Goal: Transaction & Acquisition: Subscribe to service/newsletter

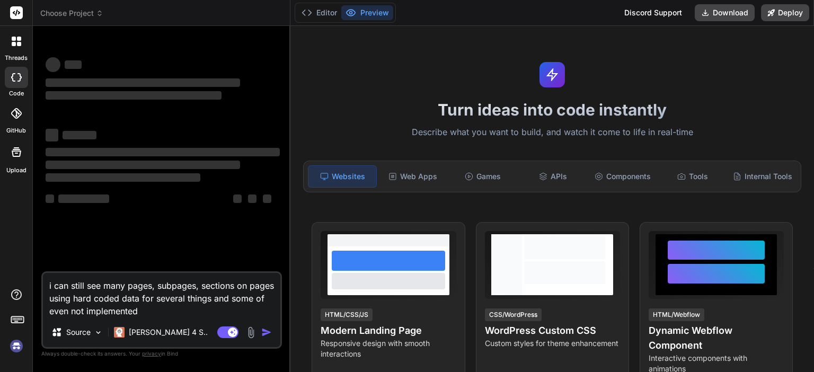
click at [17, 343] on img at bounding box center [16, 346] width 18 height 18
click at [15, 346] on img at bounding box center [16, 346] width 18 height 18
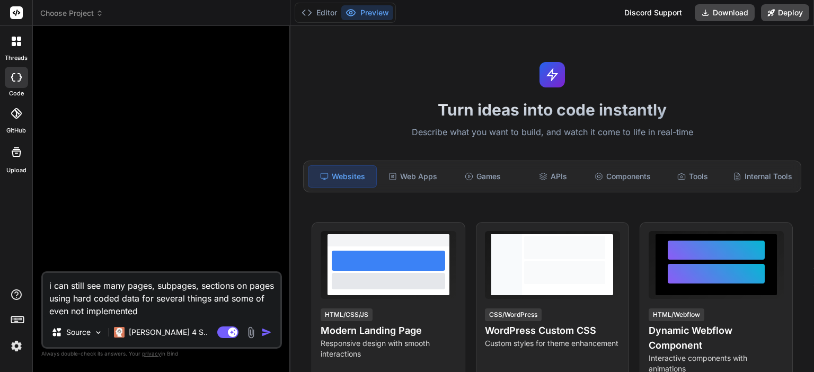
click at [74, 10] on span "Choose Project" at bounding box center [71, 13] width 63 height 11
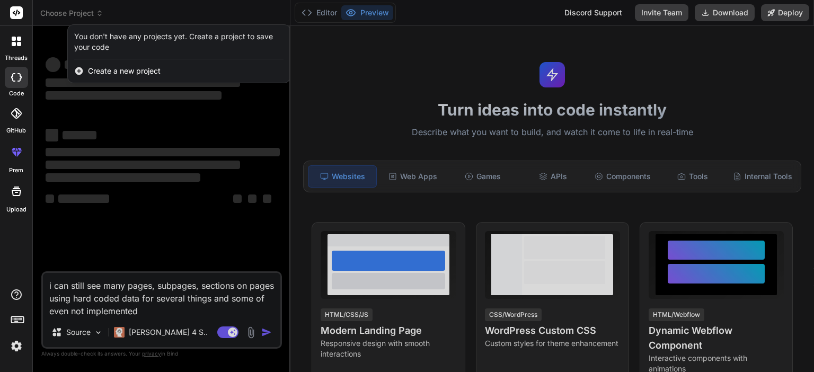
click at [152, 310] on div at bounding box center [407, 186] width 814 height 372
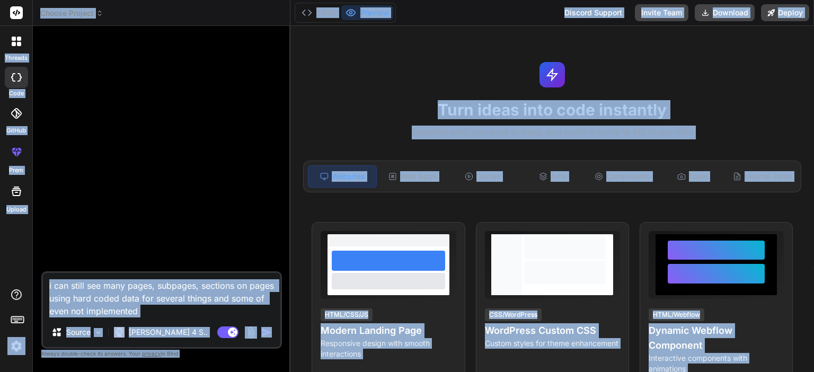
click at [152, 310] on textarea "i can still see many pages, subpages, sections on pages using hard coded data f…" at bounding box center [161, 295] width 237 height 44
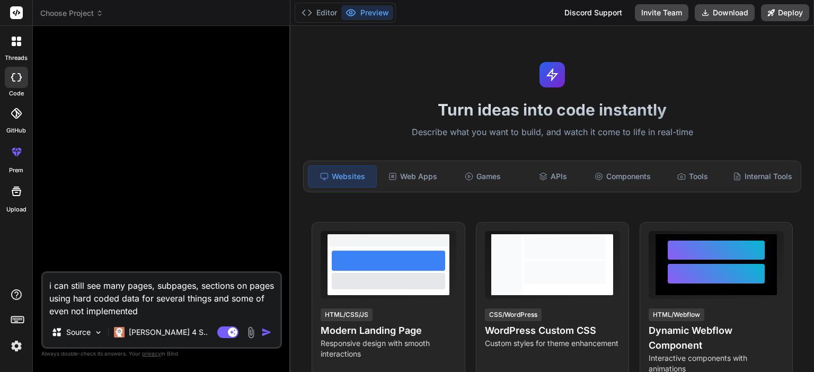
type textarea "x"
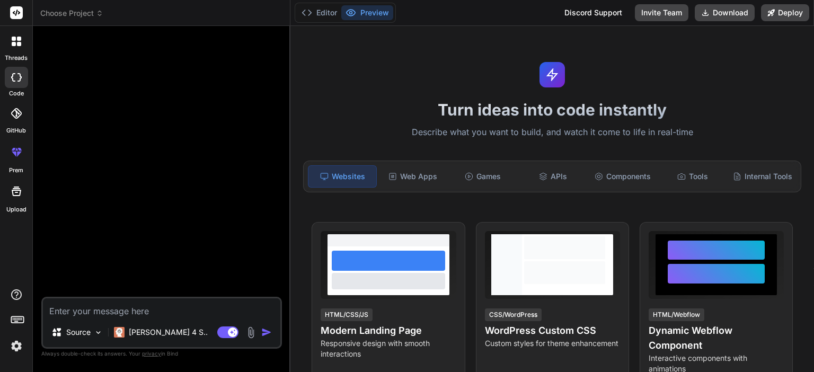
click at [15, 343] on img at bounding box center [16, 346] width 18 height 18
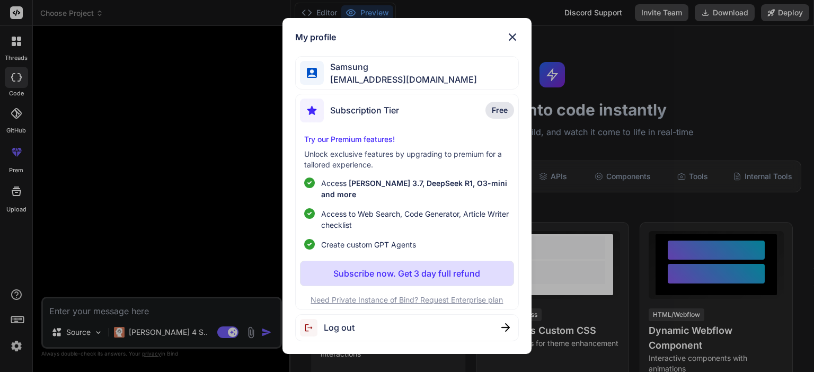
click at [15, 343] on div "My profile Samsung s41396581@gmail.com Subscription Tier Free Try our Premium f…" at bounding box center [407, 186] width 814 height 372
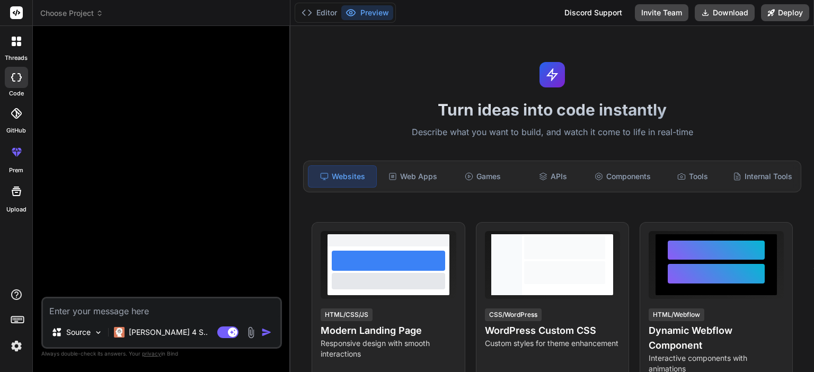
click at [78, 13] on span "Choose Project" at bounding box center [71, 13] width 63 height 11
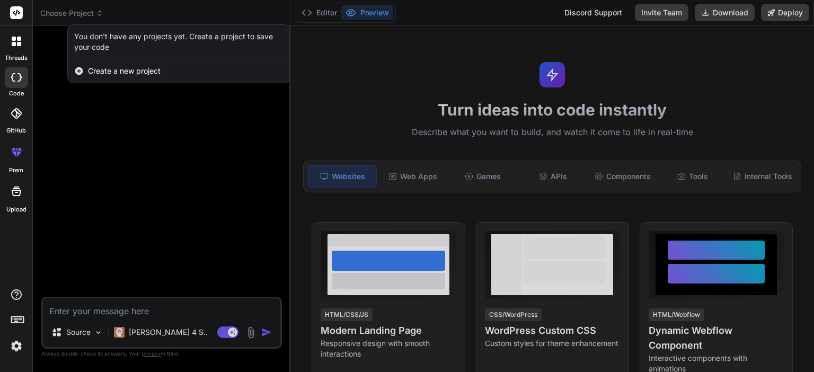
click at [130, 71] on span "Create a new project" at bounding box center [124, 71] width 73 height 11
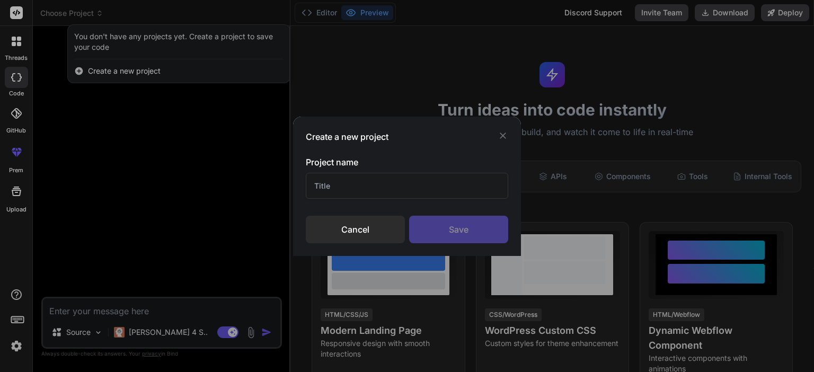
click at [349, 183] on input "text" at bounding box center [407, 186] width 202 height 26
type input "LMS"
click at [474, 231] on div "Save" at bounding box center [458, 230] width 99 height 28
type textarea "x"
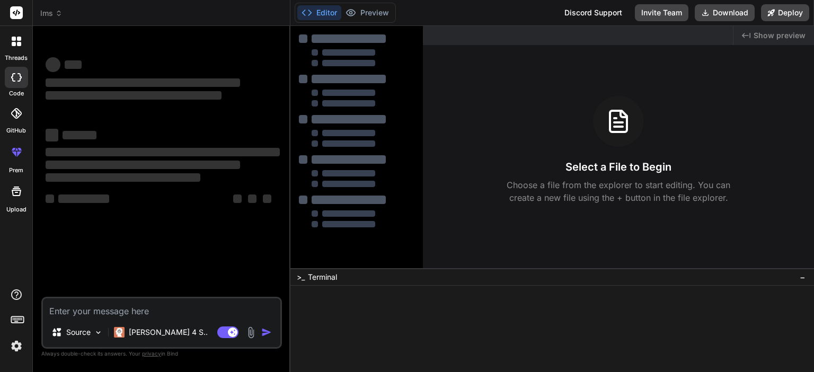
click at [138, 309] on textarea at bounding box center [161, 307] width 237 height 19
paste textarea "You are an AI-powered IDE. Your task is to develop a fully functional CO/PO-foc…"
type textarea "You are an AI-powered IDE. Your task is to develop a fully functional CO/PO-foc…"
type textarea "x"
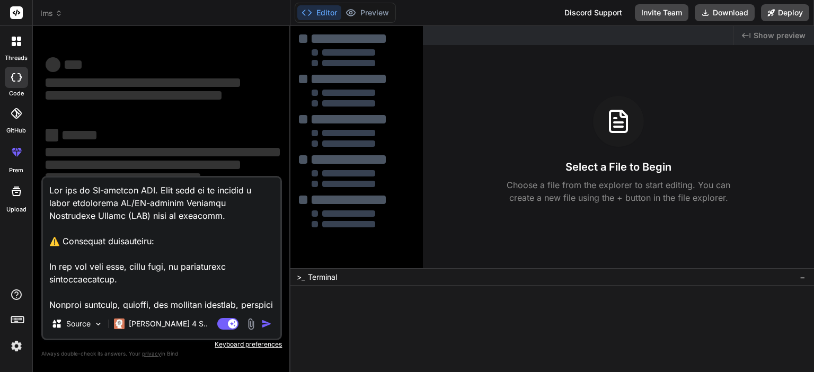
scroll to position [2772, 0]
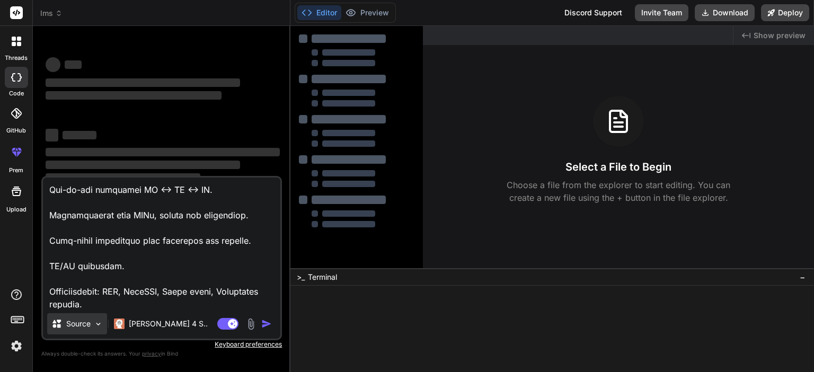
type textarea "You are an AI-powered IDE. Your task is to develop a fully functional CO/PO-foc…"
click at [90, 327] on p "Source" at bounding box center [78, 323] width 24 height 11
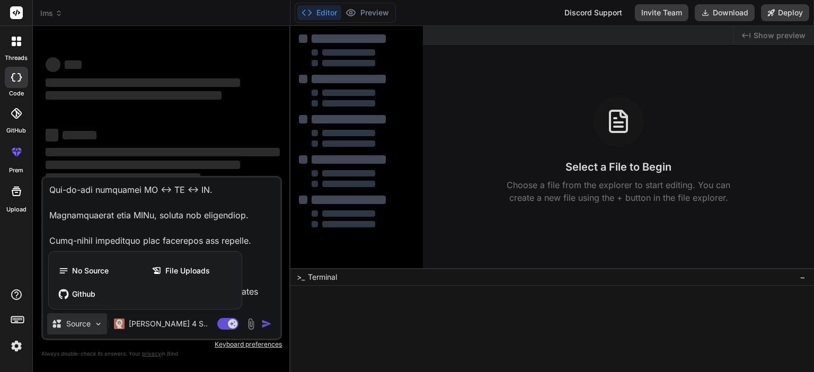
click at [90, 327] on div at bounding box center [407, 186] width 814 height 372
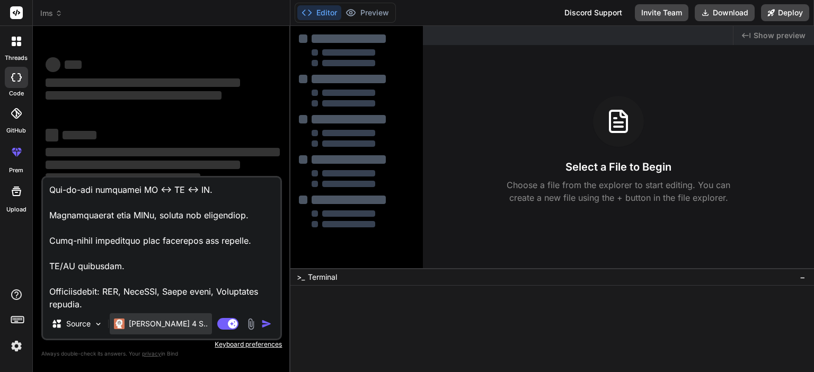
click at [167, 324] on p "[PERSON_NAME] 4 S.." at bounding box center [168, 323] width 79 height 11
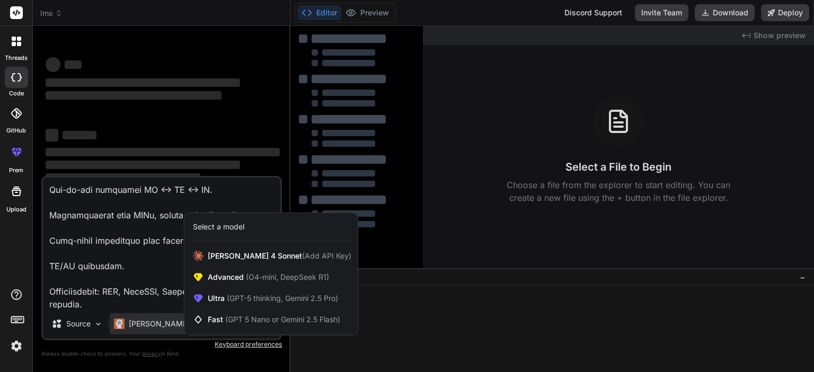
click at [167, 324] on div at bounding box center [407, 186] width 814 height 372
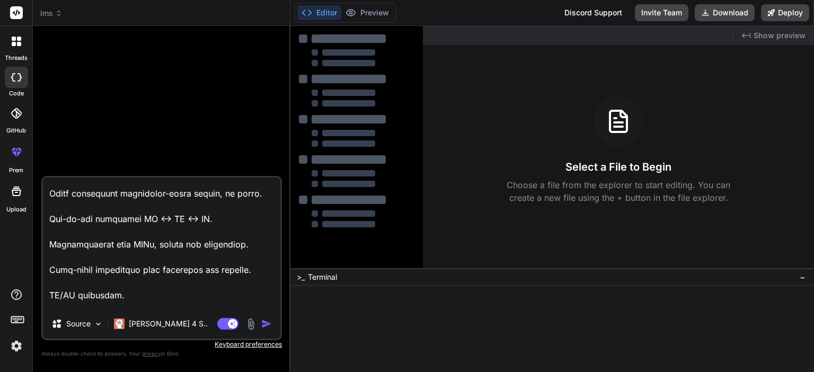
scroll to position [2774, 0]
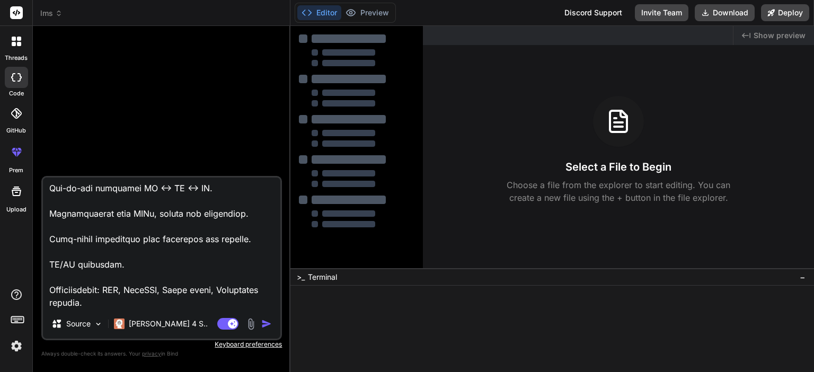
click at [267, 323] on img "button" at bounding box center [266, 323] width 11 height 11
type textarea "x"
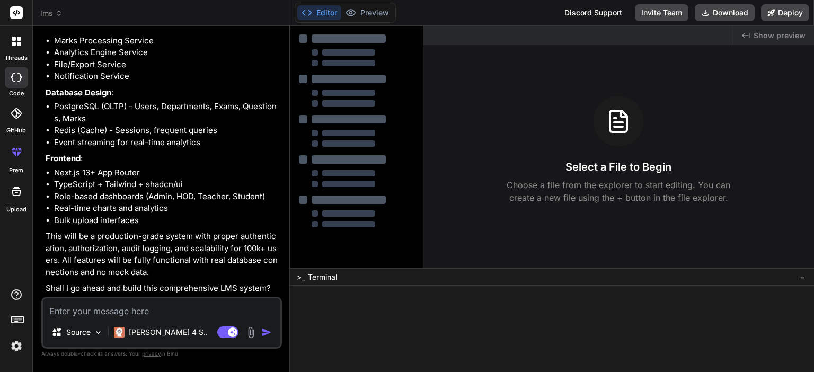
scroll to position [1224, 0]
click at [138, 313] on textarea at bounding box center [161, 307] width 237 height 19
type textarea "x"
type textarea "y"
type textarea "x"
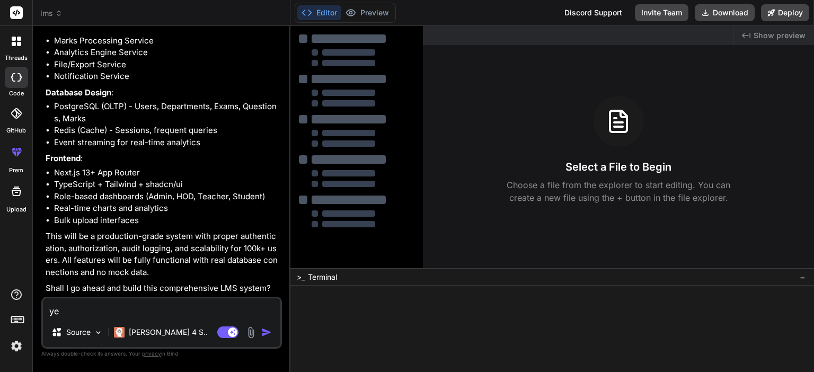
type textarea "yes"
type textarea "x"
type textarea "yes"
type textarea "x"
type textarea "yes p"
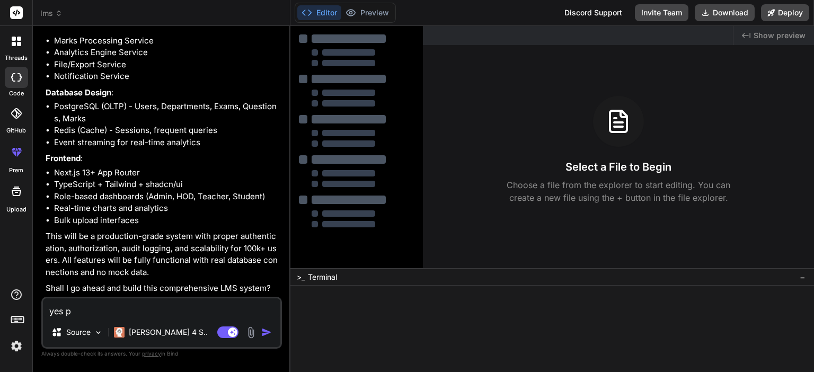
type textarea "x"
type textarea "yes pr"
type textarea "x"
type textarea "yes pro"
type textarea "x"
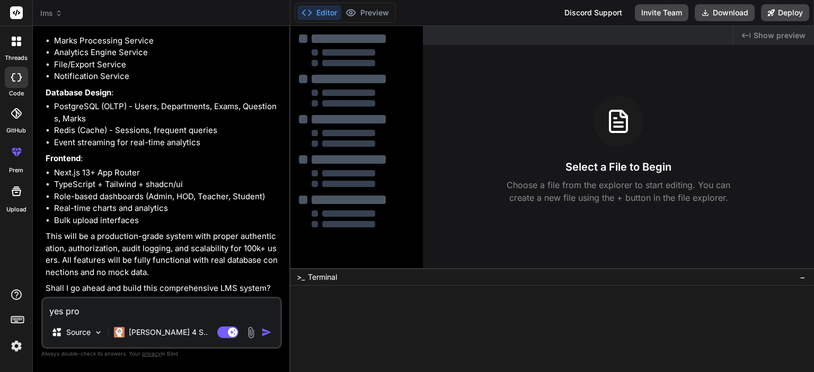
type textarea "yes proc"
type textarea "x"
type textarea "yes proce"
type textarea "x"
type textarea "yes procee"
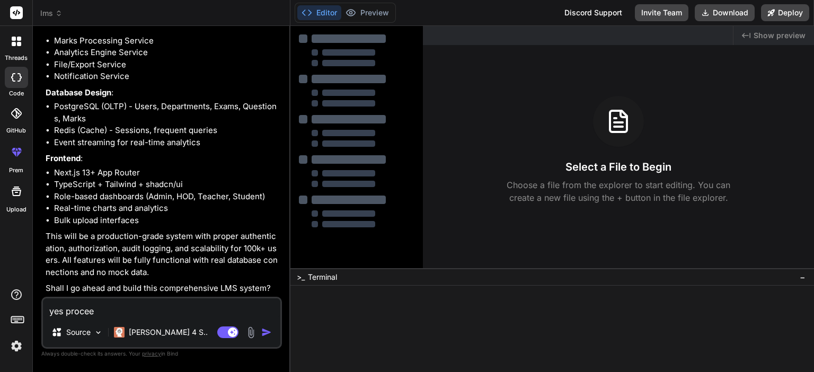
type textarea "x"
type textarea "yes proceed"
type textarea "x"
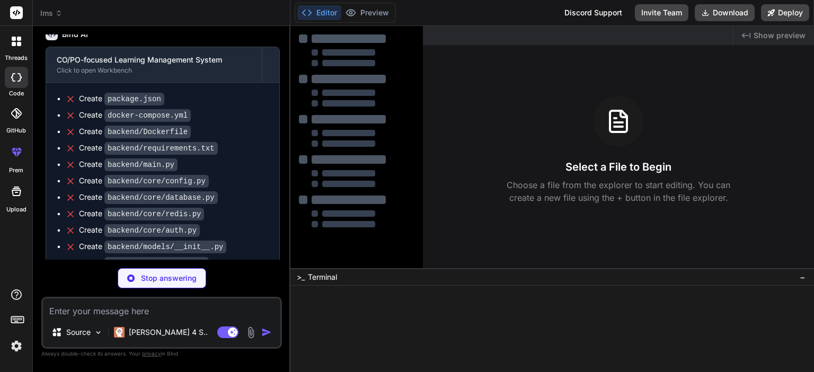
scroll to position [1497, 0]
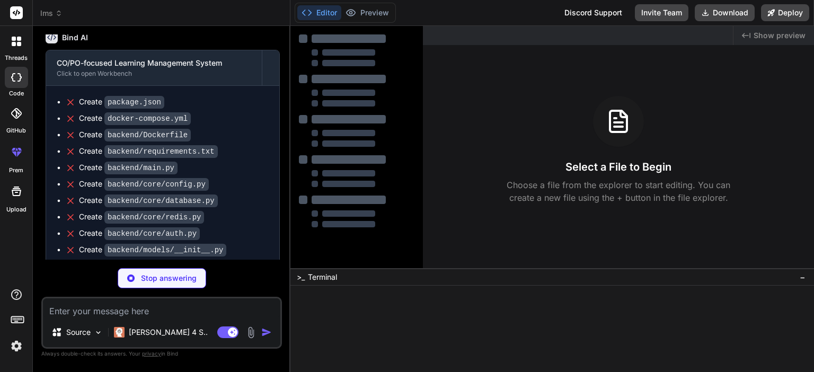
click at [316, 13] on button "Editor" at bounding box center [319, 12] width 44 height 15
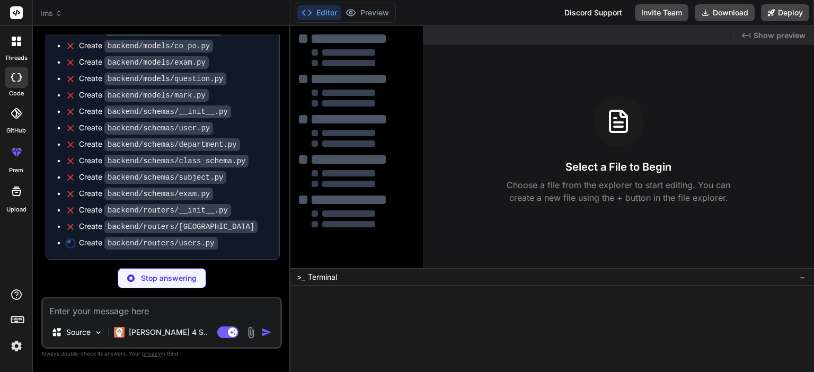
scroll to position [1815, 0]
type textarea "x"
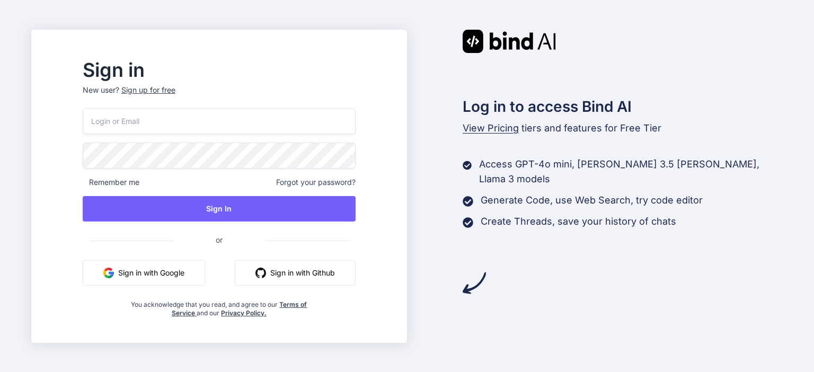
click at [164, 270] on button "Sign in with Google" at bounding box center [144, 272] width 122 height 25
click at [171, 271] on button "Sign in with Google" at bounding box center [144, 272] width 122 height 25
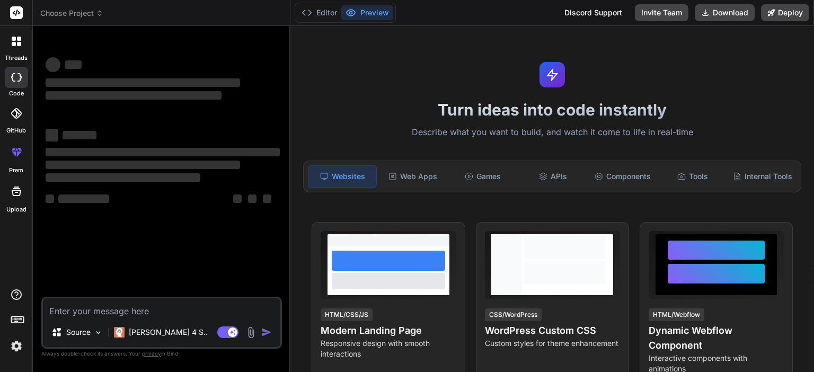
click at [78, 9] on span "Choose Project" at bounding box center [71, 13] width 63 height 11
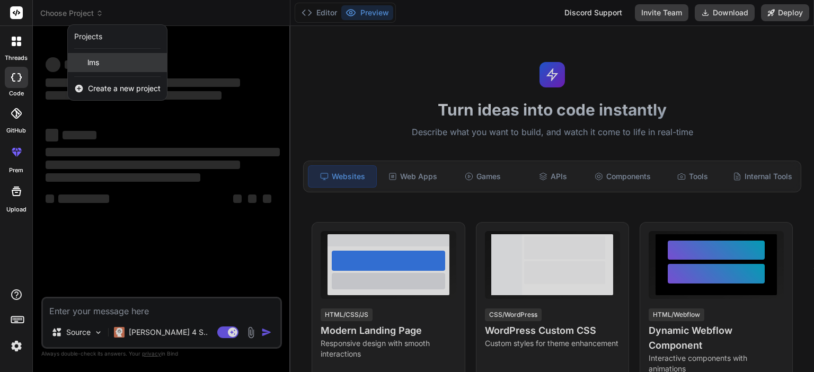
click at [109, 63] on div "lms" at bounding box center [117, 62] width 99 height 19
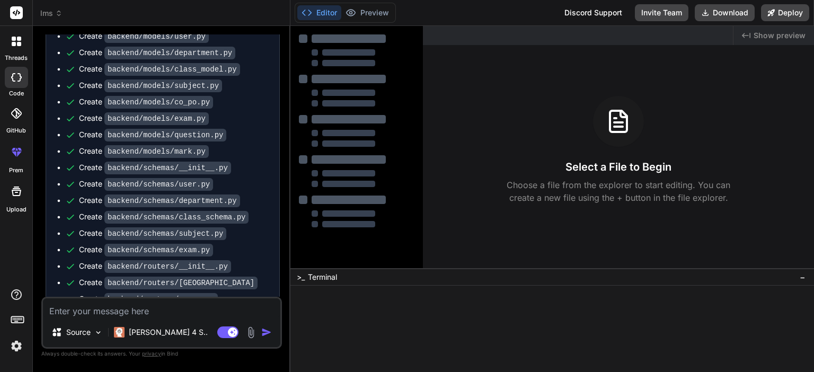
scroll to position [1816, 0]
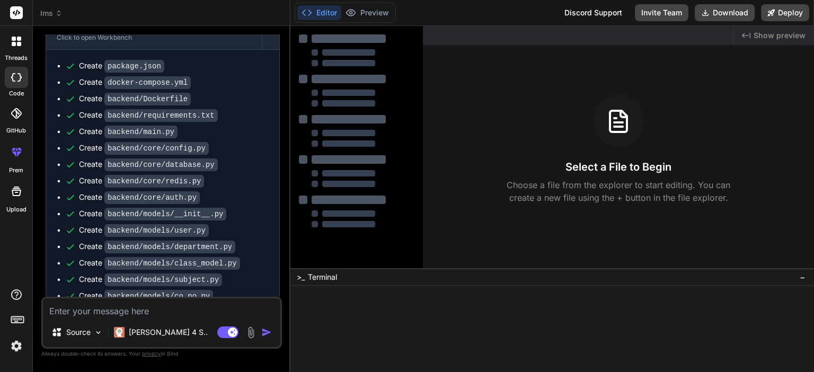
type textarea "x"
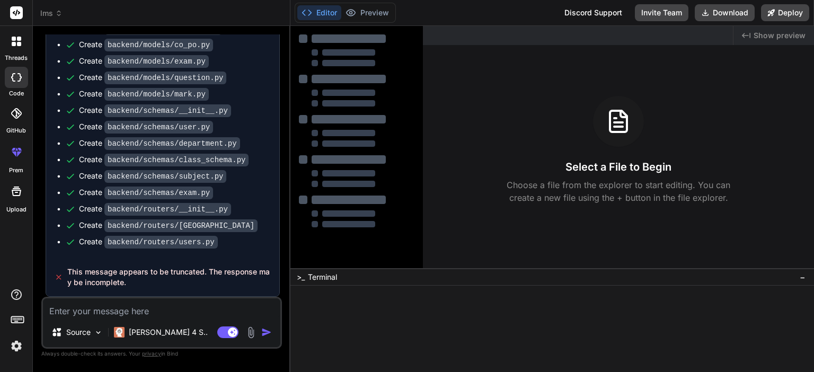
click at [161, 306] on textarea at bounding box center [161, 307] width 237 height 19
type textarea "c"
type textarea "x"
type textarea "co"
type textarea "x"
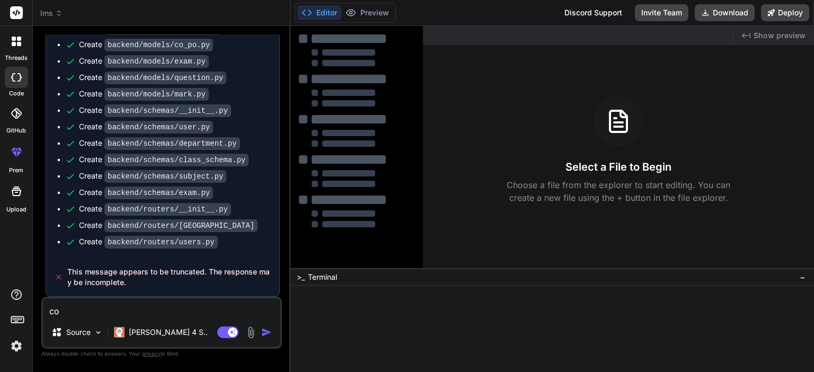
type textarea "con"
type textarea "x"
type textarea "cont"
type textarea "x"
type textarea "conti"
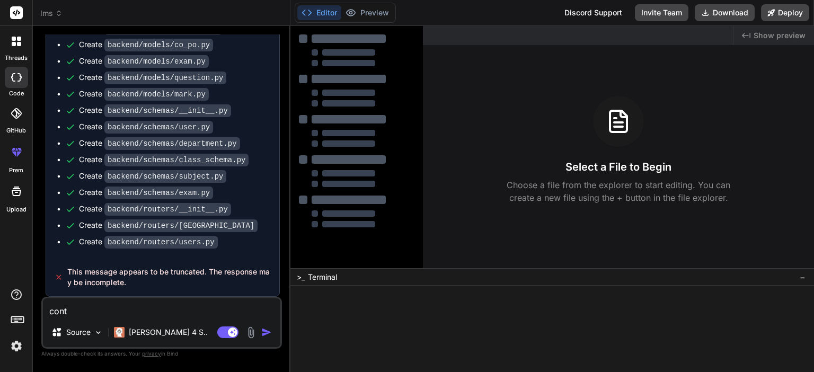
type textarea "x"
type textarea "contin"
type textarea "x"
type textarea "continu"
type textarea "x"
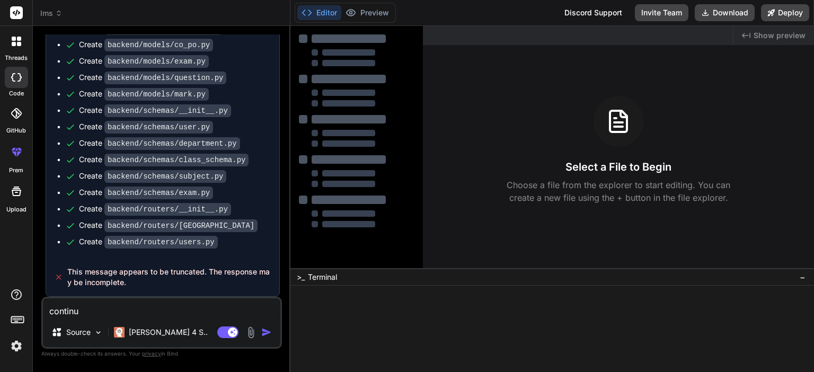
type textarea "continue"
type textarea "x"
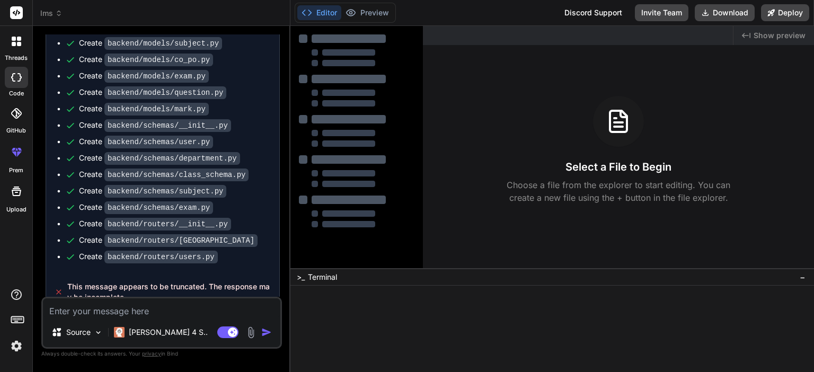
scroll to position [1927, 0]
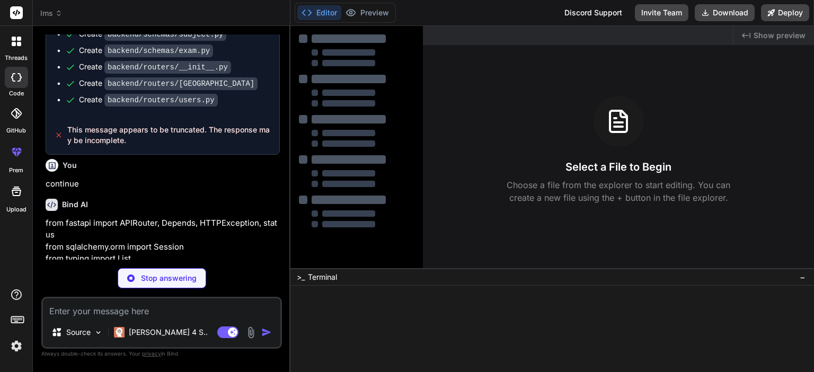
click at [313, 10] on button "Editor" at bounding box center [319, 12] width 44 height 15
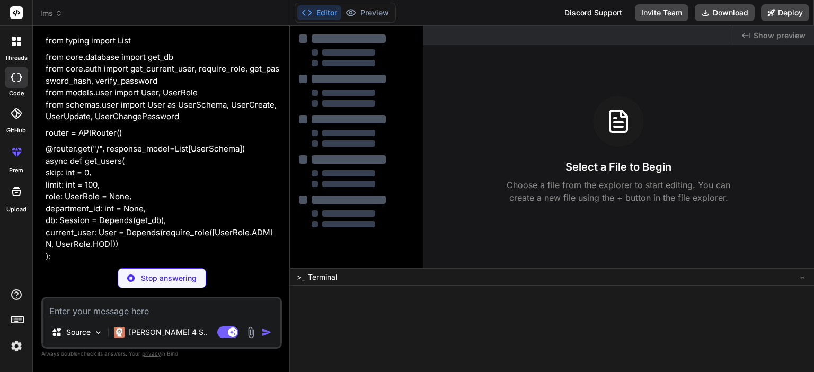
scroll to position [2427, 0]
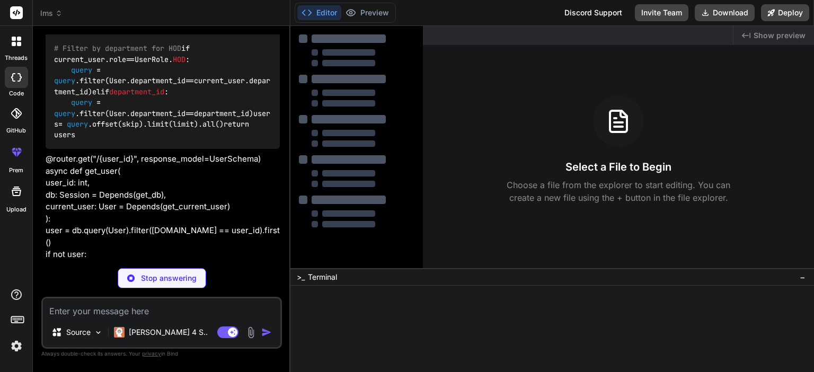
click at [168, 275] on p "Stop answering" at bounding box center [169, 278] width 56 height 11
type textarea "x"
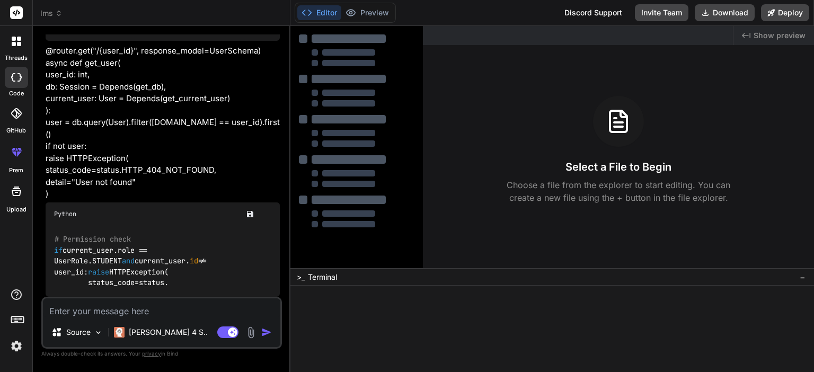
scroll to position [2580, 0]
click at [170, 302] on textarea at bounding box center [161, 307] width 237 height 19
type textarea "y"
type textarea "x"
type textarea "yo"
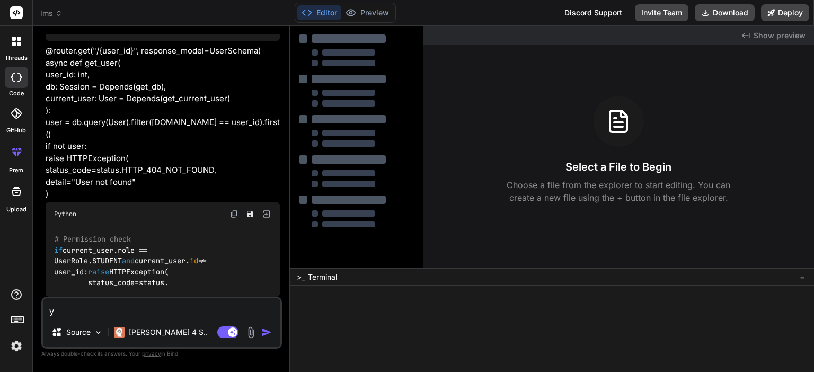
type textarea "x"
type textarea "you"
type textarea "x"
type textarea "you"
type textarea "x"
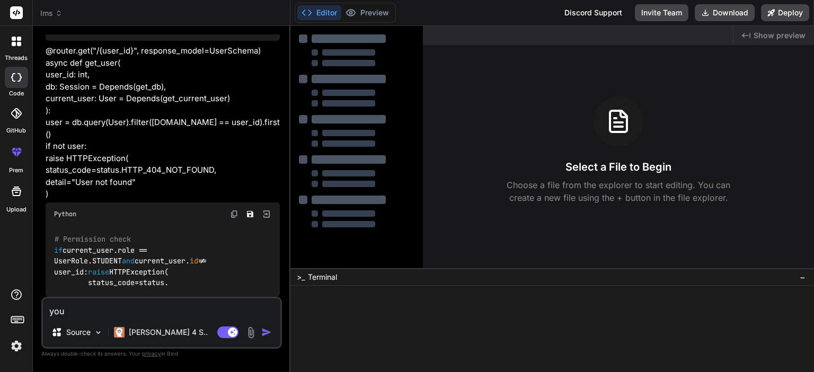
type textarea "you m"
type textarea "x"
type textarea "you me"
type textarea "x"
type textarea "you mes"
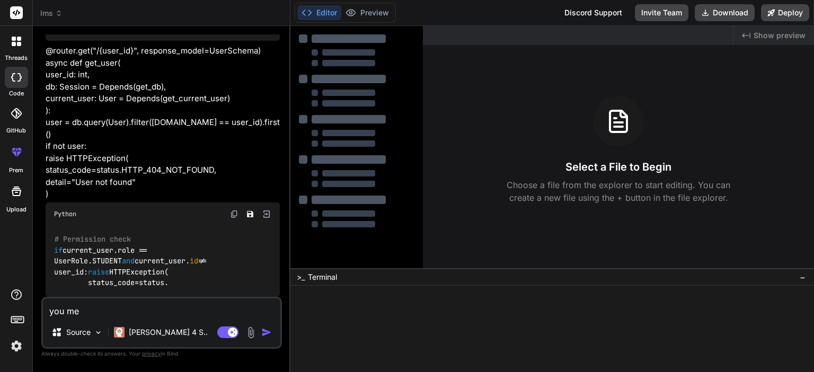
type textarea "x"
type textarea "you mess"
type textarea "x"
type textarea "you messe"
type textarea "x"
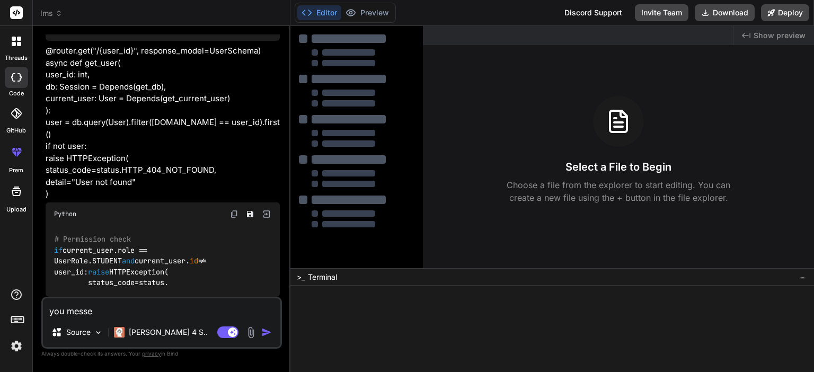
type textarea "you messed"
type textarea "x"
type textarea "you messed"
type textarea "x"
type textarea "you messed i"
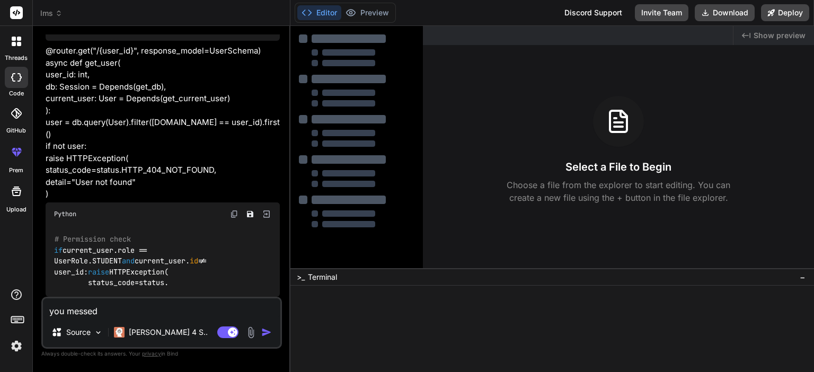
type textarea "x"
type textarea "you messed it"
type textarea "x"
type textarea "you messed it"
type textarea "x"
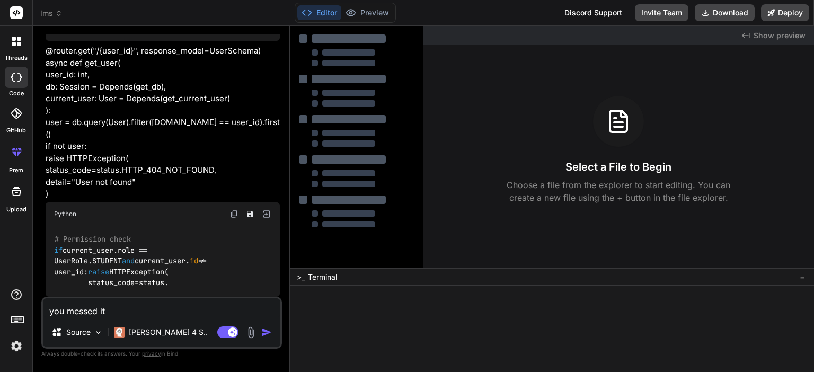
type textarea "you messed it s"
type textarea "x"
type textarea "you messed it so"
type textarea "x"
type textarea "you messed it so"
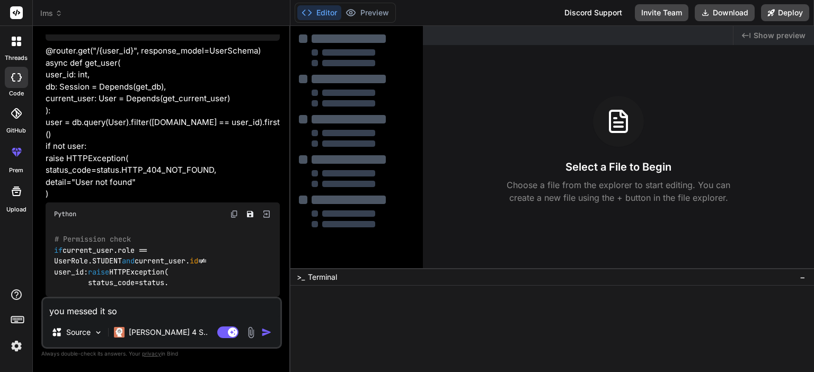
type textarea "x"
type textarea "you messed it so r"
type textarea "x"
type textarea "you messed it so re"
type textarea "x"
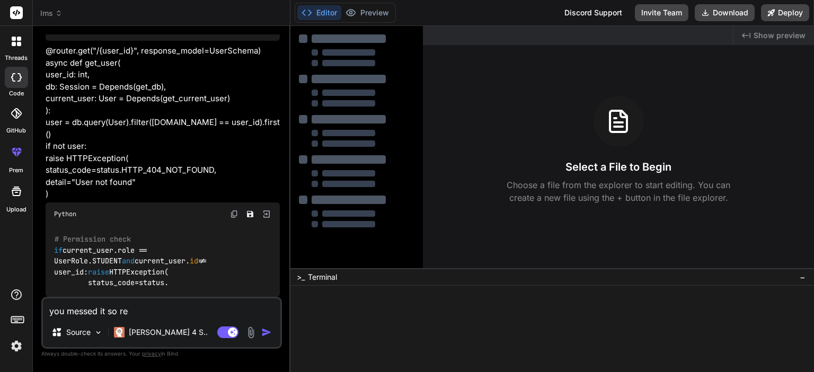
type textarea "you messed it so ret"
type textarea "x"
type textarea "you messed it so retr"
type textarea "x"
type textarea "you messed it so retry"
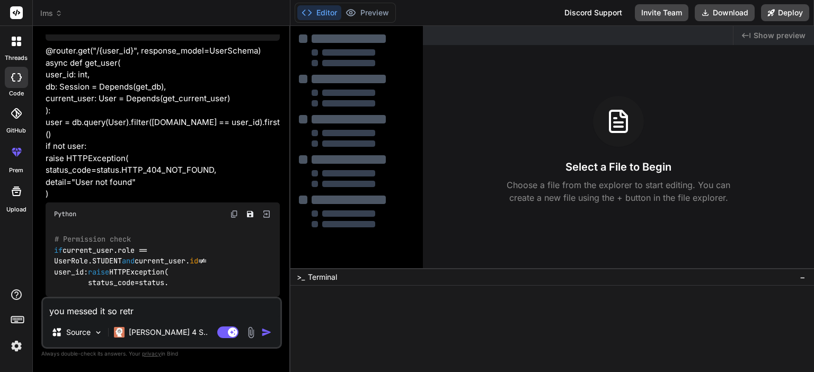
type textarea "x"
type textarea "you messed it so retry"
type textarea "x"
type textarea "you messed it so retry f"
type textarea "x"
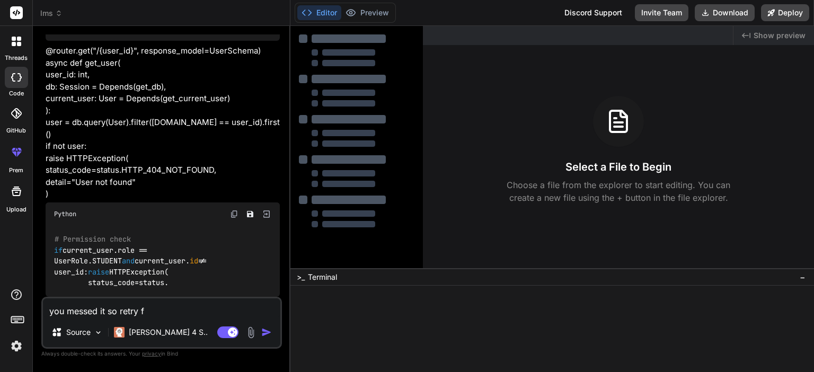
type textarea "you messed it so retry fr"
type textarea "x"
type textarea "you messed it so retry fro"
type textarea "x"
type textarea "you messed it so retry from"
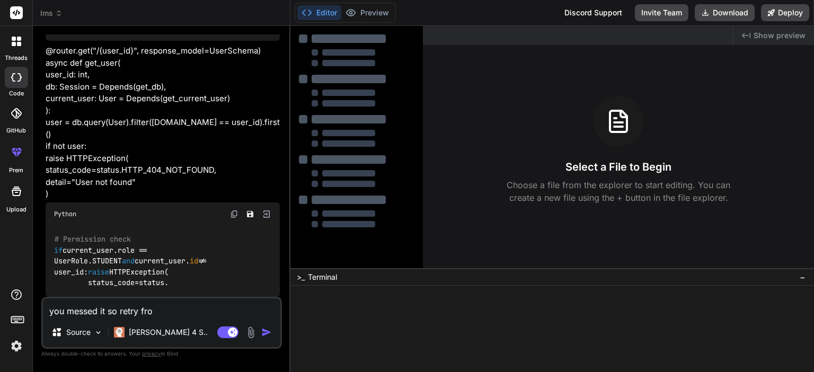
type textarea "x"
type textarea "you messed it so retry from"
type textarea "x"
type textarea "you messed it so retry from s"
type textarea "x"
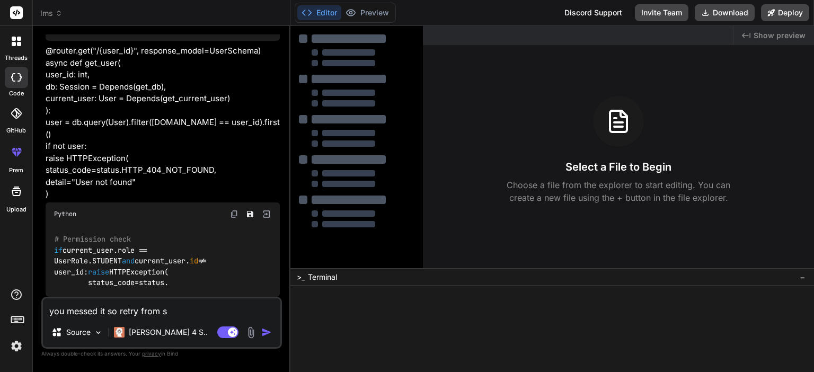
type textarea "you messed it so retry from st"
type textarea "x"
type textarea "you messed it so retry from sta"
type textarea "x"
type textarea "you messed it so retry from star"
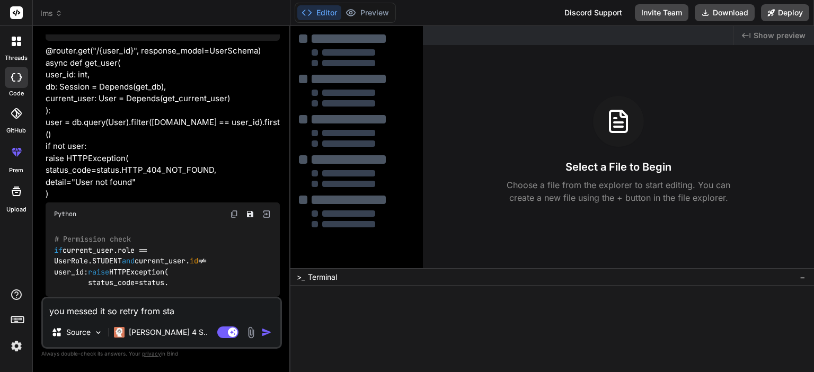
type textarea "x"
type textarea "you messed it so retry from start"
type textarea "x"
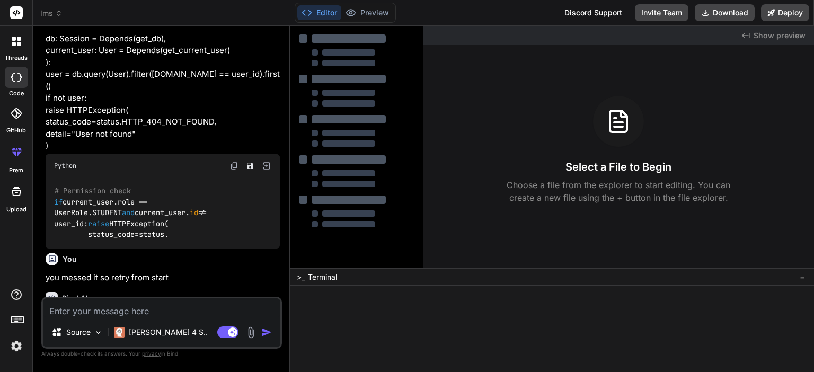
scroll to position [2689, 0]
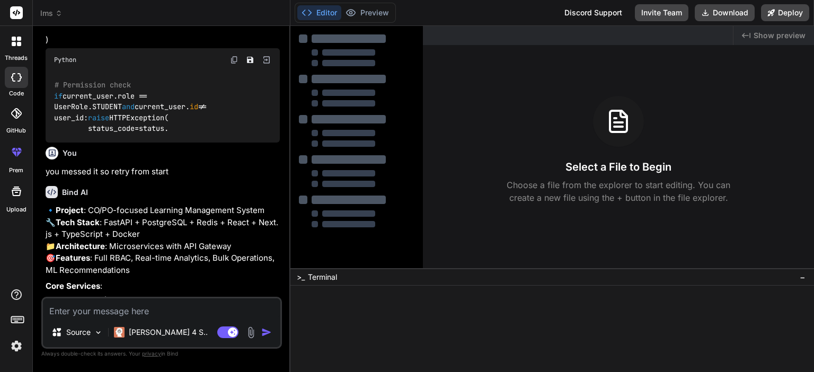
type textarea "x"
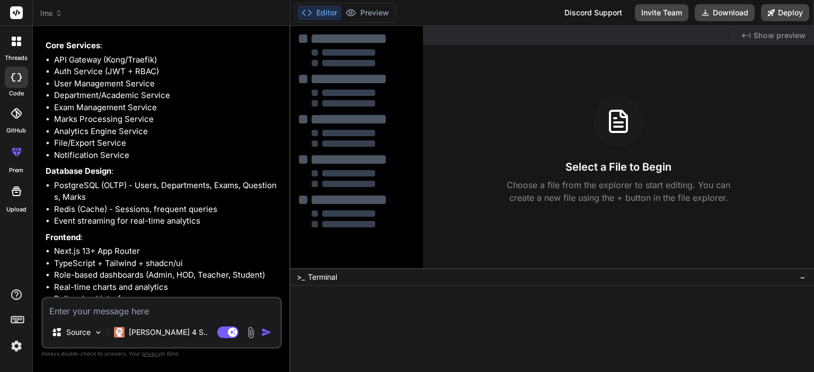
scroll to position [3089, 0]
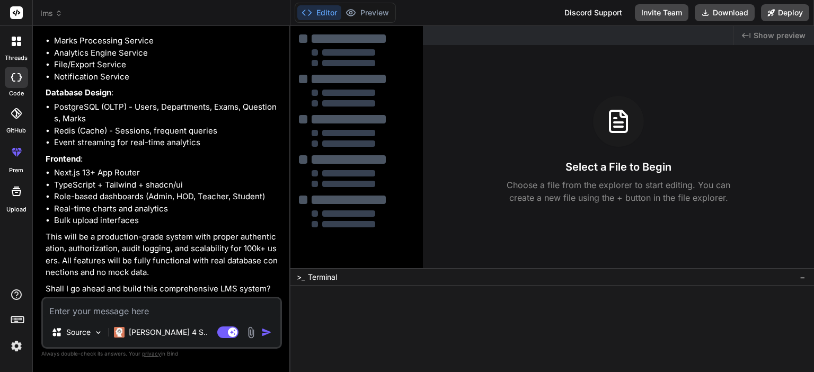
click at [177, 310] on textarea at bounding box center [161, 307] width 237 height 19
type textarea "ye"
type textarea "x"
type textarea "yes"
type textarea "x"
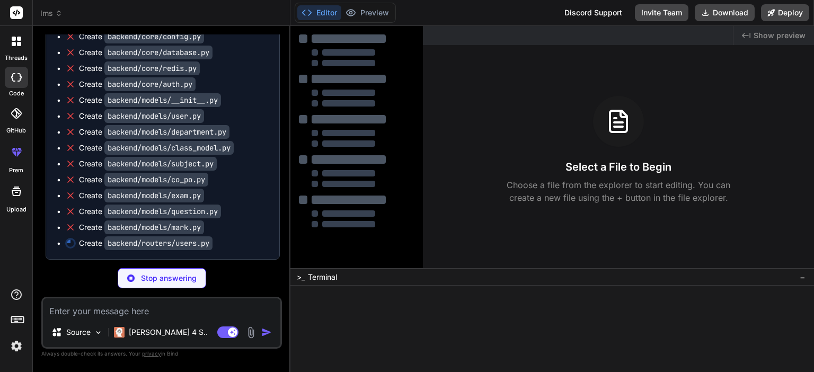
scroll to position [3542, 0]
click at [737, 15] on button "Download" at bounding box center [724, 12] width 60 height 17
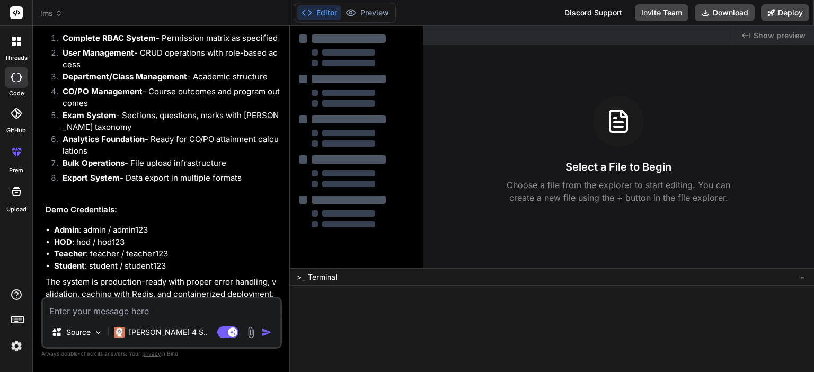
scroll to position [4711, 0]
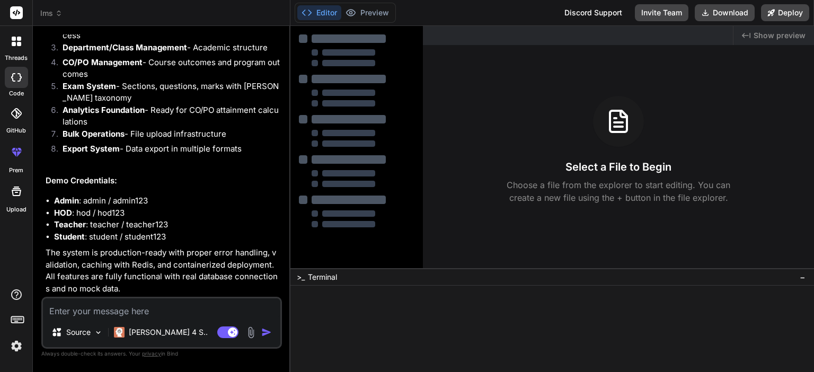
type textarea "x"
click at [320, 278] on span "Terminal" at bounding box center [322, 277] width 29 height 11
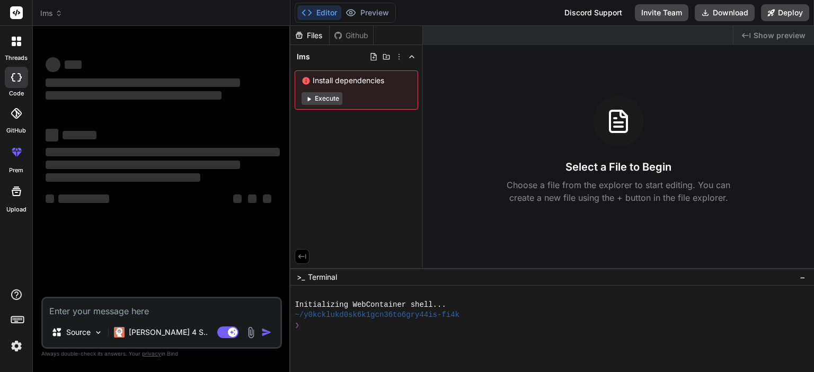
type textarea "x"
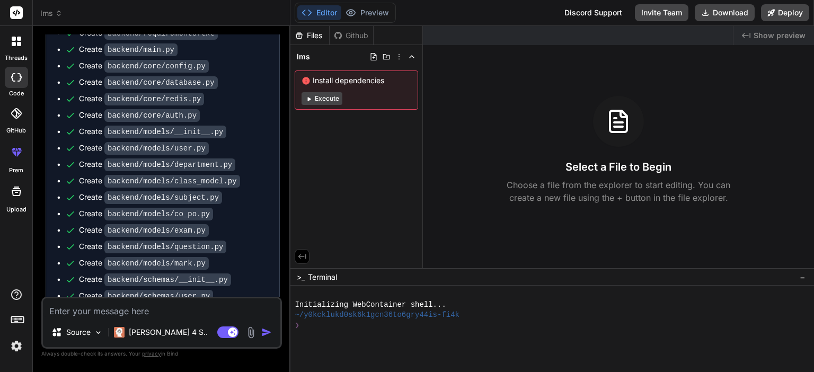
scroll to position [1622, 0]
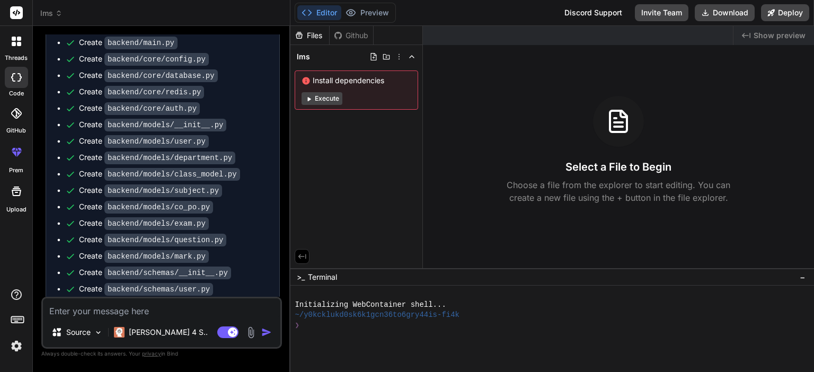
click at [316, 48] on div "lms Install dependencies Execute" at bounding box center [356, 79] width 132 height 69
click at [336, 56] on div "lms" at bounding box center [356, 56] width 123 height 15
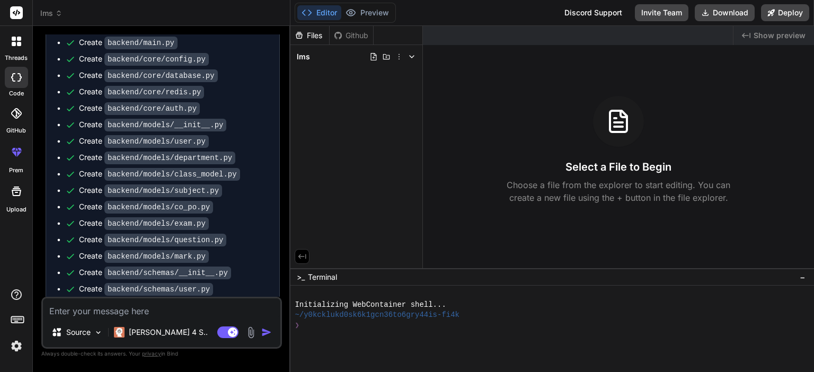
click at [336, 56] on div "lms" at bounding box center [356, 56] width 123 height 15
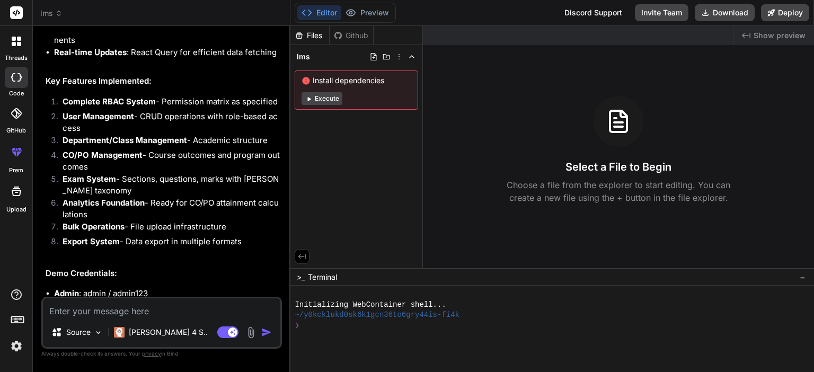
scroll to position [3457, 0]
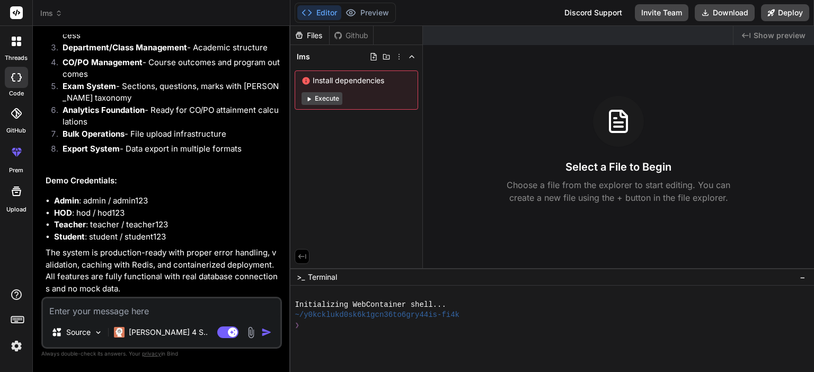
click at [146, 304] on textarea at bounding box center [161, 307] width 237 height 19
type textarea "i"
type textarea "x"
type textarea "in"
type textarea "x"
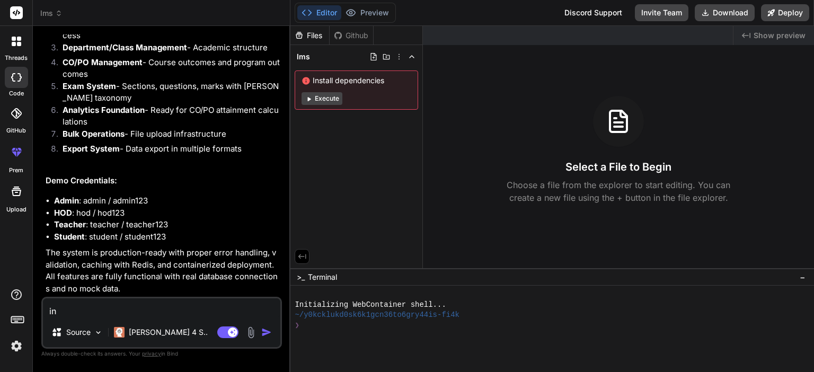
type textarea "in"
type textarea "x"
type textarea "in e"
type textarea "x"
type textarea "in ed"
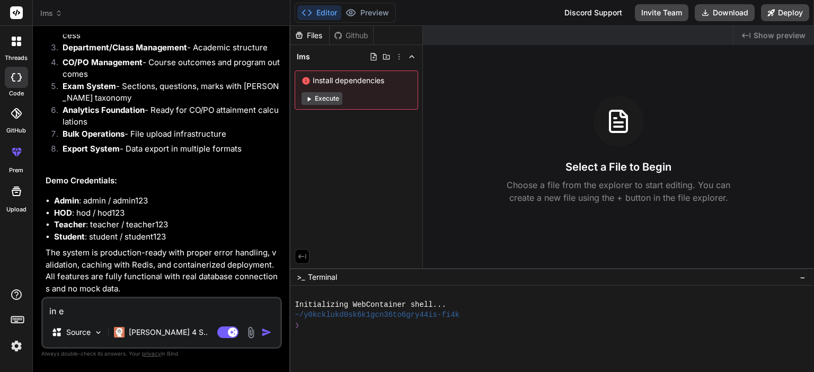
type textarea "x"
type textarea "in edi"
type textarea "x"
type textarea "in edit"
type textarea "x"
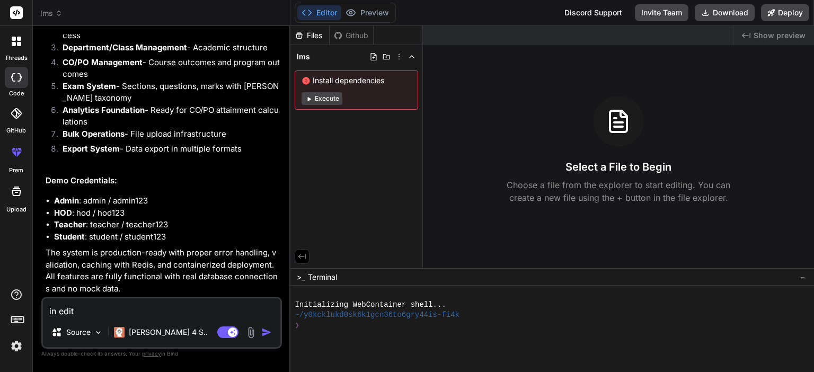
type textarea "in edito"
type textarea "x"
type textarea "in editor"
type textarea "x"
type textarea "in editor"
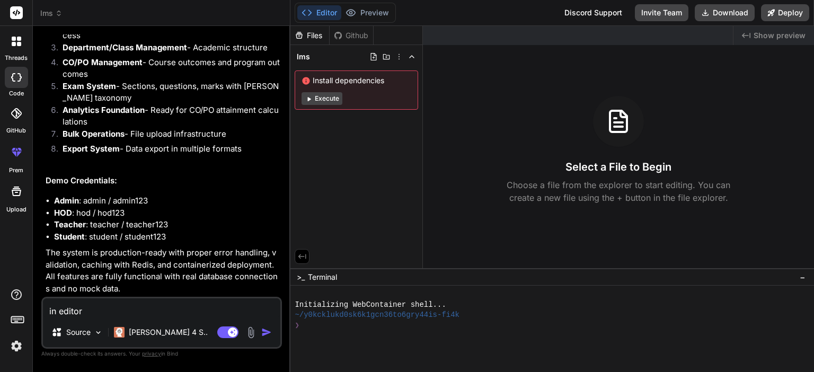
type textarea "x"
type textarea "in editor n"
type textarea "x"
type textarea "in editor no"
type textarea "x"
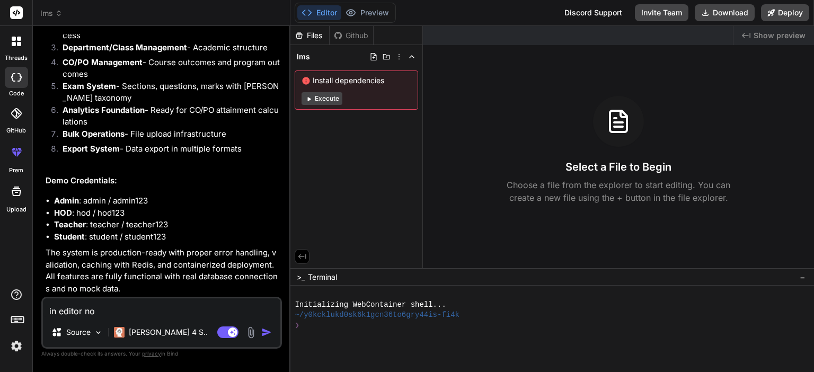
type textarea "in editor non"
type textarea "x"
type textarea "in editor non"
type textarea "x"
type textarea "in editor non"
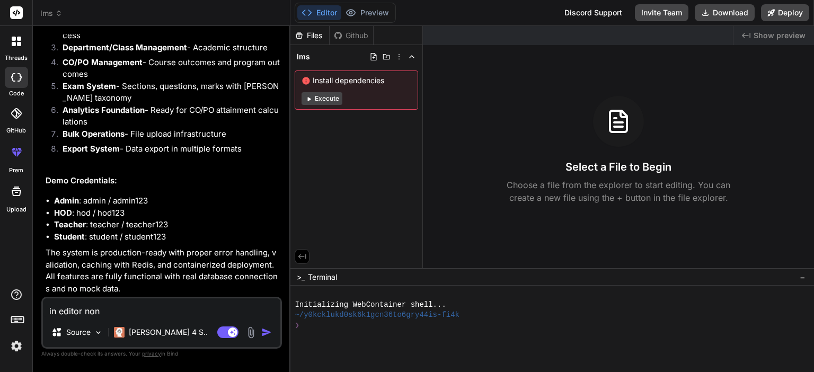
type textarea "x"
type textarea "in editor none"
type textarea "x"
type textarea "in editor none"
type textarea "x"
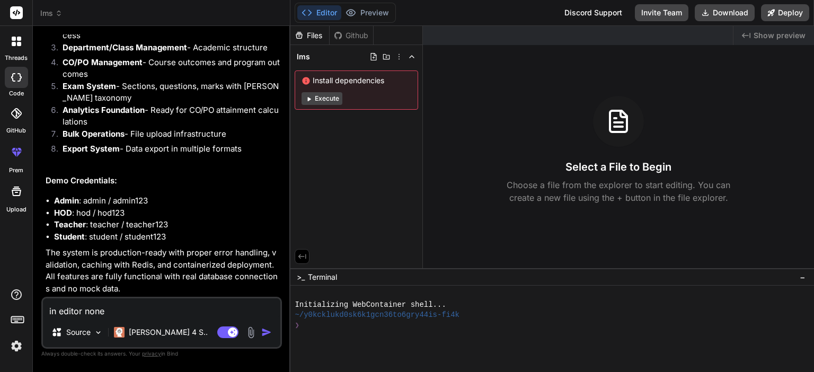
type textarea "in editor none o"
type textarea "x"
type textarea "in editor none of"
type textarea "x"
type textarea "in editor none of"
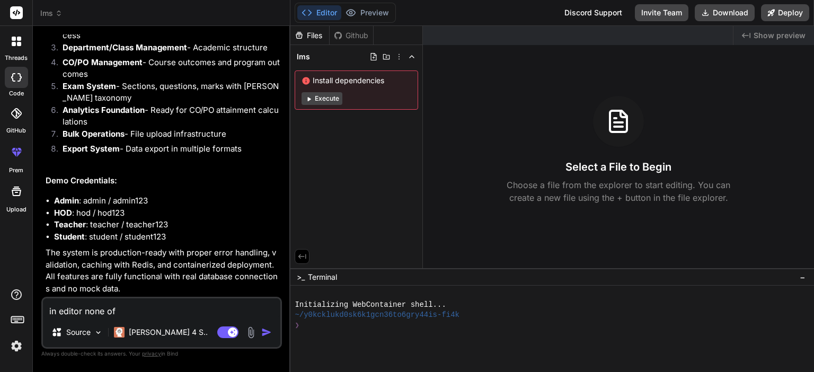
type textarea "x"
type textarea "in editor none of t"
type textarea "x"
type textarea "in editor none of th"
type textarea "x"
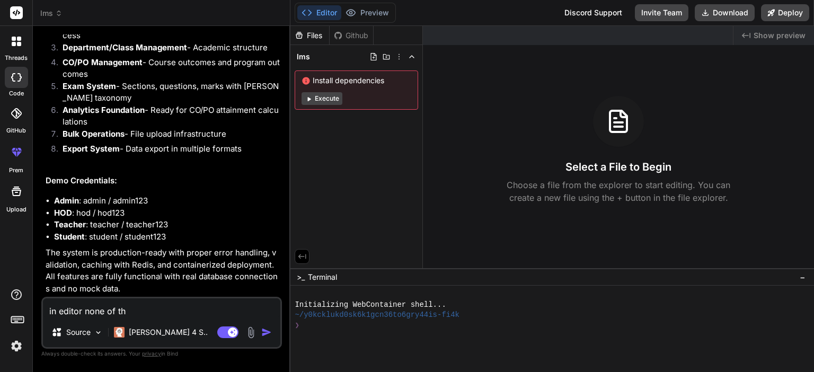
type textarea "in editor none of the"
type textarea "x"
type textarea "in editor none of the"
type textarea "x"
type textarea "in editor none of the f"
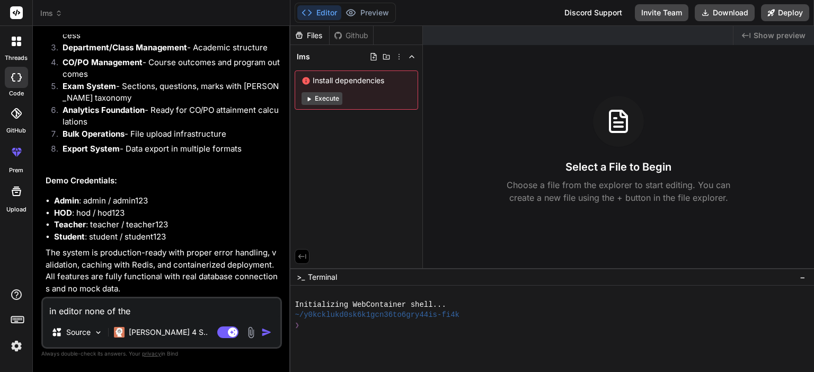
type textarea "x"
type textarea "in editor none of the fi"
type textarea "x"
type textarea "in editor none of the fie"
type textarea "x"
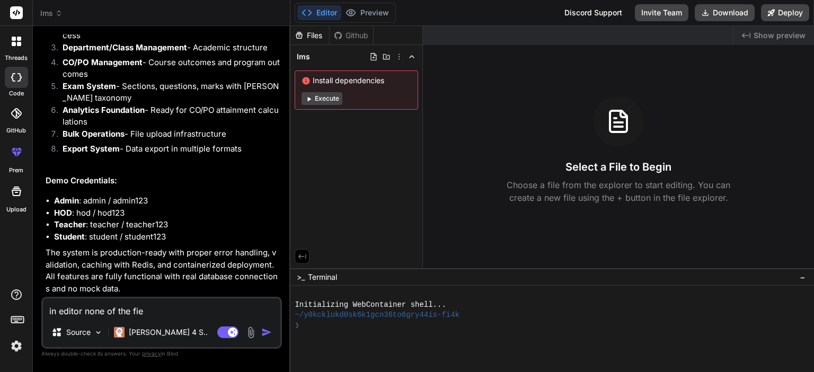
type textarea "in editor none of the fiel"
type textarea "x"
type textarea "in editor none of the fie"
type textarea "x"
type textarea "in editor none of the fi"
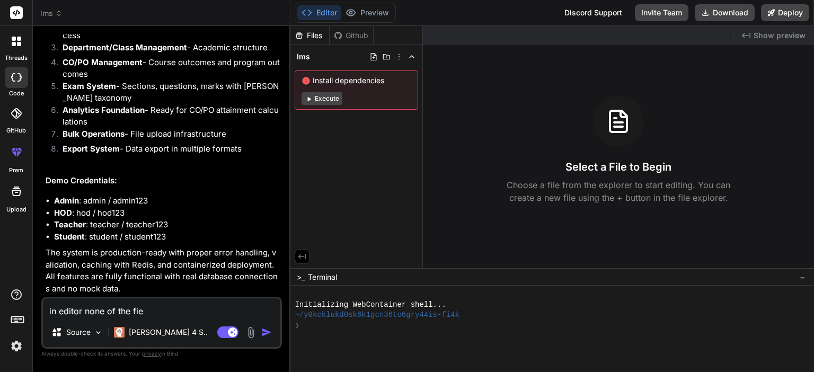
type textarea "x"
type textarea "in editor none of the fil"
type textarea "x"
type textarea "in editor none of the file"
type textarea "x"
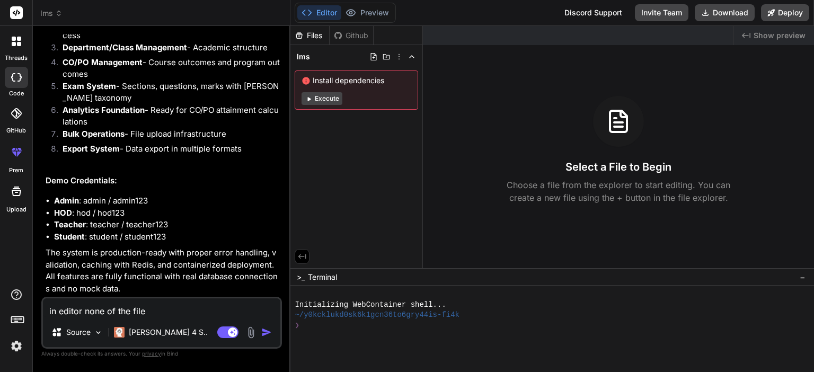
type textarea "in editor none of the files"
type textarea "x"
type textarea "in editor none of the files"
type textarea "x"
type textarea "in editor none of the files"
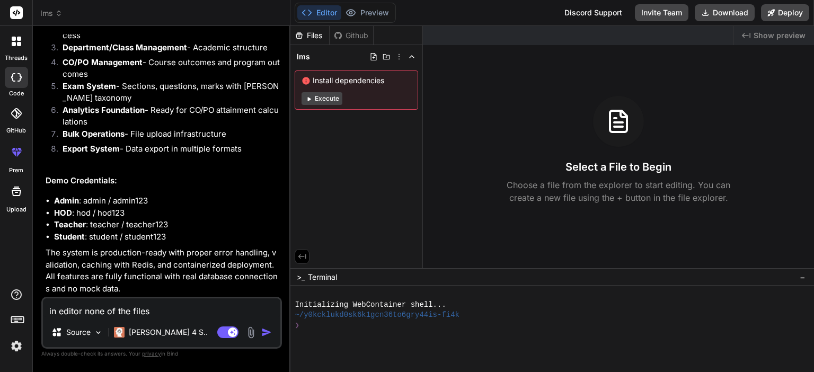
type textarea "x"
type textarea "in editor none of the file"
type textarea "x"
type textarea "in editor none of the fil"
type textarea "x"
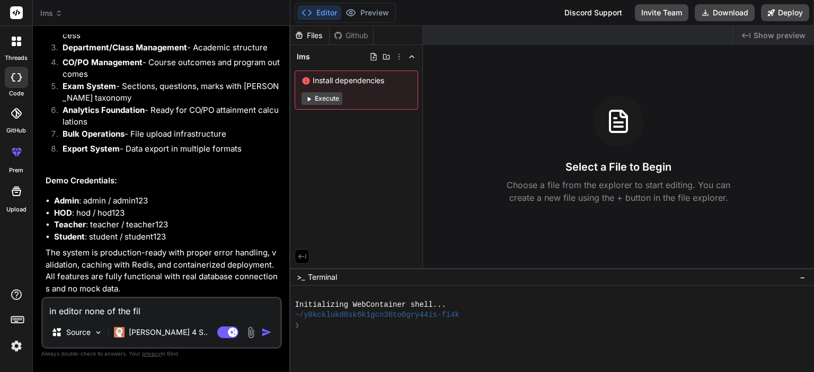
type textarea "in editor none of the fi"
type textarea "x"
type textarea "in editor none of the fil"
type textarea "x"
type textarea "in editor none of the file"
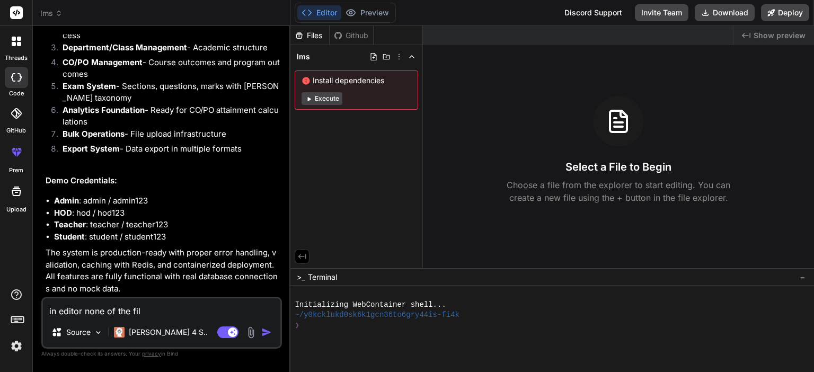
type textarea "x"
type textarea "in editor none of the files"
type textarea "x"
type textarea "in editor none of the files"
type textarea "x"
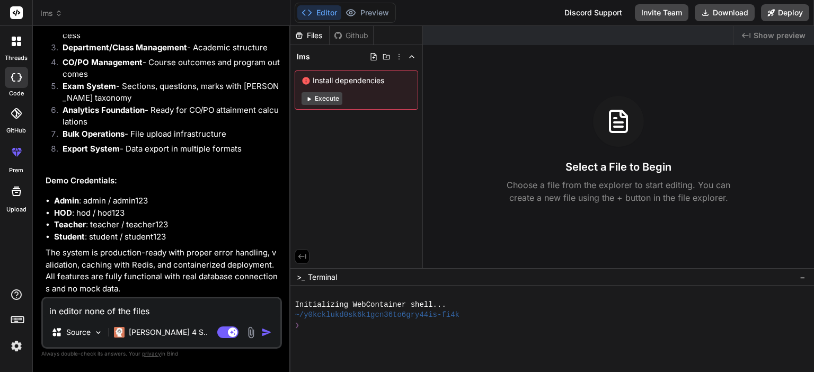
type textarea "in editor none of the files i"
type textarea "x"
type textarea "in editor none of the files i"
type textarea "x"
type textarea "in editor none of the files i"
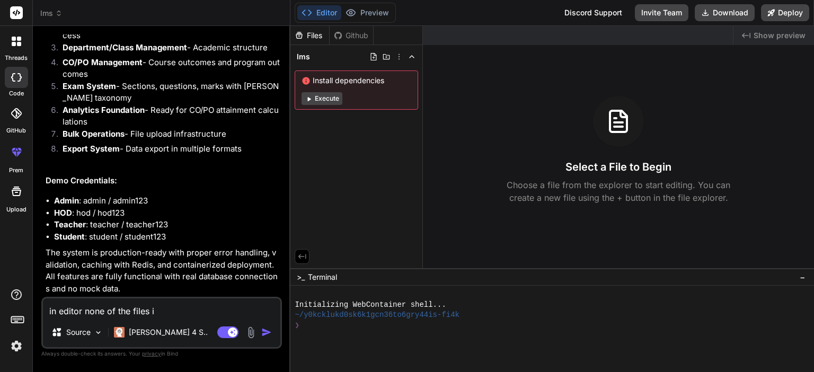
type textarea "x"
type textarea "in editor none of the files is"
type textarea "x"
type textarea "in editor none of the files is"
type textarea "x"
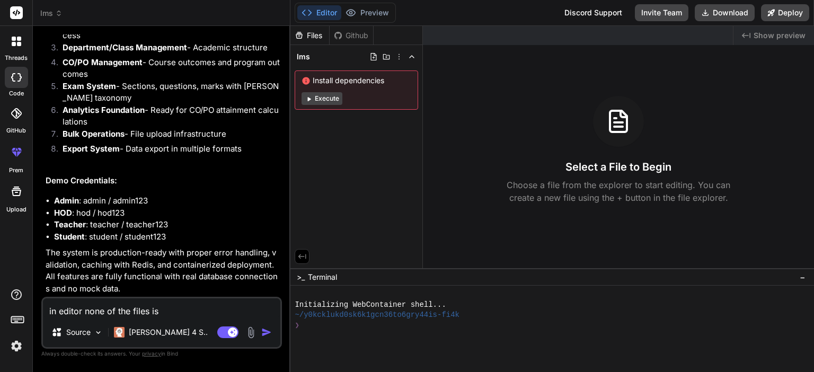
type textarea "in editor none of the files is c"
type textarea "x"
type textarea "in editor none of the files is cr"
type textarea "x"
type textarea "in editor none of the files is cre"
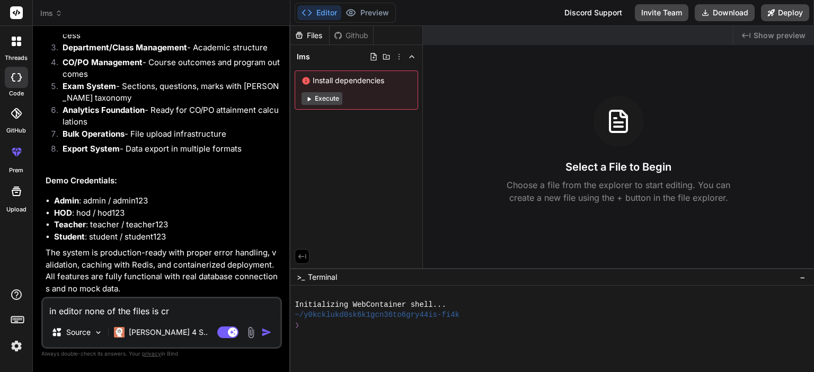
type textarea "x"
type textarea "in editor none of the files is crea"
type textarea "x"
type textarea "in editor none of the files is creat"
type textarea "x"
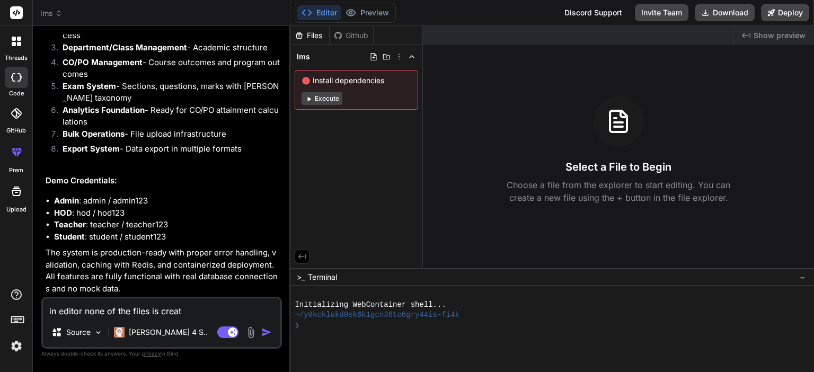
type textarea "in editor none of the files is create"
type textarea "x"
type textarea "in editor none of the files is created"
type textarea "x"
type textarea "in editor none of the files is created"
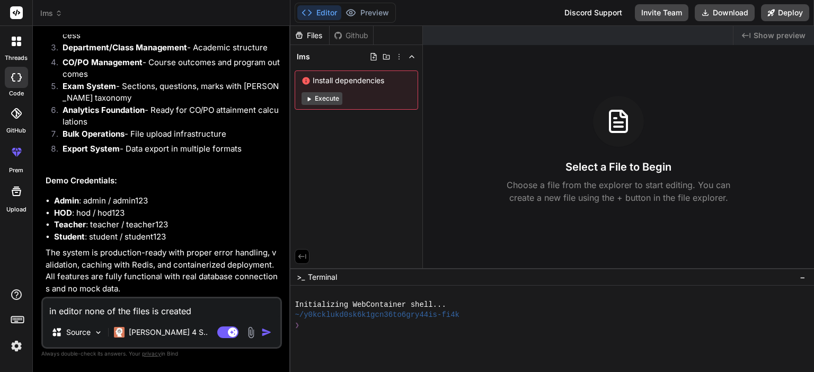
type textarea "x"
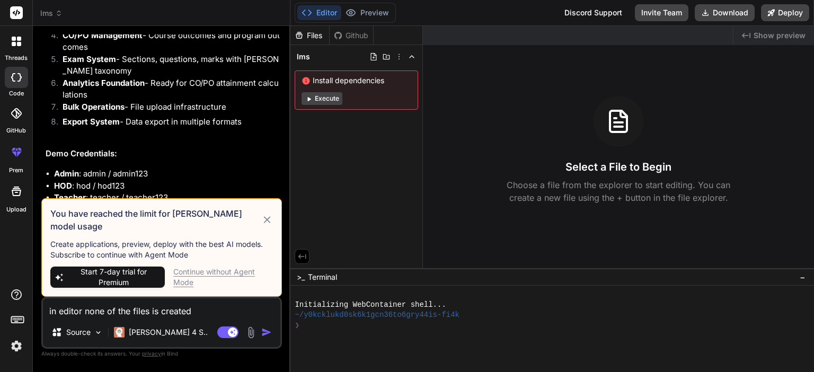
type textarea "in editor none of the files is created"
click at [119, 272] on span "Start 7-day trial for Premium" at bounding box center [114, 276] width 94 height 21
type textarea "x"
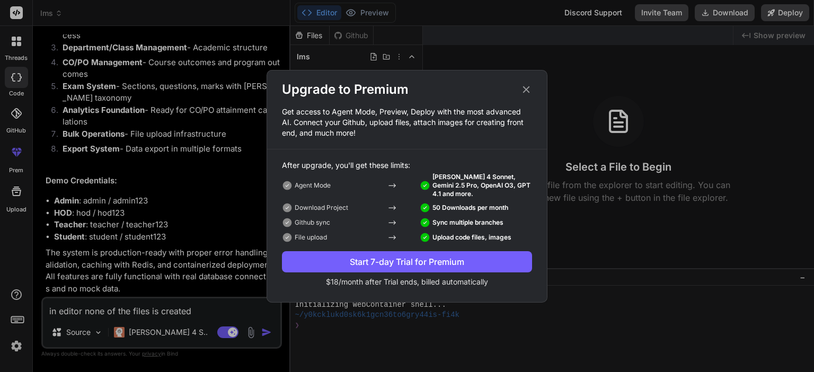
click at [378, 263] on div "Start 7-day Trial for Premium" at bounding box center [407, 261] width 250 height 13
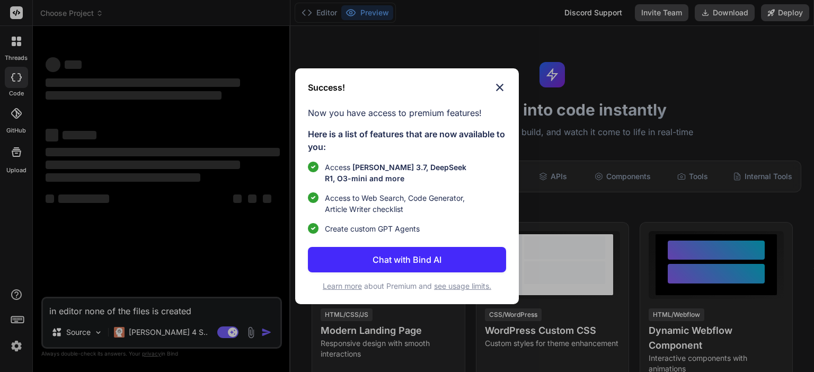
click at [501, 88] on img at bounding box center [499, 87] width 13 height 13
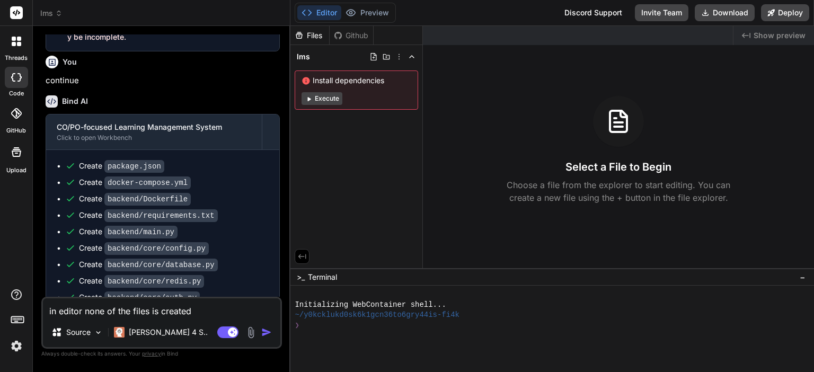
scroll to position [2174, 0]
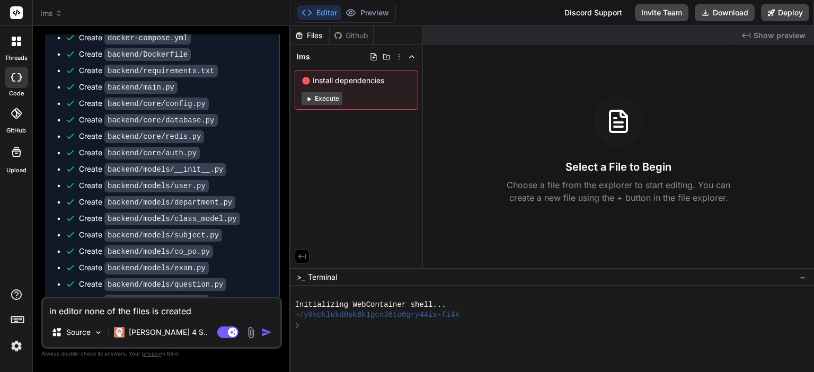
click at [265, 329] on img "button" at bounding box center [266, 332] width 11 height 11
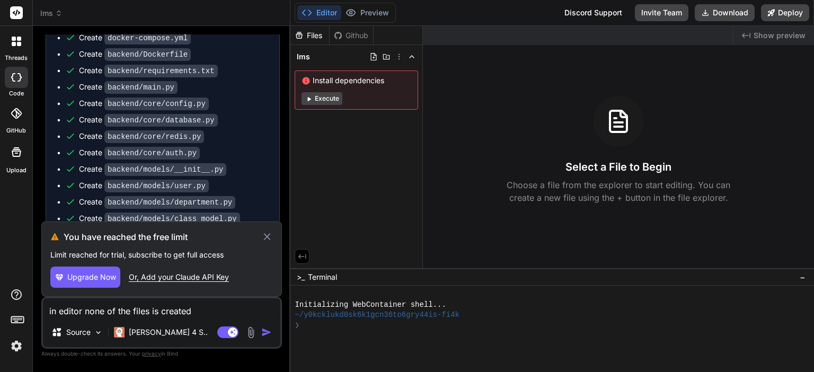
type textarea "x"
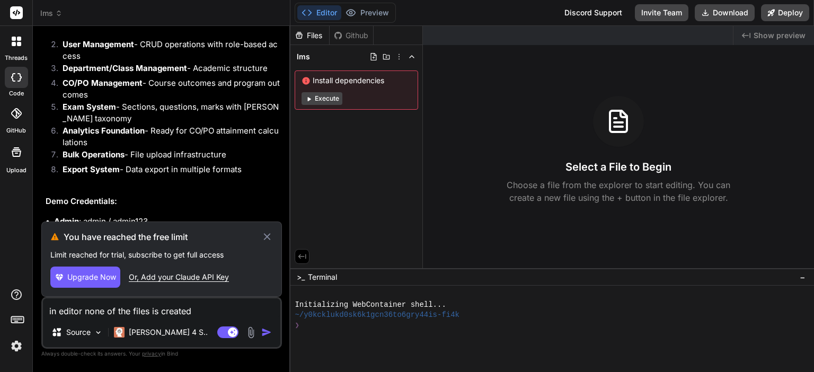
scroll to position [3446, 0]
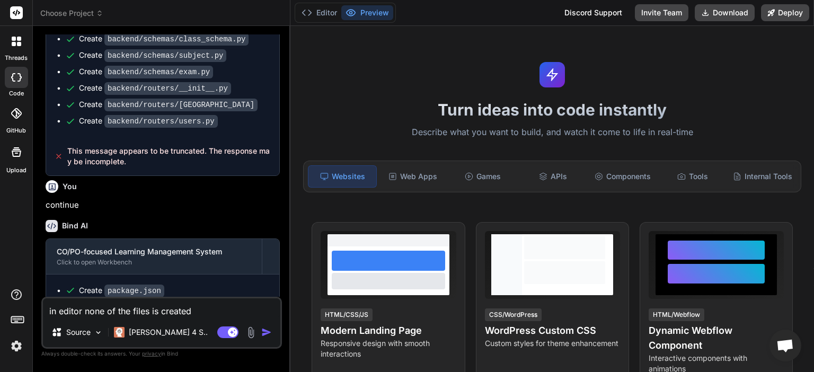
scroll to position [1887, 0]
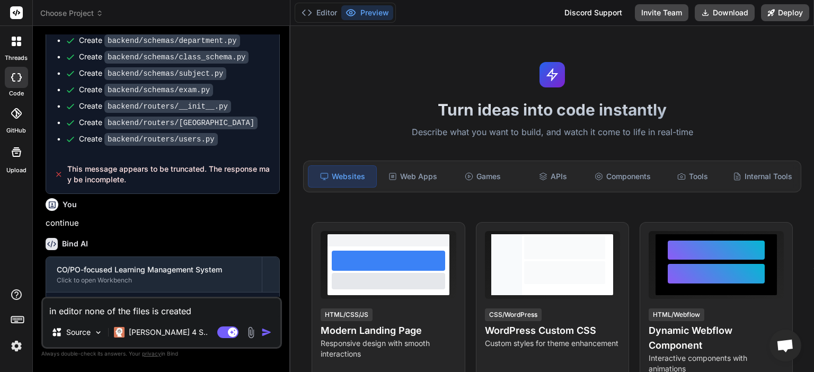
click at [96, 11] on icon at bounding box center [99, 13] width 7 height 7
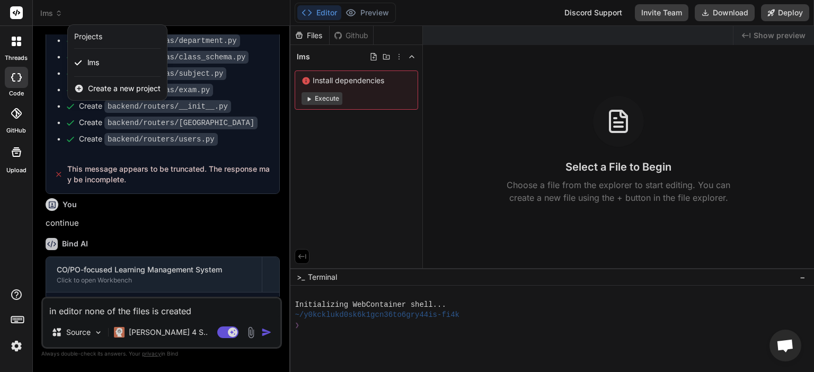
click at [165, 248] on div at bounding box center [407, 186] width 814 height 372
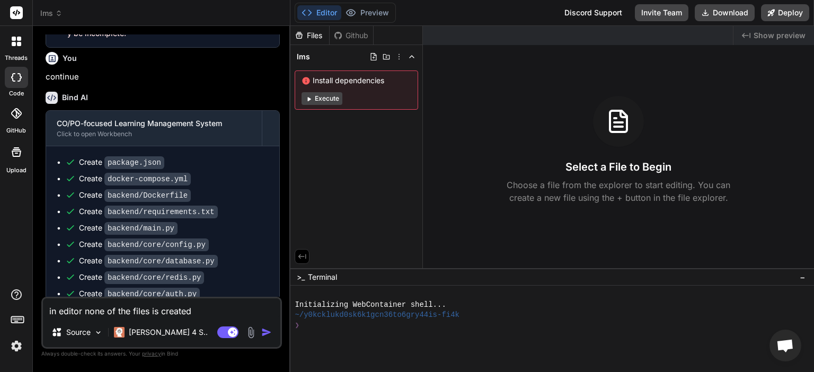
scroll to position [2152, 0]
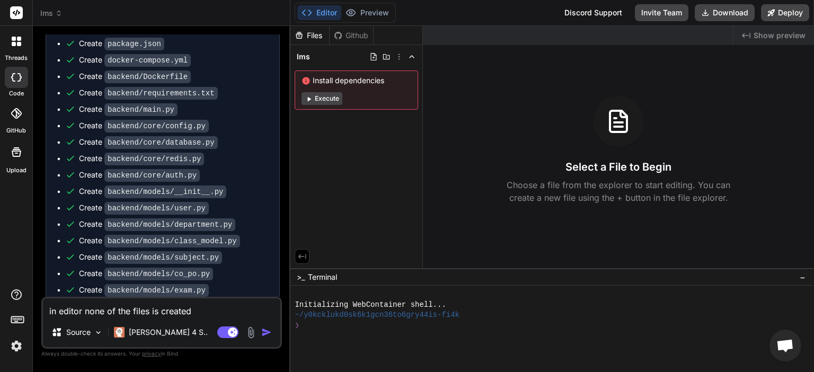
click at [269, 331] on img "button" at bounding box center [266, 332] width 11 height 11
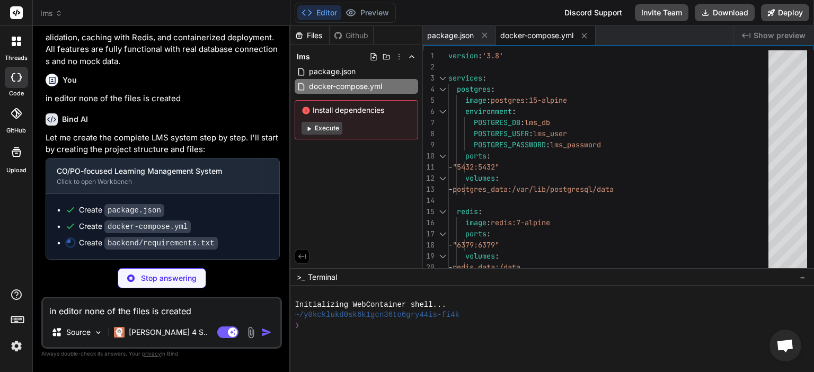
scroll to position [3684, 0]
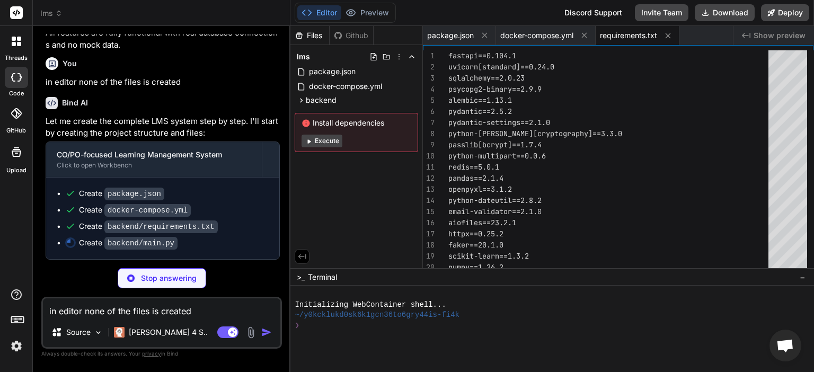
type textarea "x"
type textarea "async def health_check(): return {"status": "healthy", "version": "1.0.0"} if _…"
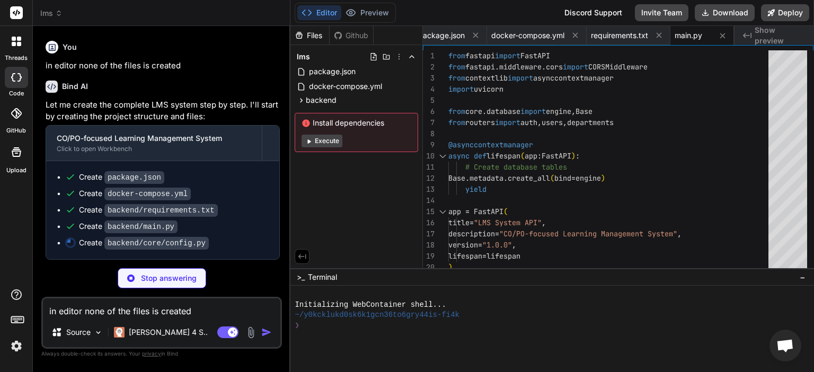
scroll to position [3716, 0]
type textarea "x"
type textarea "class Config: env_file = ".env" settings = Settings()"
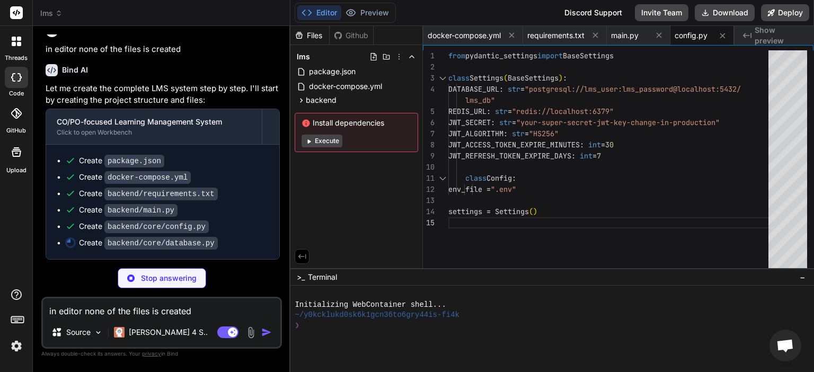
scroll to position [3733, 0]
type textarea "x"
type textarea "db = SessionLocal() try: yield db finally: db.close()"
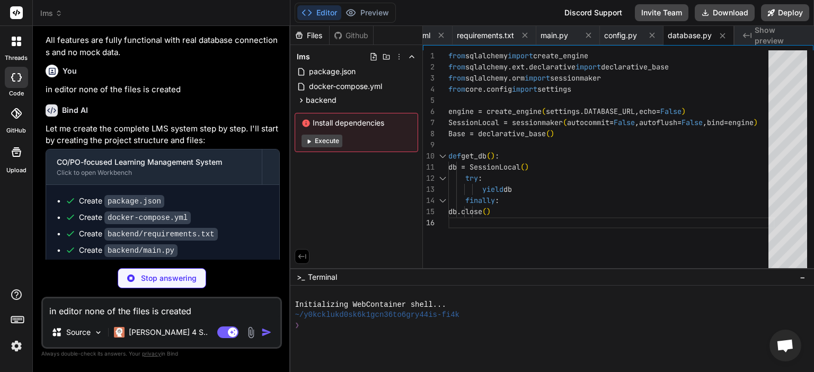
scroll to position [3749, 0]
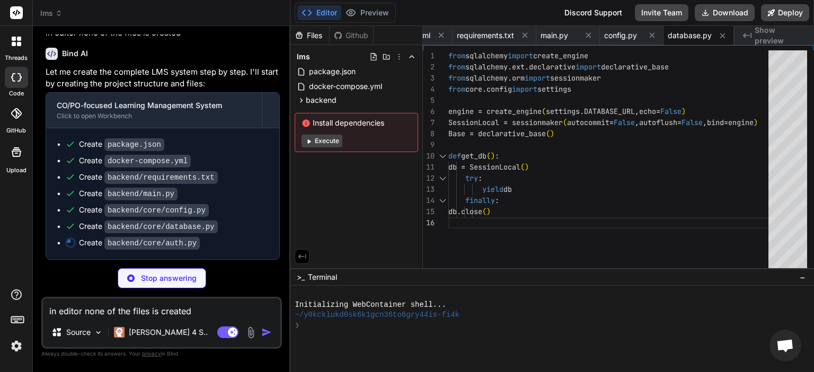
type textarea "x"
type textarea "allowed_roles = required_roles if current_user.role not in allowed_roles: raise…"
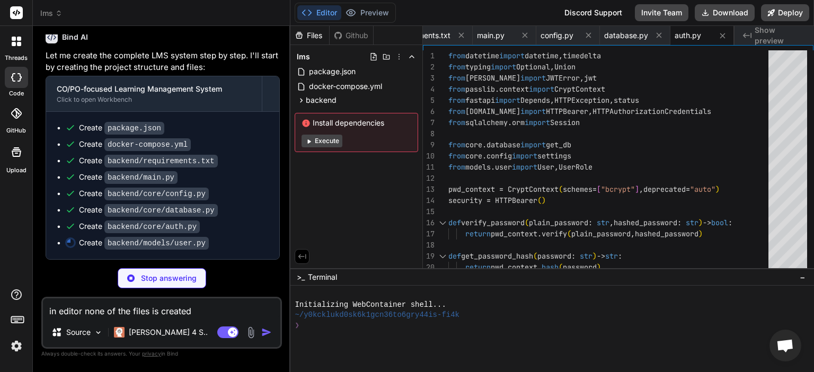
scroll to position [3765, 0]
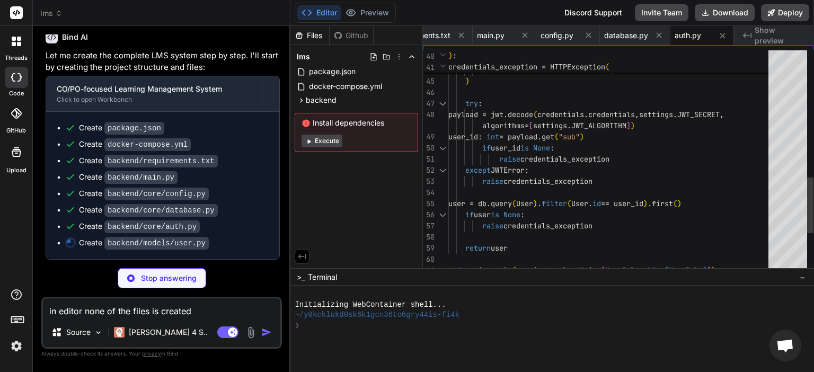
type textarea "x"
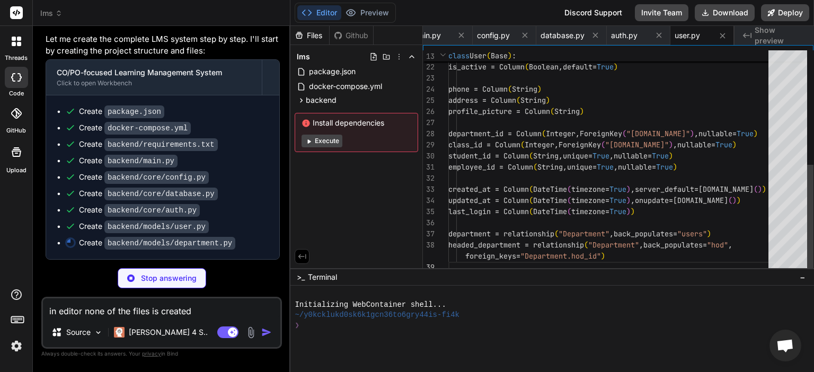
type textarea "x"
type textarea "users = relationship("User", back_populates="department", foreign_keys="User.de…"
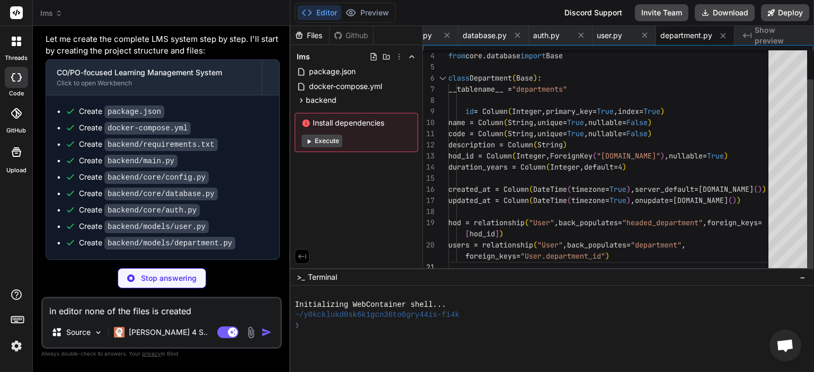
type textarea "x"
type textarea "# Models package"
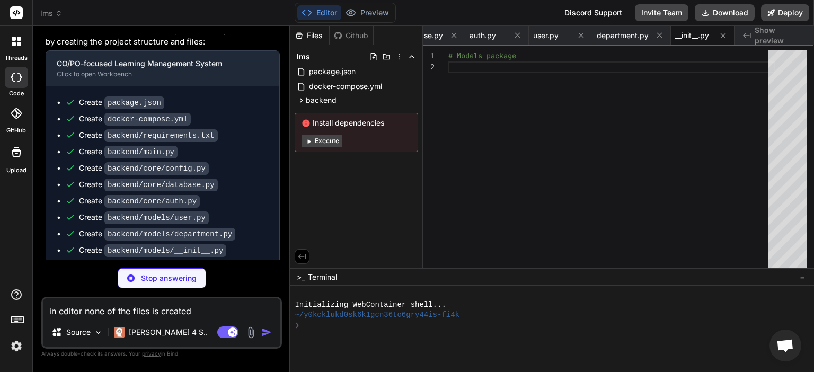
scroll to position [3814, 0]
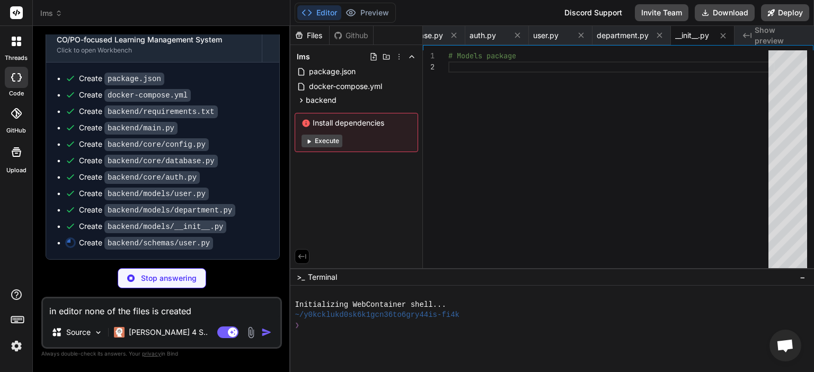
type textarea "x"
type textarea "username: str password: str class Token(BaseModel): access_token: str refresh_t…"
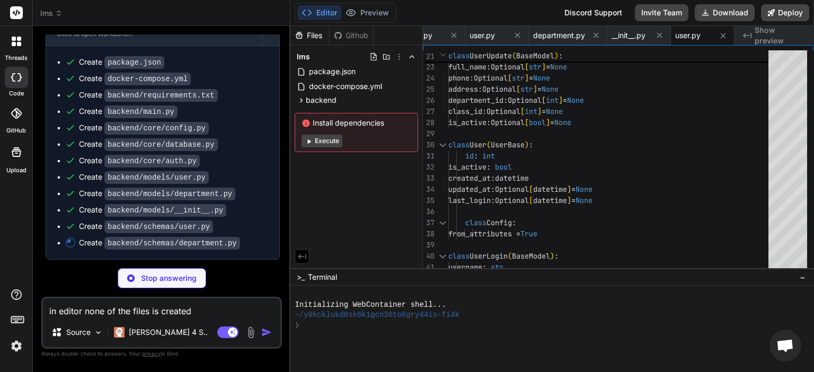
scroll to position [3831, 0]
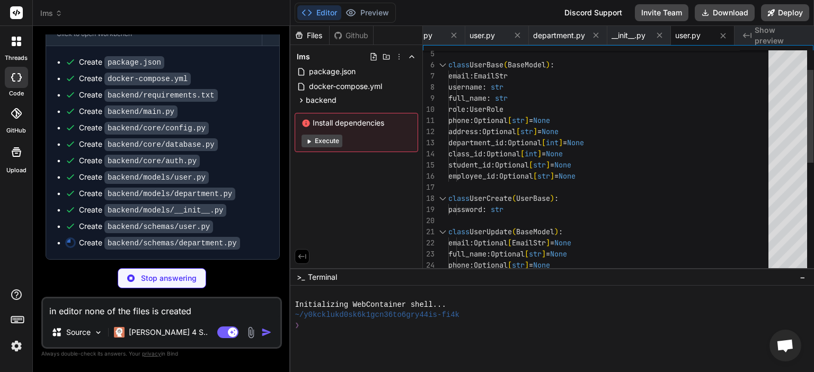
type textarea "x"
type textarea "class Department(DepartmentBase): id: int hod_id: Optional[int] = None created_…"
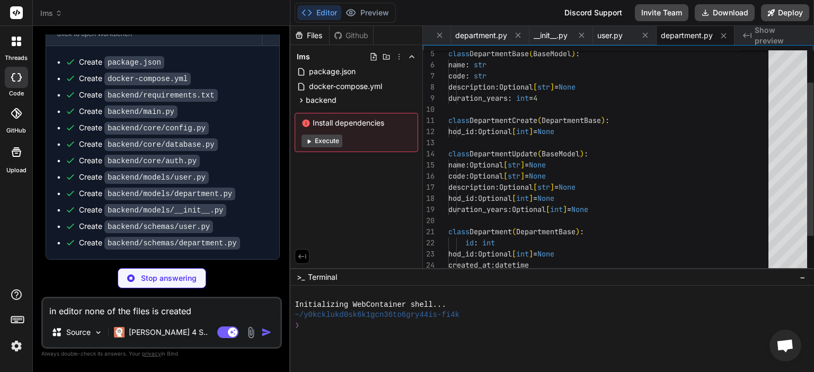
type textarea "x"
type textarea "# Schemas package"
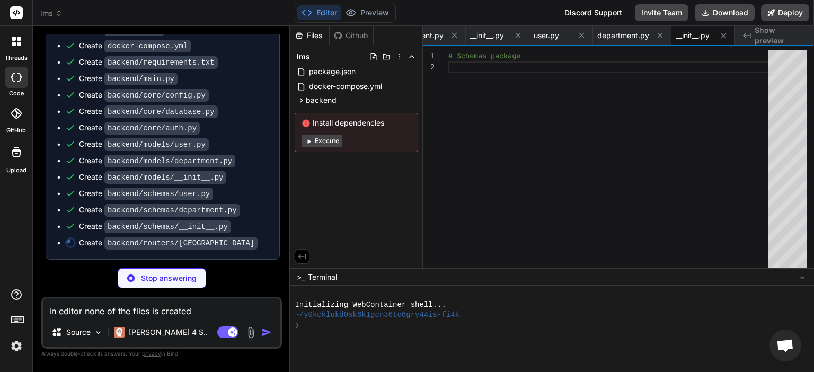
scroll to position [3863, 0]
type textarea "x"
type textarea "@router.get("/me", response_model=UserSchema) async def get_current_user_info(c…"
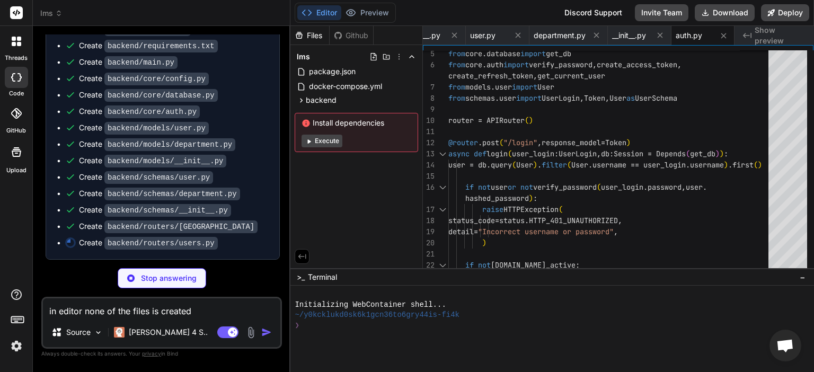
scroll to position [3880, 0]
type textarea "x"
type textarea "db.add(db_user) db.commit() db.refresh(db_user) return db_user"
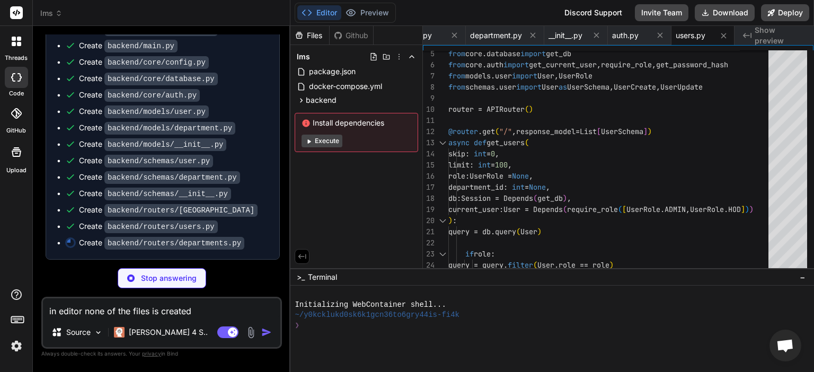
scroll to position [3896, 0]
type textarea "x"
type textarea "db.add(db_department) db.commit() db.refresh(db_department) return db_department"
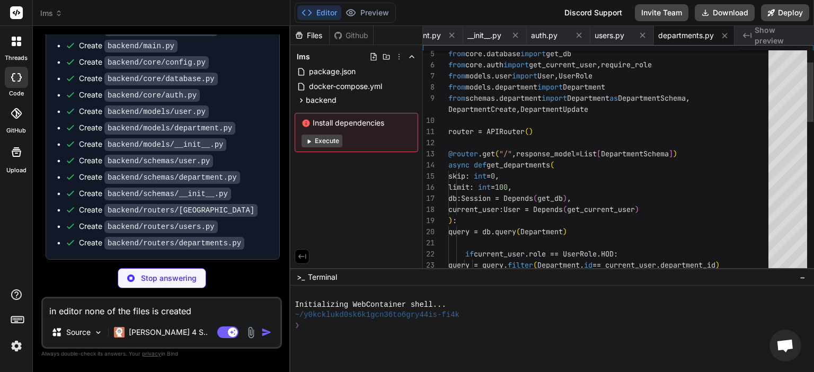
type textarea "x"
type textarea "# Routers package"
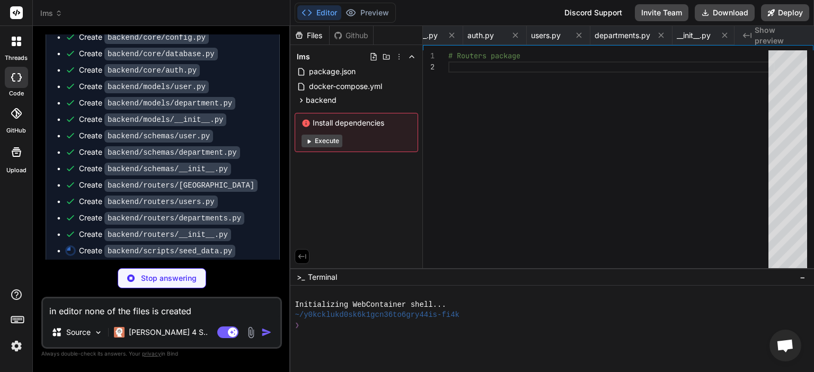
type textarea "x"
type textarea "except Exception as e: print(f"Error creating seed data: {e}") db.rollback() fi…"
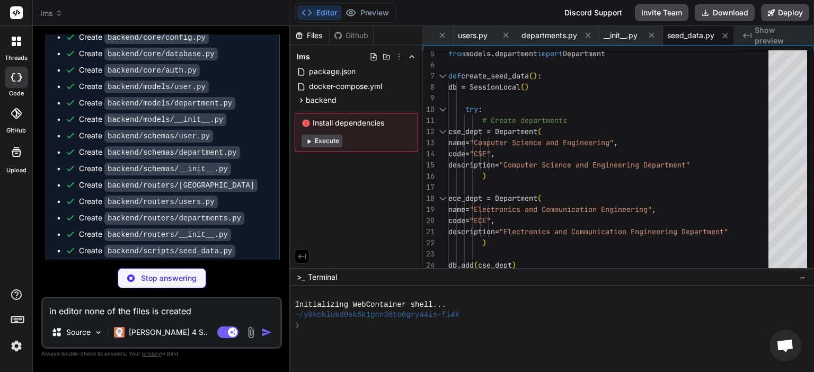
type textarea "x"
type textarea ""react-hot-toast": "^2.4.1", "clsx": "^2.0.0", "tailwind-merge": "^1.14.0" }, "…"
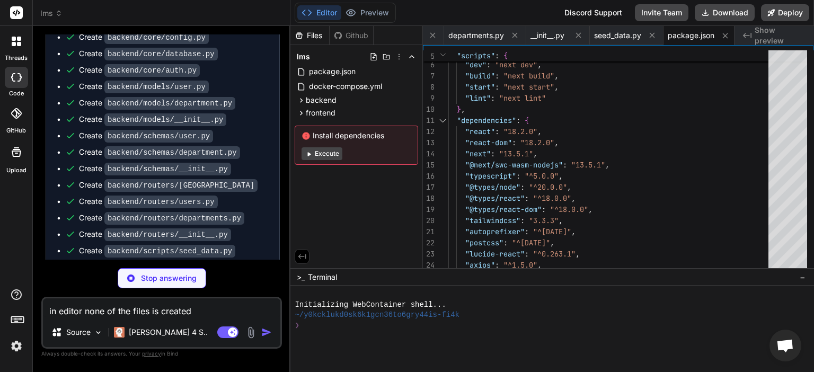
type textarea "x"
type textarea "}, } module.exports = nextConfig"
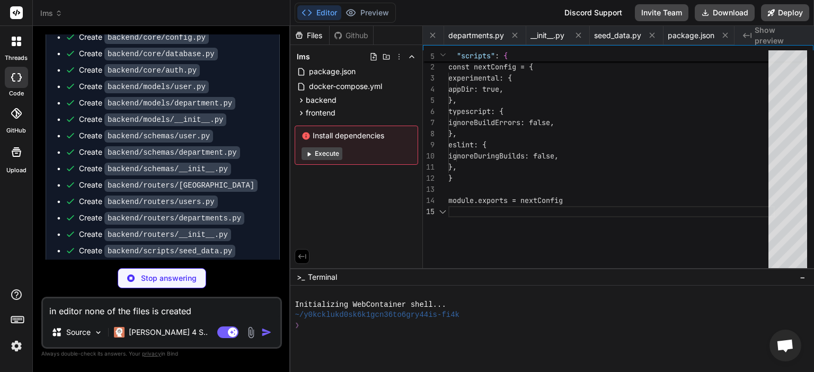
scroll to position [0, 1108]
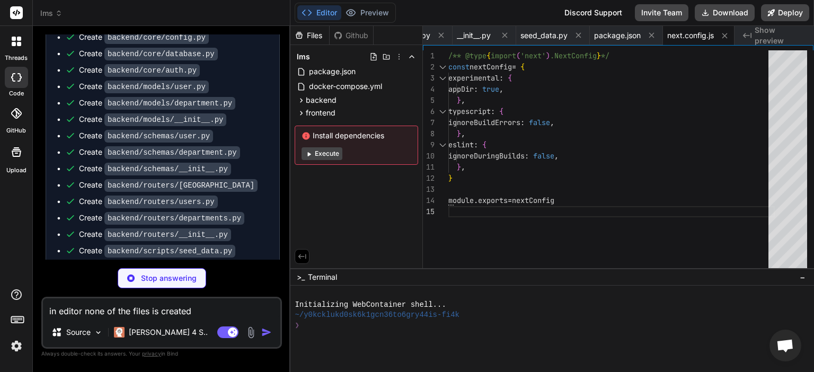
type textarea "x"
type textarea "plugins: [], }"
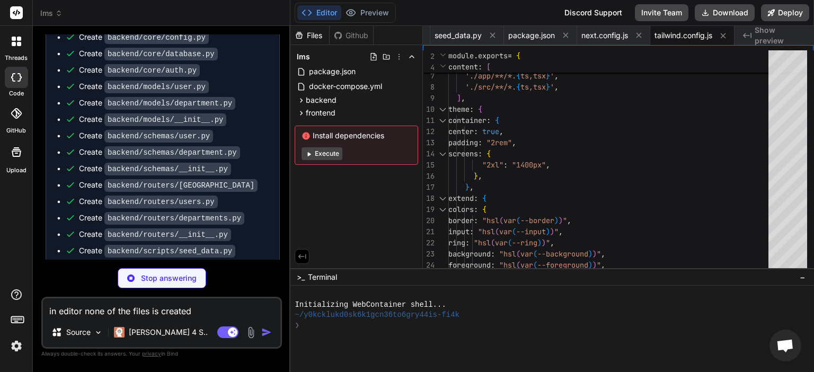
type textarea "x"
type textarea "module.exports = { plugins: { tailwindcss: {}, autoprefixer: {}, }, }"
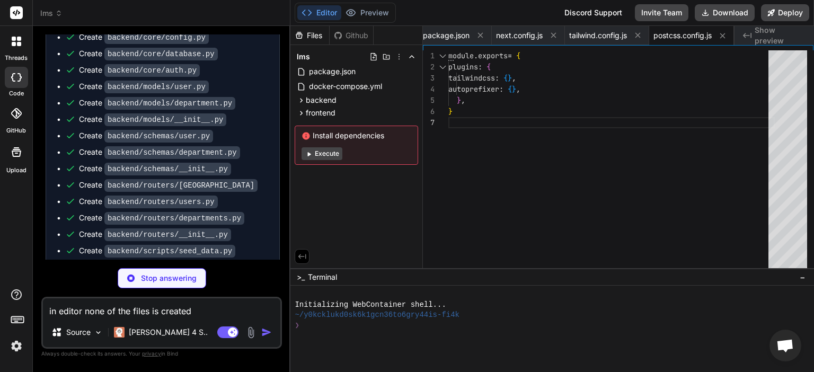
type textarea "x"
type textarea "], "baseUrl": ".", "paths": { "@/*": ["./*"] } }, "include": ["next-env.d.ts", …"
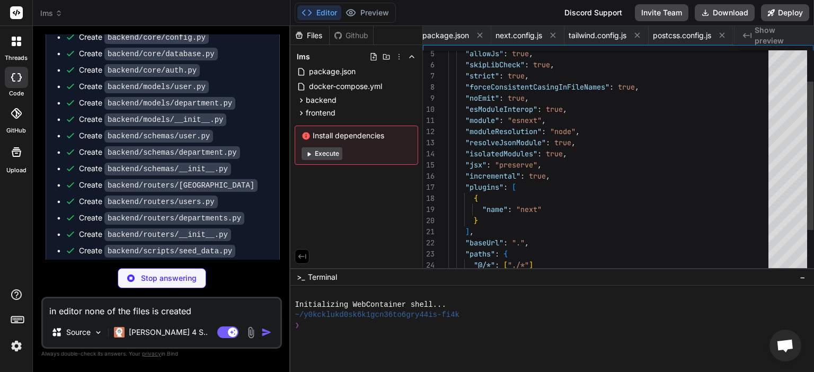
scroll to position [0, 1351]
type textarea "x"
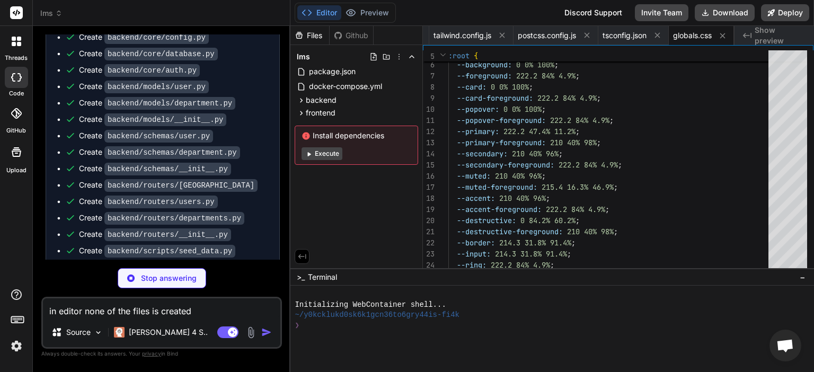
type textarea "x"
type textarea "{children} </body> </html> ) }"
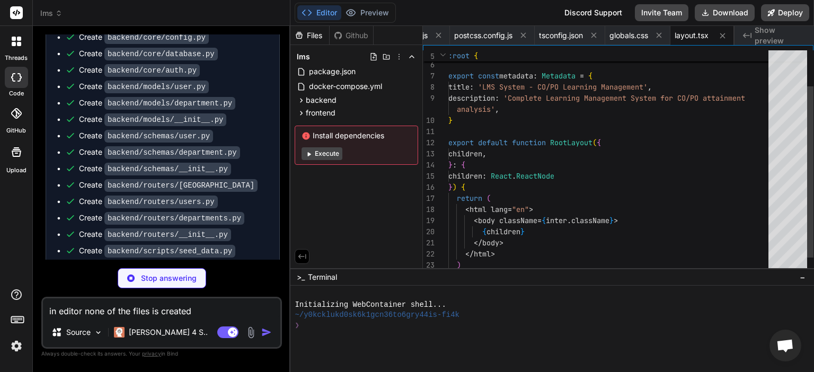
type textarea "x"
type textarea "import { redirect } from 'next/navigation' export default function HomePage() {…"
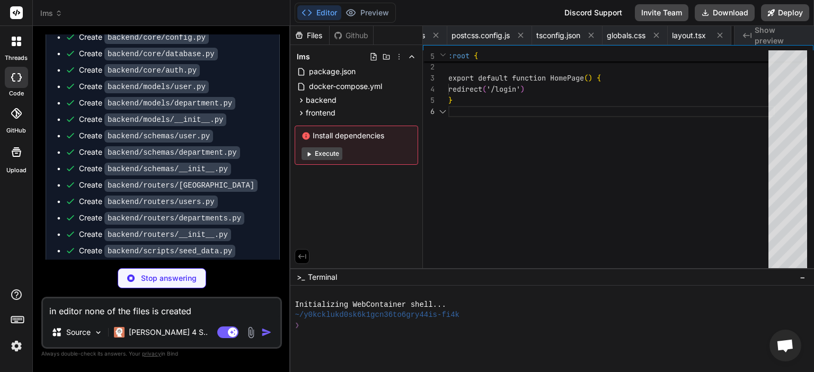
scroll to position [0, 1545]
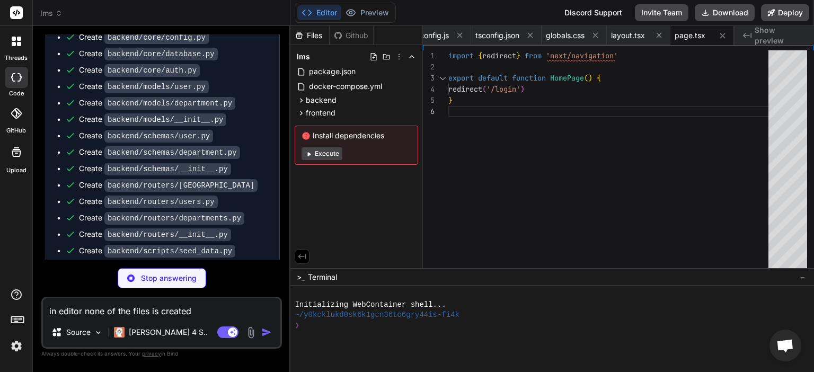
type textarea "x"
type textarea "</div> </div> </div> ) }"
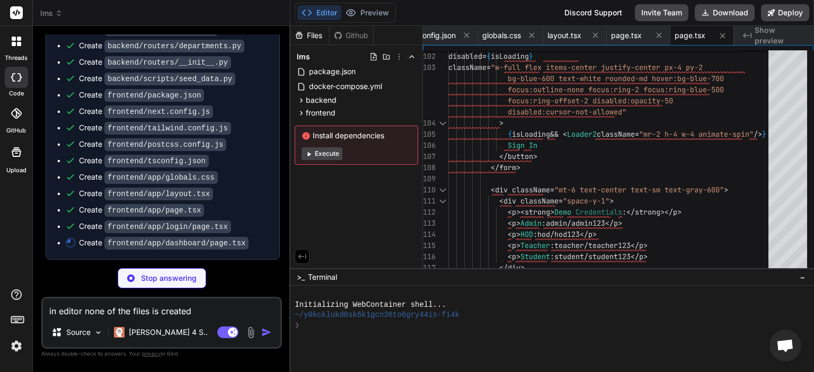
scroll to position [4091, 0]
type textarea "x"
type textarea ") }"
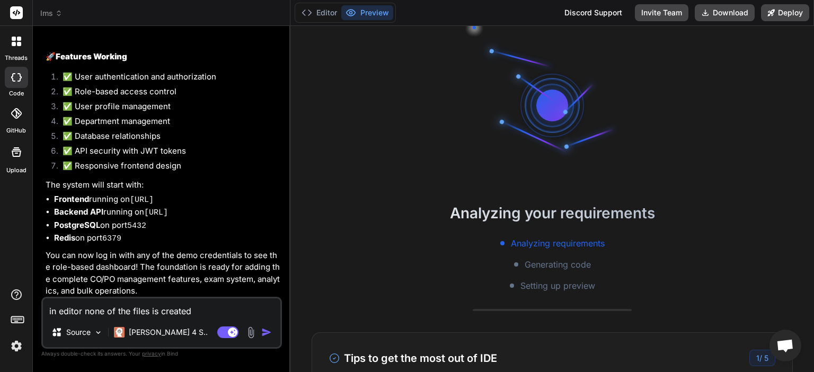
scroll to position [4945, 0]
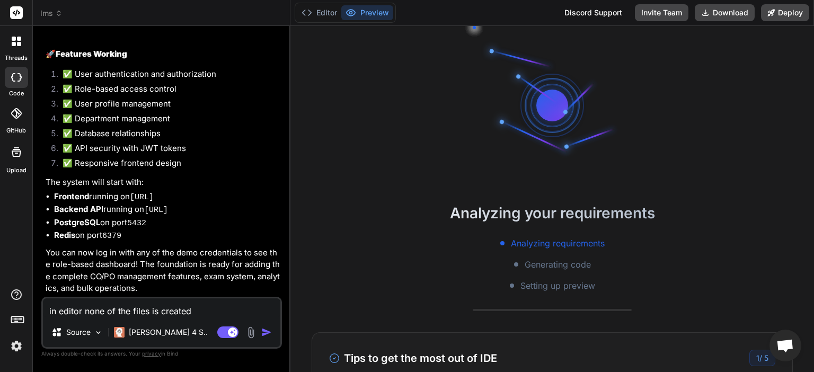
type textarea "x"
click at [198, 314] on textarea "in editor none of the files is created" at bounding box center [161, 307] width 237 height 19
paste textarea "You are an AI-powered IDE. Your task is to develop a fully functional CO/PO-foc…"
type textarea "You are an AI-powered IDE. Your task is to develop a fully functional CO/PO-foc…"
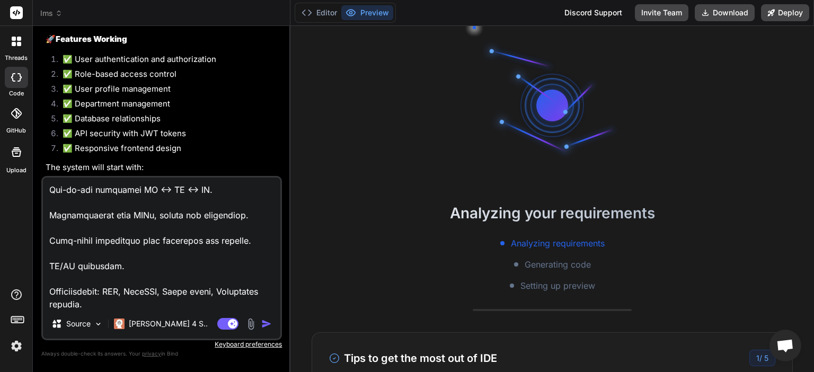
type textarea "x"
type textarea "You are an AI-powered IDE. Your task is to develop a fully functional CO/PO-foc…"
type textarea "x"
type textarea "You are an AI-powered IDE. Your task is to develop a fully functional CO/PO-foc…"
type textarea "x"
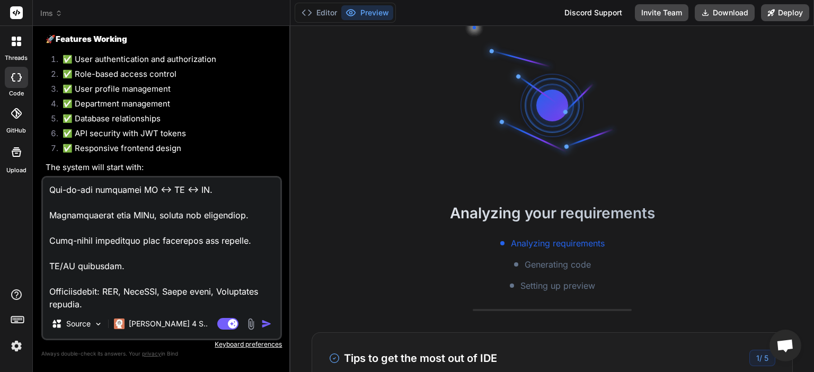
type textarea "You are an AI-powered IDE. Your task is to develop a fully functional CO/PO-foc…"
type textarea "x"
type textarea "You are an AI-powered IDE. Your task is to develop a fully functional CO/PO-foc…"
type textarea "x"
type textarea "You are an AI-powered IDE. Your task is to develop a fully functional CO/PO-foc…"
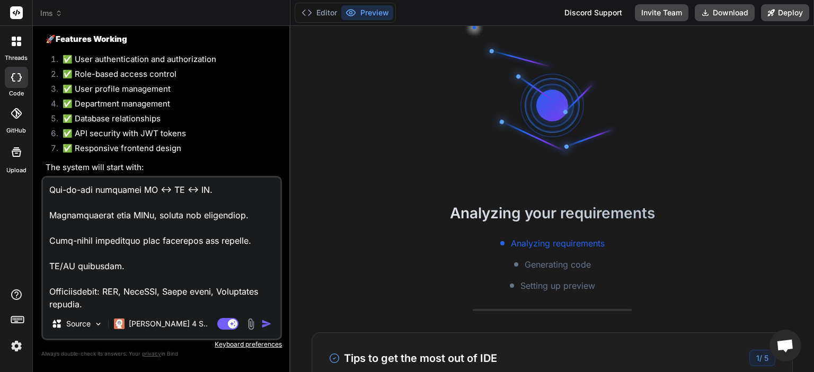
type textarea "x"
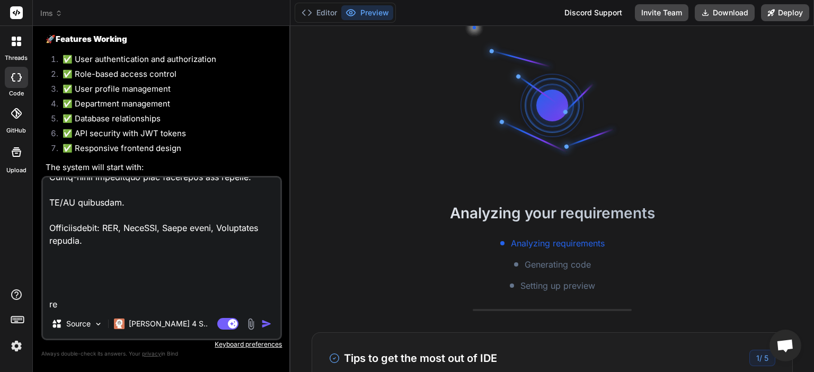
type textarea "You are an AI-powered IDE. Your task is to develop a fully functional CO/PO-foc…"
type textarea "x"
type textarea "You are an AI-powered IDE. Your task is to develop a fully functional CO/PO-foc…"
type textarea "x"
type textarea "You are an AI-powered IDE. Your task is to develop a fully functional CO/PO-foc…"
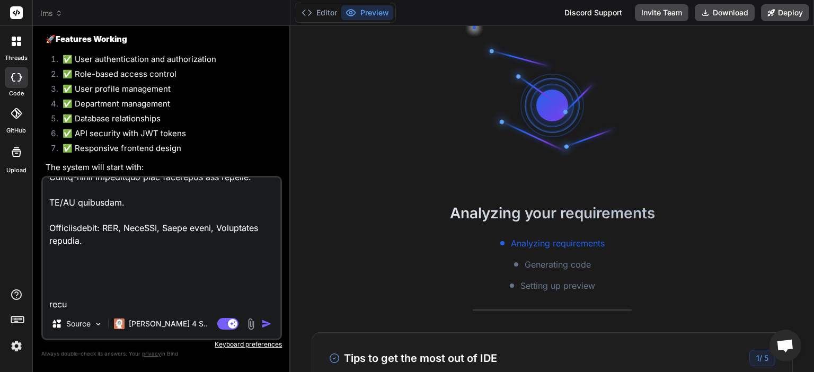
type textarea "x"
type textarea "You are an AI-powered IDE. Your task is to develop a fully functional CO/PO-foc…"
type textarea "x"
type textarea "You are an AI-powered IDE. Your task is to develop a fully functional CO/PO-foc…"
type textarea "x"
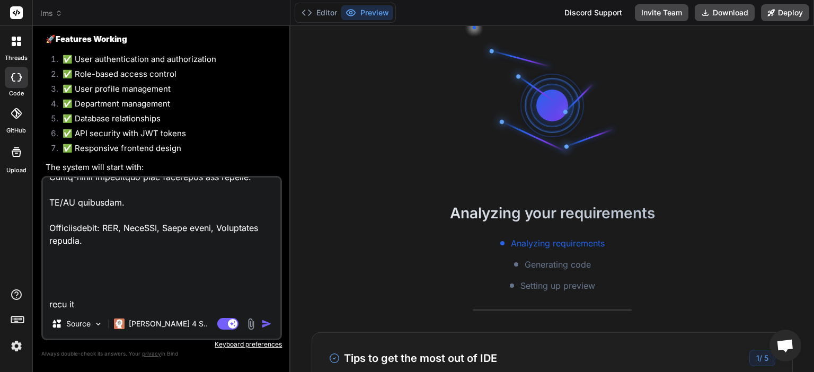
type textarea "You are an AI-powered IDE. Your task is to develop a fully functional CO/PO-foc…"
type textarea "x"
type textarea "You are an AI-powered IDE. Your task is to develop a fully functional CO/PO-foc…"
type textarea "x"
type textarea "You are an AI-powered IDE. Your task is to develop a fully functional CO/PO-foc…"
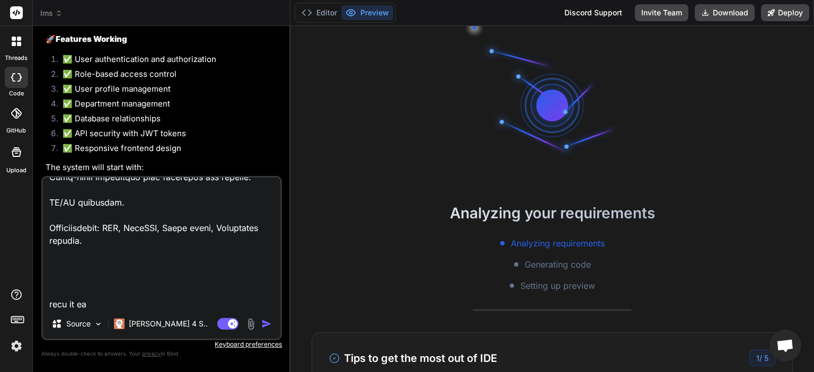
type textarea "x"
type textarea "You are an AI-powered IDE. Your task is to develop a fully functional CO/PO-foc…"
type textarea "x"
type textarea "You are an AI-powered IDE. Your task is to develop a fully functional CO/PO-foc…"
type textarea "x"
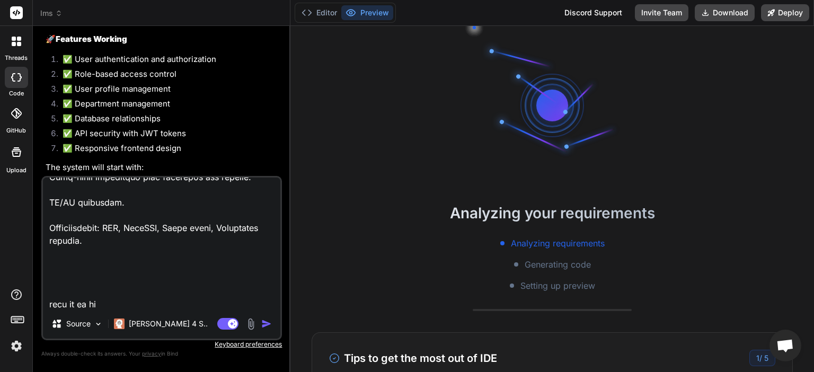
type textarea "You are an AI-powered IDE. Your task is to develop a fully functional CO/PO-foc…"
type textarea "x"
type textarea "You are an AI-powered IDE. Your task is to develop a fully functional CO/PO-foc…"
type textarea "x"
type textarea "You are an AI-powered IDE. Your task is to develop a fully functional CO/PO-foc…"
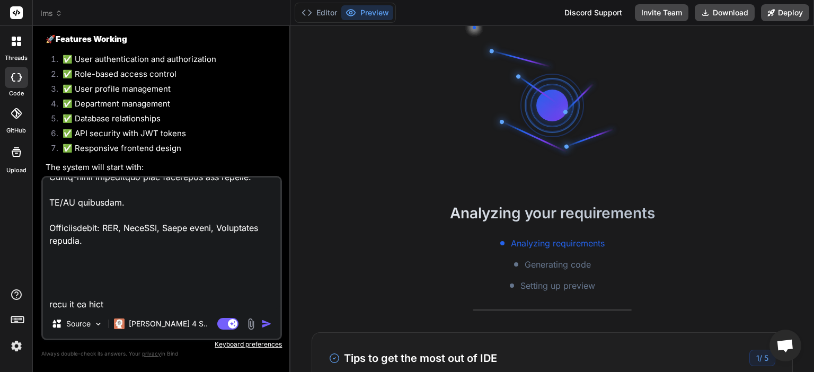
type textarea "x"
type textarea "You are an AI-powered IDE. Your task is to develop a fully functional CO/PO-foc…"
type textarea "x"
type textarea "You are an AI-powered IDE. Your task is to develop a fully functional CO/PO-foc…"
type textarea "x"
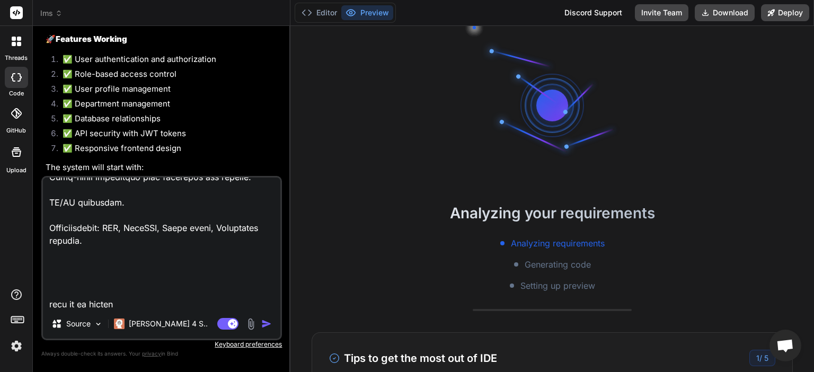
type textarea "You are an AI-powered IDE. Your task is to develop a fully functional CO/PO-foc…"
type textarea "x"
type textarea "You are an AI-powered IDE. Your task is to develop a fully functional CO/PO-foc…"
type textarea "x"
type textarea "You are an AI-powered IDE. Your task is to develop a fully functional CO/PO-foc…"
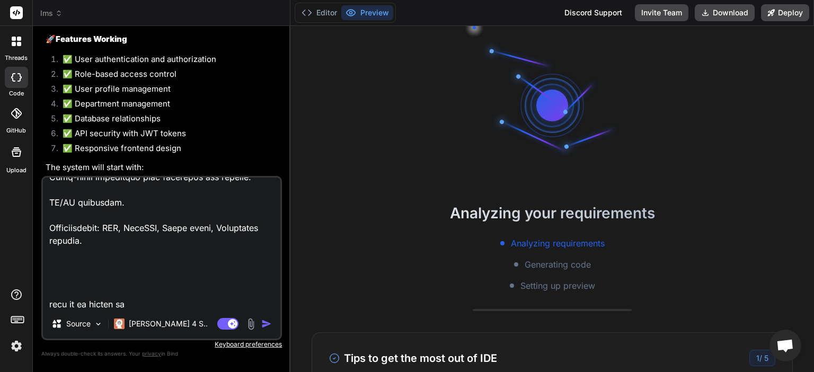
type textarea "x"
type textarea "You are an AI-powered IDE. Your task is to develop a fully functional CO/PO-foc…"
type textarea "x"
type textarea "You are an AI-powered IDE. Your task is to develop a fully functional CO/PO-foc…"
type textarea "x"
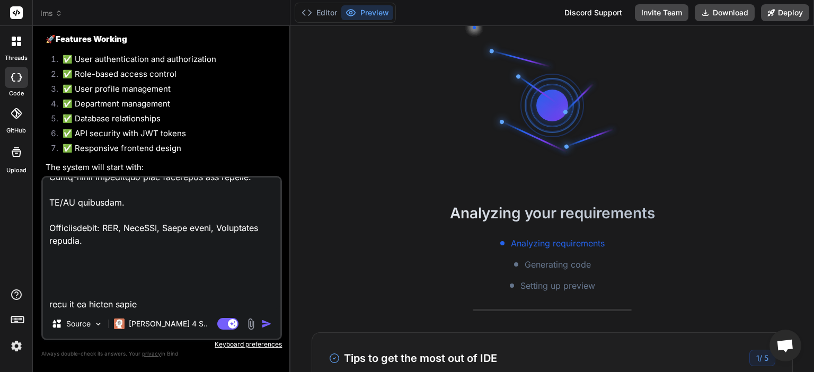
type textarea "You are an AI-powered IDE. Your task is to develop a fully functional CO/PO-foc…"
type textarea "x"
type textarea "You are an AI-powered IDE. Your task is to develop a fully functional CO/PO-foc…"
type textarea "x"
type textarea "You are an AI-powered IDE. Your task is to develop a fully functional CO/PO-foc…"
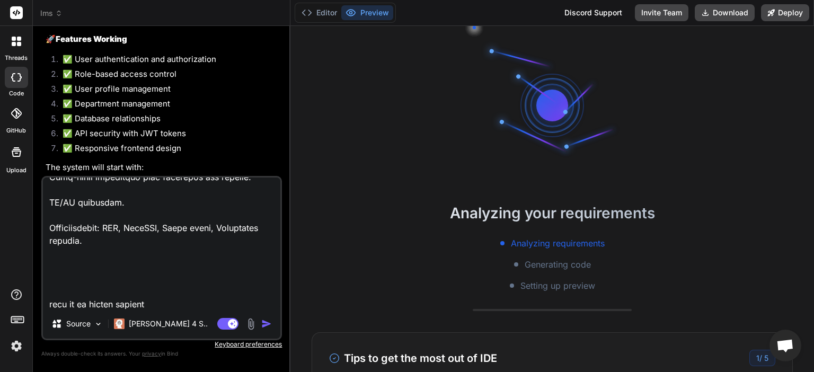
type textarea "x"
type textarea "You are an AI-powered IDE. Your task is to develop a fully functional CO/PO-foc…"
type textarea "x"
type textarea "You are an AI-powered IDE. Your task is to develop a fully functional CO/PO-foc…"
type textarea "x"
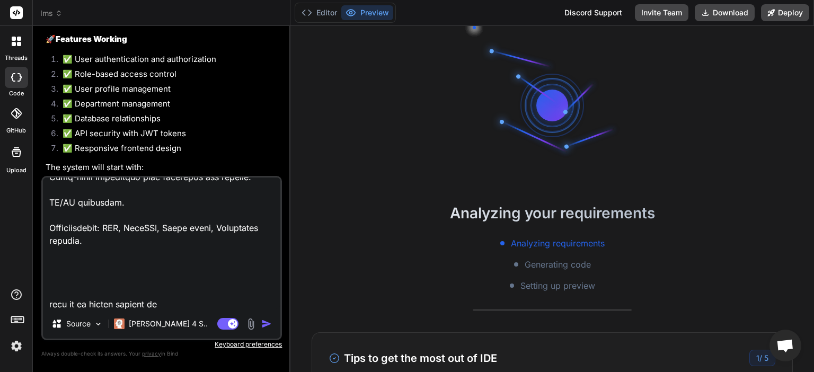
type textarea "You are an AI-powered IDE. Your task is to develop a fully functional CO/PO-foc…"
type textarea "x"
type textarea "You are an AI-powered IDE. Your task is to develop a fully functional CO/PO-foc…"
type textarea "x"
type textarea "You are an AI-powered IDE. Your task is to develop a fully functional CO/PO-foc…"
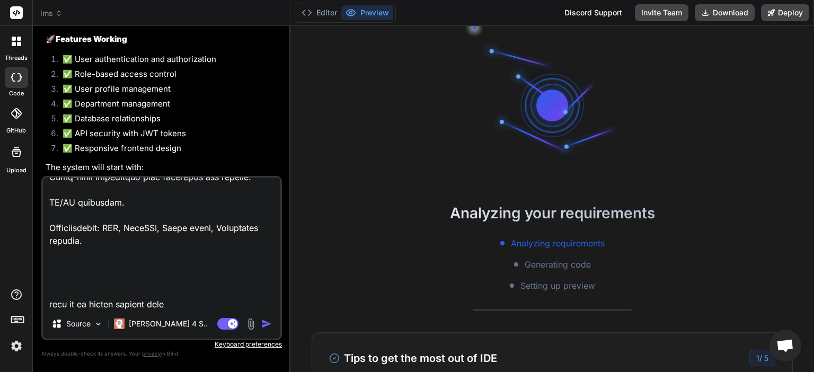
type textarea "x"
type textarea "You are an AI-powered IDE. Your task is to develop a fully functional CO/PO-foc…"
type textarea "x"
type textarea "You are an AI-powered IDE. Your task is to develop a fully functional CO/PO-foc…"
type textarea "x"
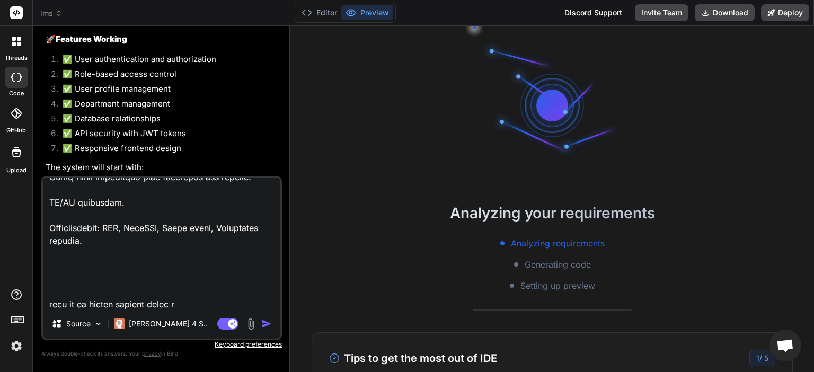
type textarea "You are an AI-powered IDE. Your task is to develop a fully functional CO/PO-foc…"
type textarea "x"
type textarea "You are an AI-powered IDE. Your task is to develop a fully functional CO/PO-foc…"
type textarea "x"
type textarea "You are an AI-powered IDE. Your task is to develop a fully functional CO/PO-foc…"
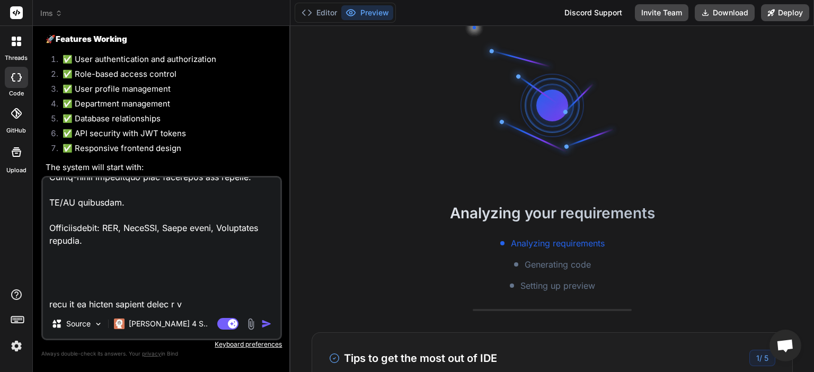
type textarea "x"
type textarea "You are an AI-powered IDE. Your task is to develop a fully functional CO/PO-foc…"
type textarea "x"
type textarea "You are an AI-powered IDE. Your task is to develop a fully functional CO/PO-foc…"
type textarea "x"
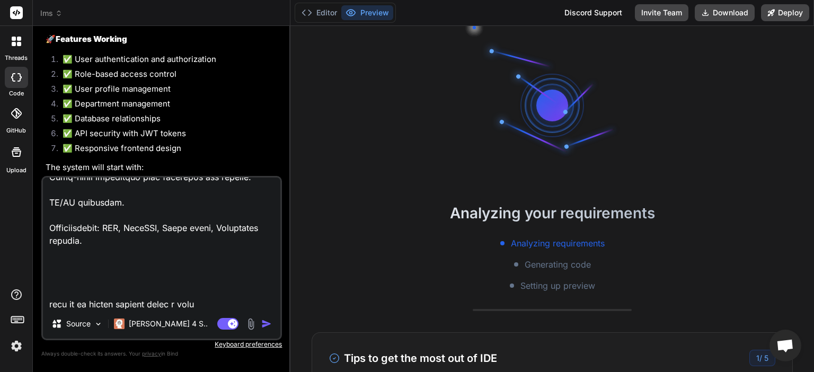
type textarea "You are an AI-powered IDE. Your task is to develop a fully functional CO/PO-foc…"
type textarea "x"
type textarea "You are an AI-powered IDE. Your task is to develop a fully functional CO/PO-foc…"
type textarea "x"
type textarea "You are an AI-powered IDE. Your task is to develop a fully functional CO/PO-foc…"
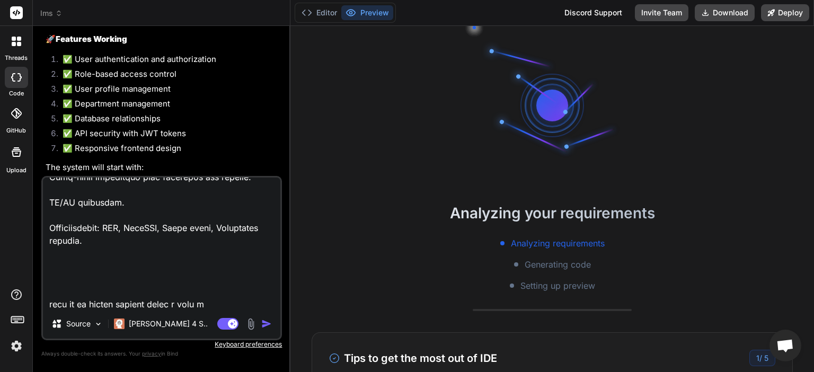
type textarea "x"
type textarea "You are an AI-powered IDE. Your task is to develop a fully functional CO/PO-foc…"
type textarea "x"
type textarea "You are an AI-powered IDE. Your task is to develop a fully functional CO/PO-foc…"
type textarea "x"
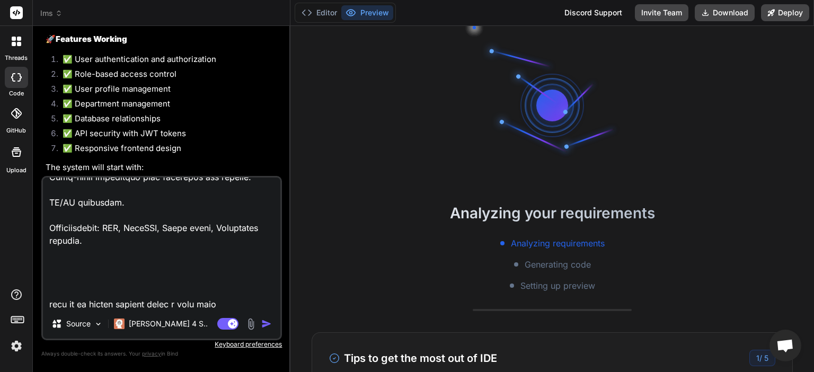
type textarea "You are an AI-powered IDE. Your task is to develop a fully functional CO/PO-foc…"
type textarea "x"
type textarea "You are an AI-powered IDE. Your task is to develop a fully functional CO/PO-foc…"
type textarea "x"
type textarea "You are an AI-powered IDE. Your task is to develop a fully functional CO/PO-foc…"
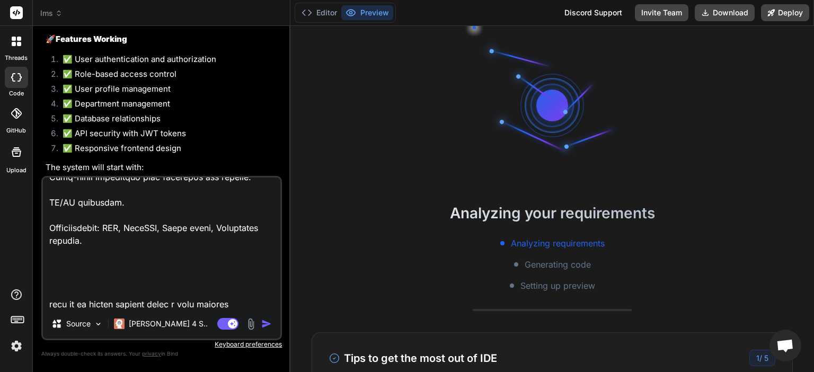
type textarea "x"
type textarea "You are an AI-powered IDE. Your task is to develop a fully functional CO/PO-foc…"
type textarea "x"
type textarea "You are an AI-powered IDE. Your task is to develop a fully functional CO/PO-foc…"
type textarea "x"
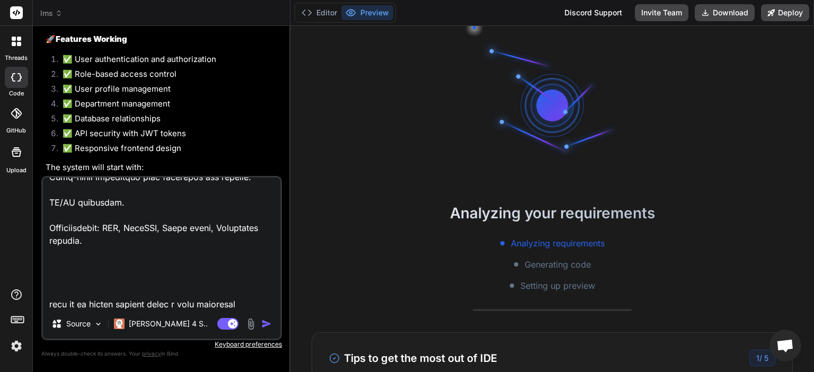
type textarea "You are an AI-powered IDE. Your task is to develop a fully functional CO/PO-foc…"
type textarea "x"
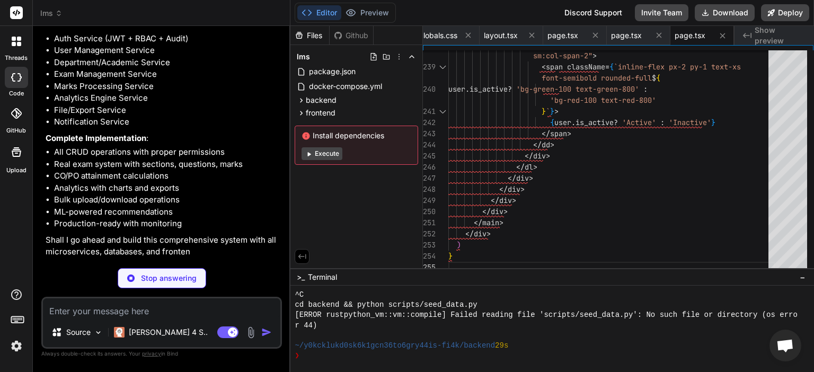
scroll to position [6345, 0]
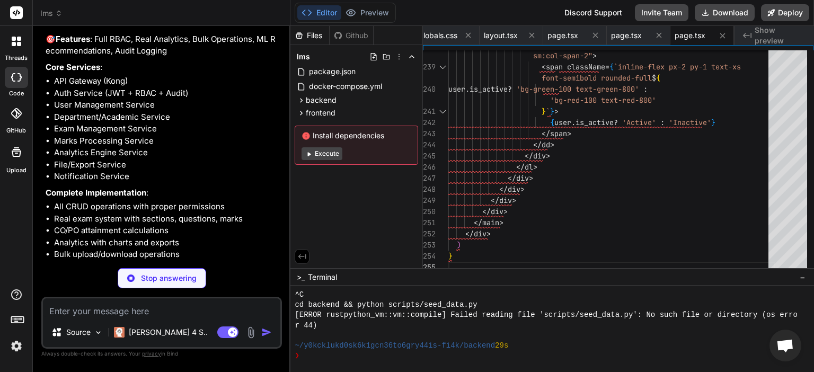
type textarea "x"
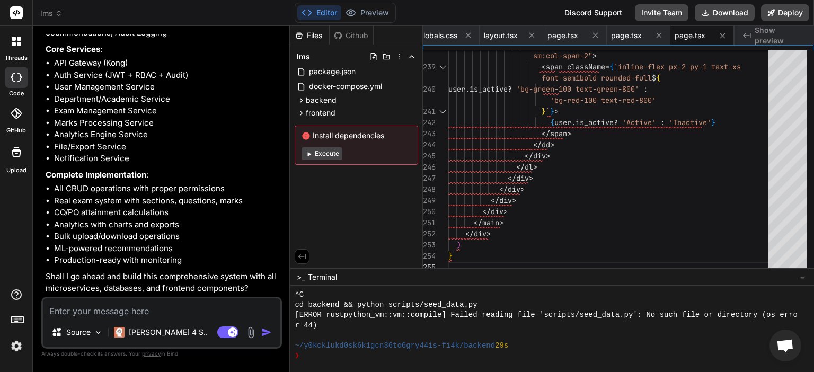
scroll to position [6414, 0]
click at [175, 313] on textarea at bounding box center [161, 307] width 237 height 19
type textarea "y"
type textarea "x"
type textarea "ye"
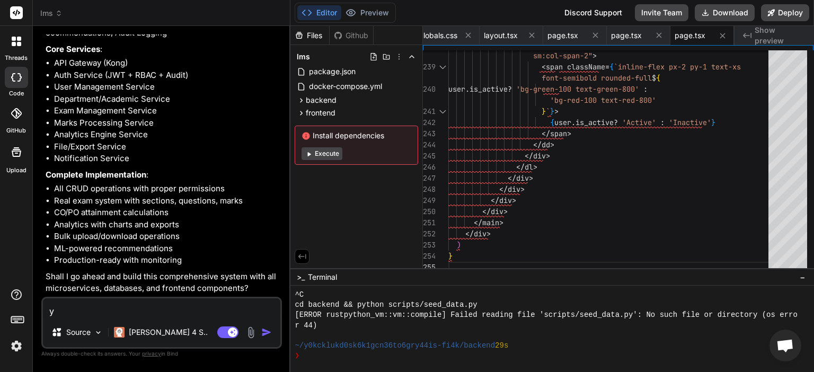
type textarea "x"
type textarea "yes"
type textarea "x"
type textarea "yes"
type textarea "x"
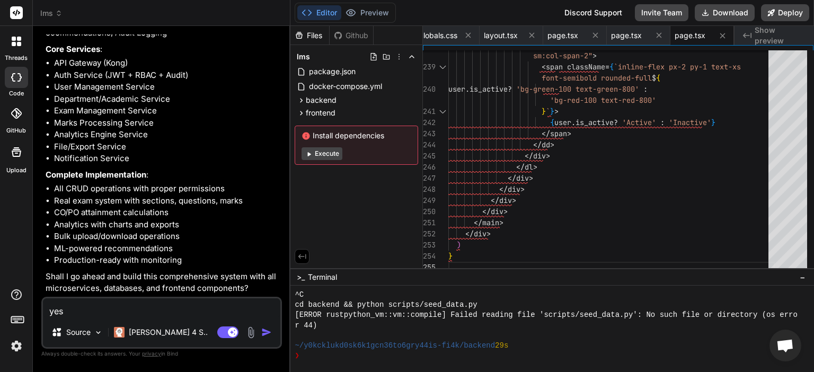
type textarea "yes p"
type textarea "x"
type textarea "yes pr"
type textarea "x"
type textarea "yes pro"
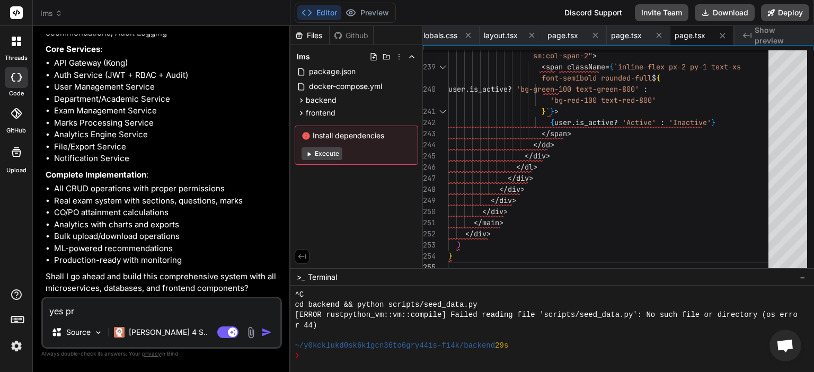
type textarea "x"
type textarea "yes proc"
type textarea "x"
type textarea "yes proce"
type textarea "x"
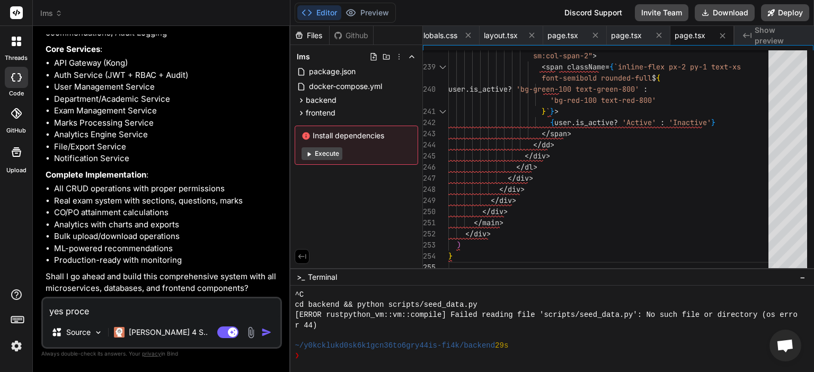
type textarea "yes procee"
type textarea "x"
type textarea "yes proceed"
type textarea "x"
type textarea "yes proceed"
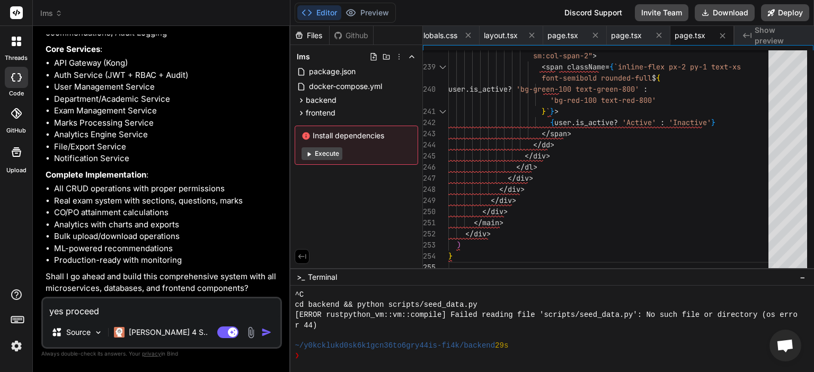
type textarea "x"
type textarea "yes proceed a"
type textarea "x"
type textarea "yes proceed an"
type textarea "x"
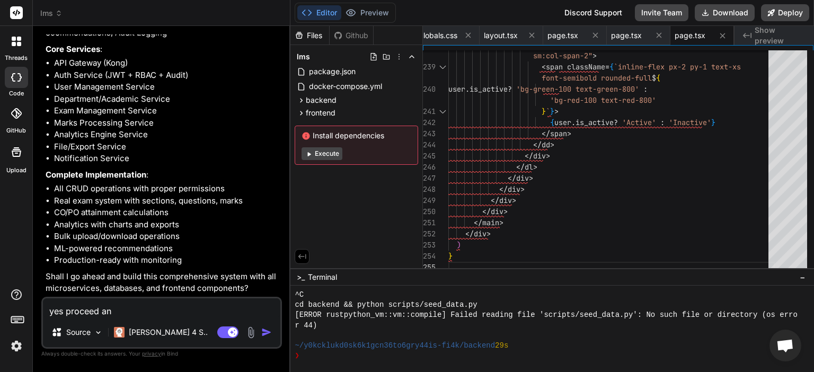
type textarea "yes proceed and"
type textarea "x"
type textarea "yes proceed and"
type textarea "x"
type textarea "yes proceed and g"
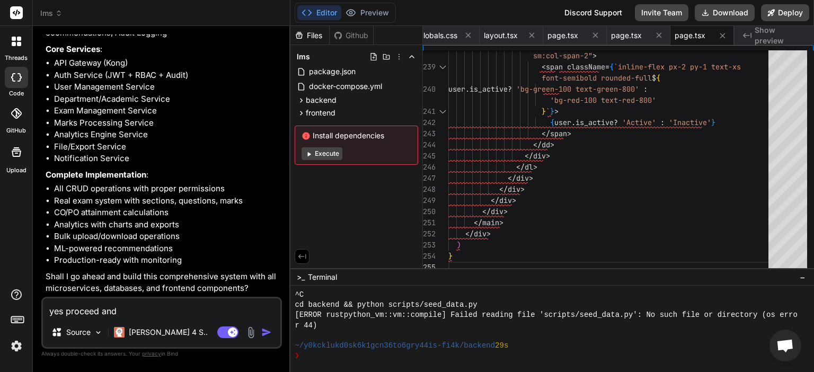
type textarea "x"
type textarea "yes proceed and gi"
type textarea "x"
type textarea "yes proceed and giv"
type textarea "x"
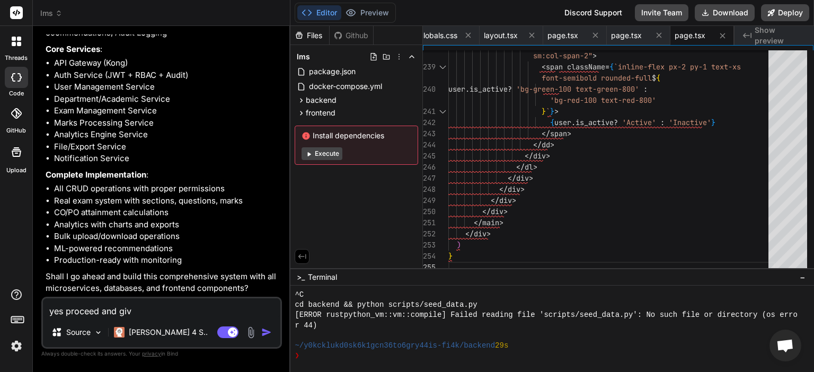
type textarea "yes proceed and give"
type textarea "x"
type textarea "yes proceed and give"
type textarea "x"
type textarea "yes proceed and give e"
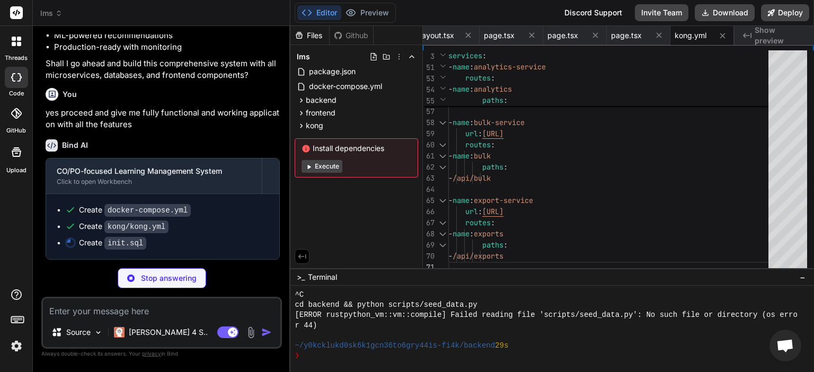
scroll to position [6626, 0]
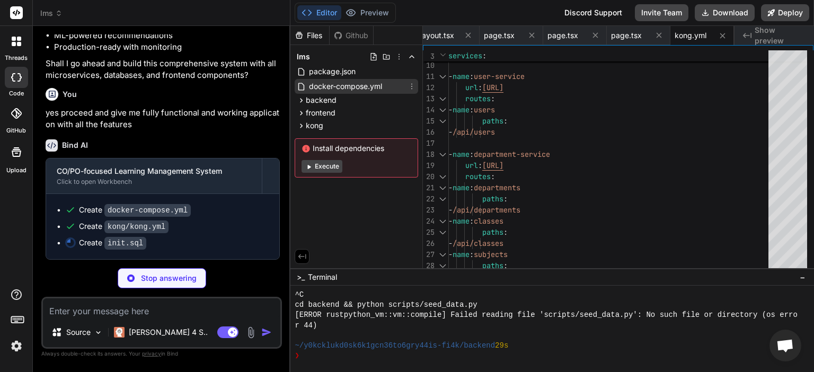
click at [371, 84] on span "docker-compose.yml" at bounding box center [345, 86] width 75 height 13
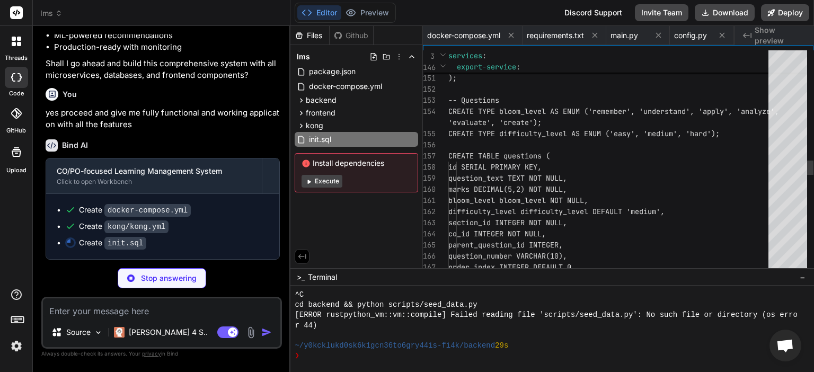
scroll to position [0, 1799]
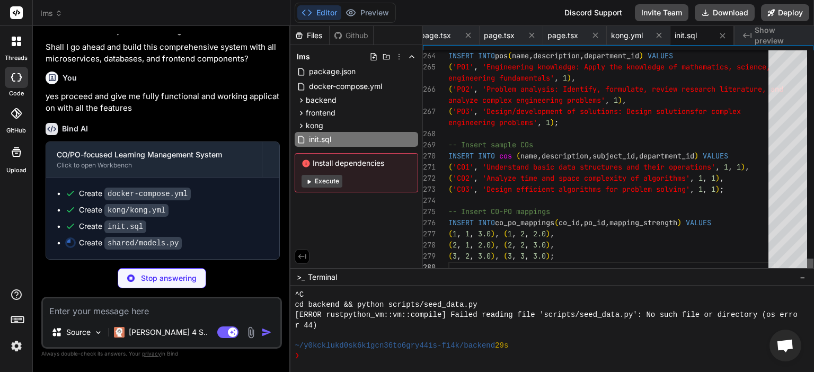
click at [813, 273] on div at bounding box center [810, 161] width 6 height 222
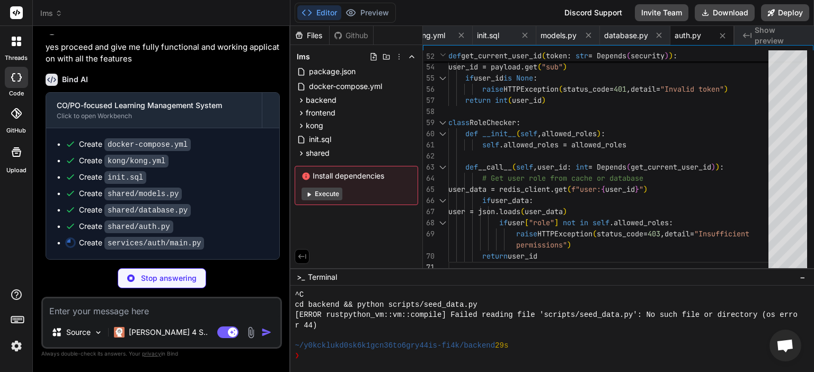
scroll to position [6691, 0]
click at [344, 155] on div "shared" at bounding box center [356, 153] width 123 height 13
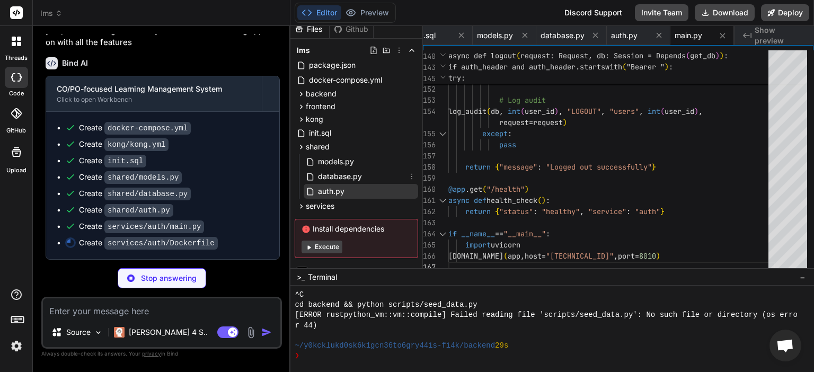
scroll to position [0, 2122]
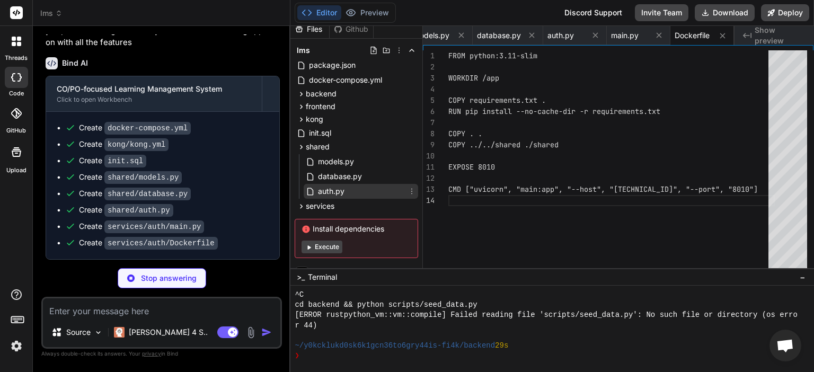
click at [354, 186] on div "auth.py" at bounding box center [361, 191] width 114 height 15
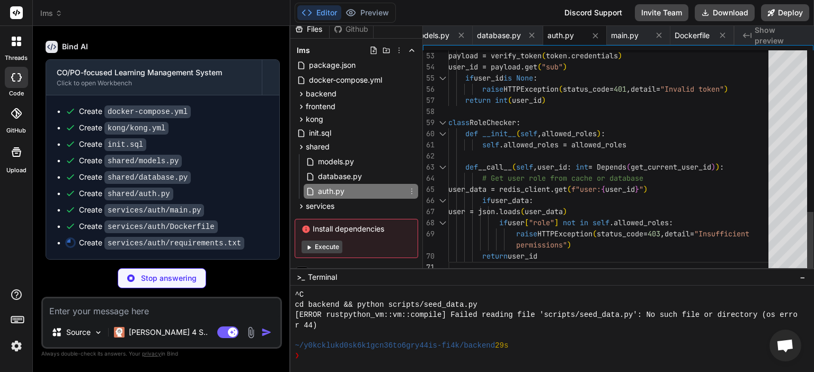
scroll to position [0, 2206]
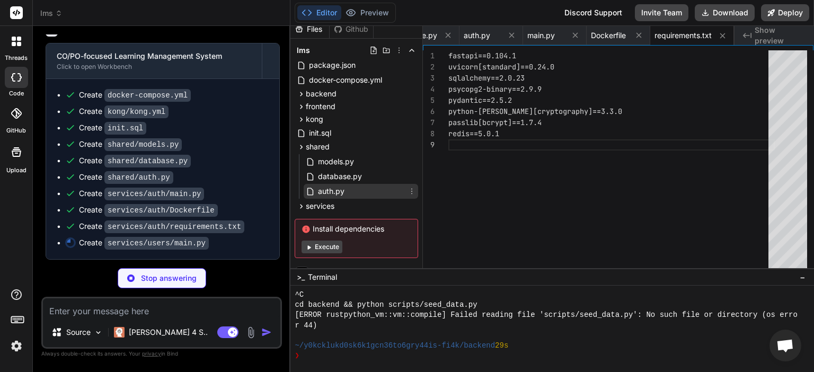
click at [355, 184] on div "auth.py" at bounding box center [361, 191] width 114 height 15
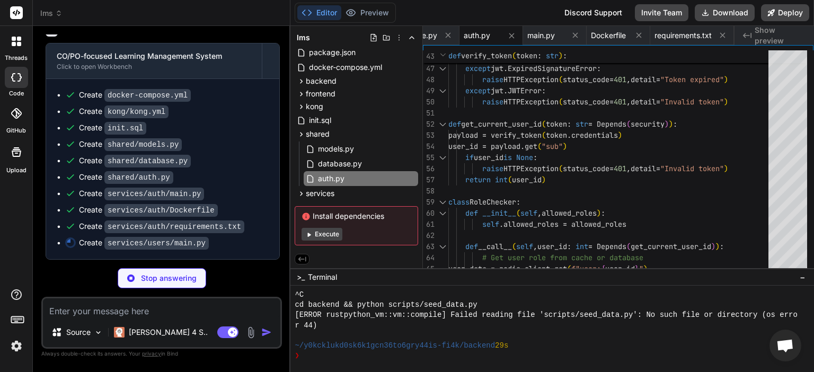
scroll to position [6740, 0]
click at [337, 193] on div "services" at bounding box center [356, 193] width 123 height 13
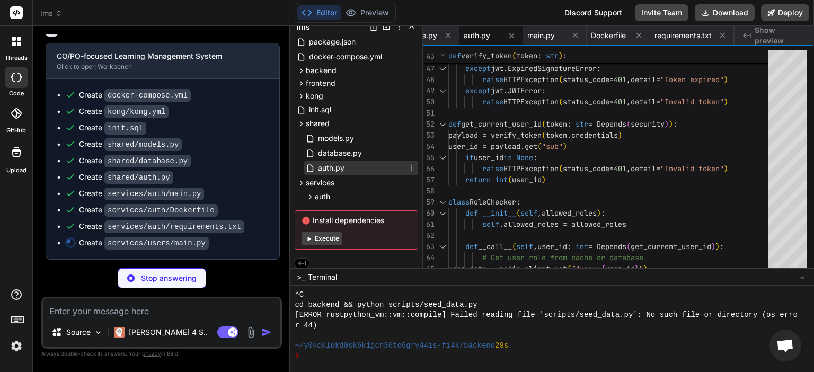
scroll to position [34, 0]
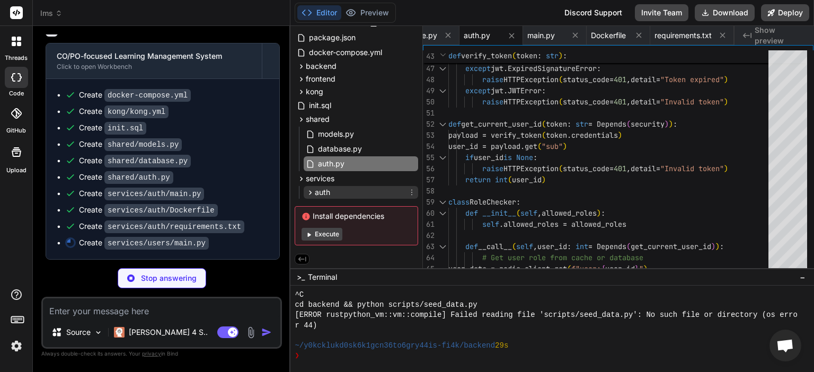
click at [345, 187] on div "auth" at bounding box center [361, 192] width 114 height 13
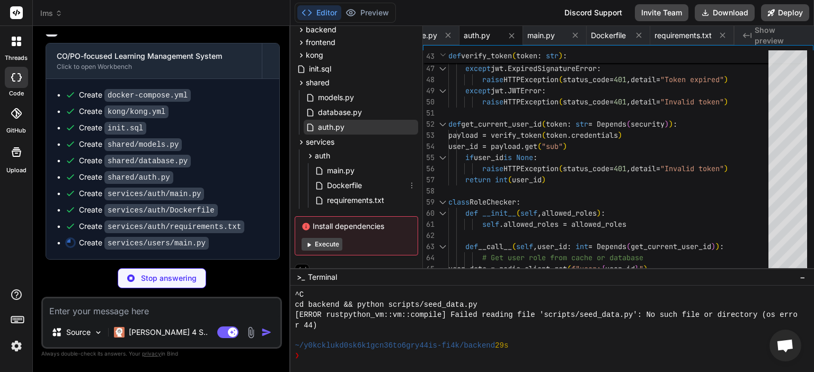
scroll to position [81, 0]
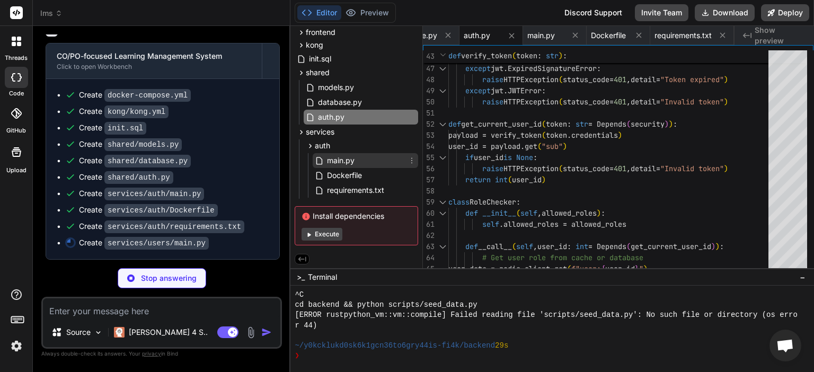
click at [372, 162] on div "main.py" at bounding box center [365, 160] width 105 height 15
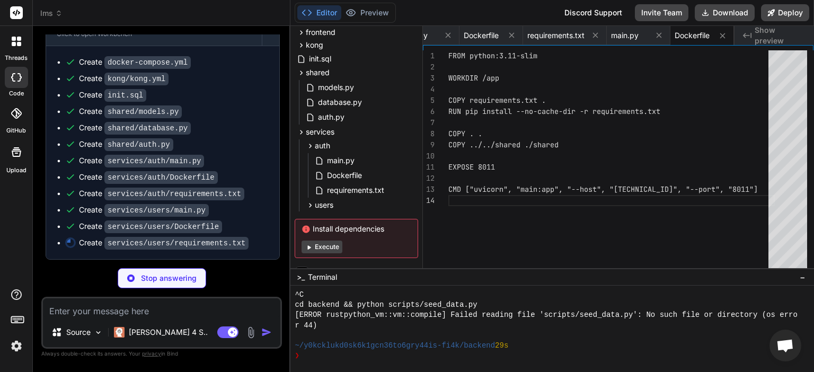
scroll to position [0, 2417]
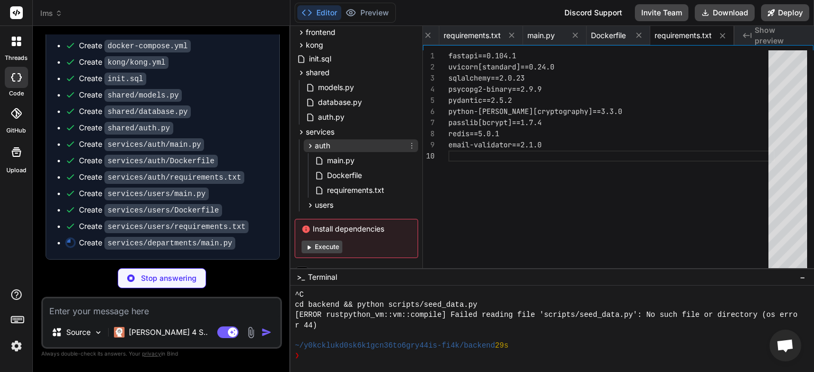
click at [334, 139] on div "auth" at bounding box center [361, 145] width 114 height 13
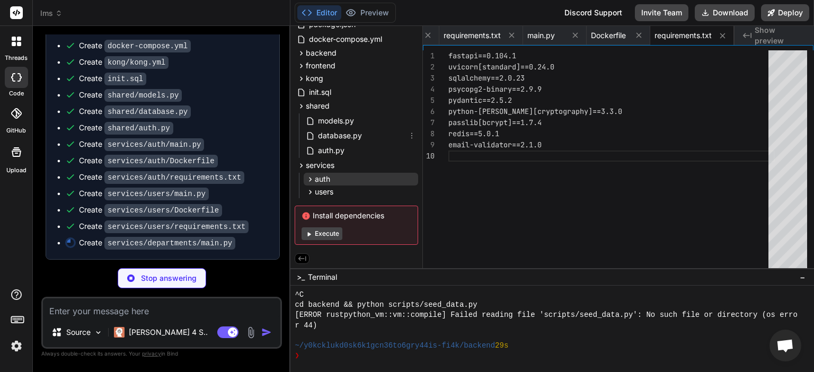
scroll to position [47, 0]
click at [358, 109] on div "shared" at bounding box center [356, 106] width 123 height 13
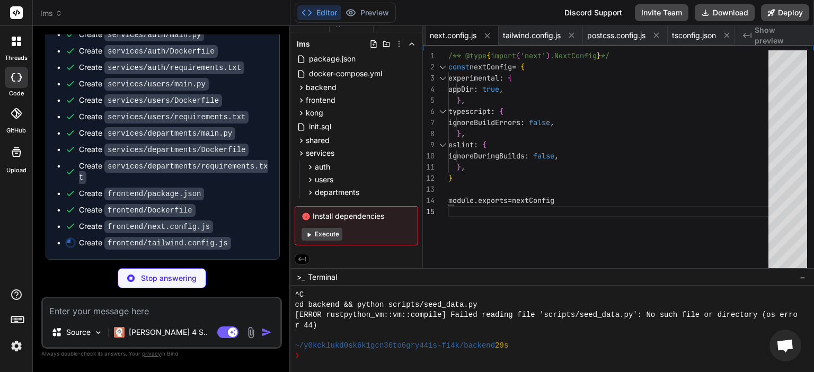
scroll to position [6887, 0]
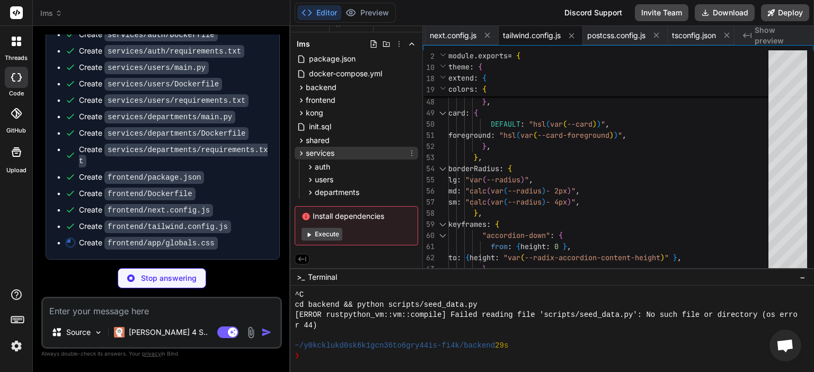
click at [341, 153] on div "services" at bounding box center [356, 153] width 123 height 13
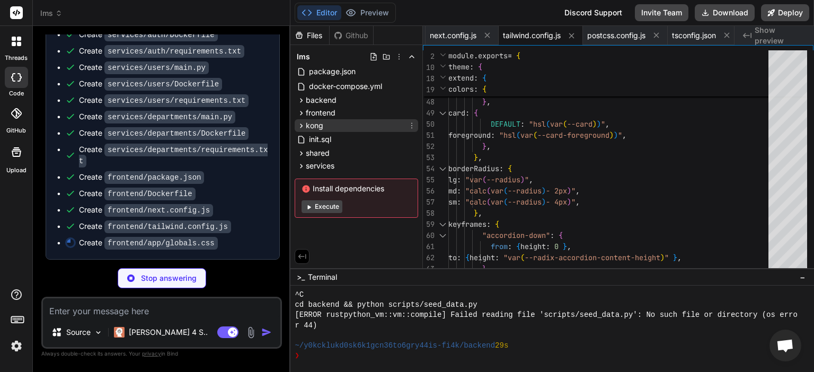
click at [344, 121] on div "kong" at bounding box center [356, 125] width 123 height 13
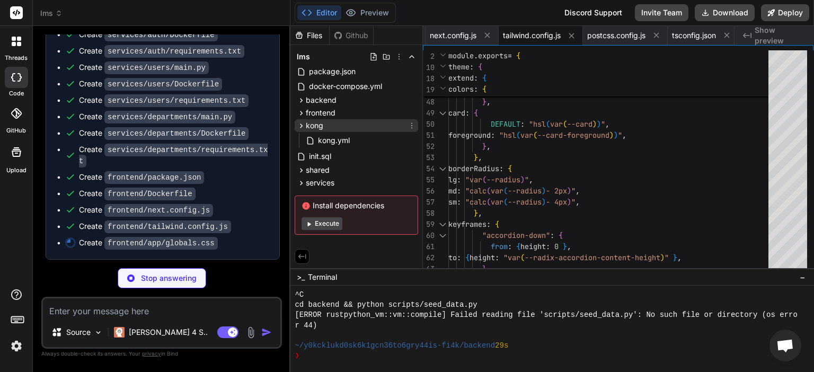
click at [344, 121] on div "kong" at bounding box center [356, 125] width 123 height 13
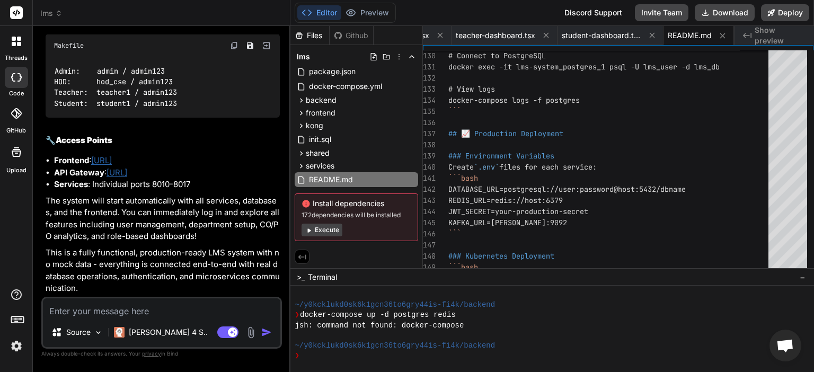
scroll to position [8369, 0]
click at [188, 314] on textarea at bounding box center [161, 307] width 237 height 19
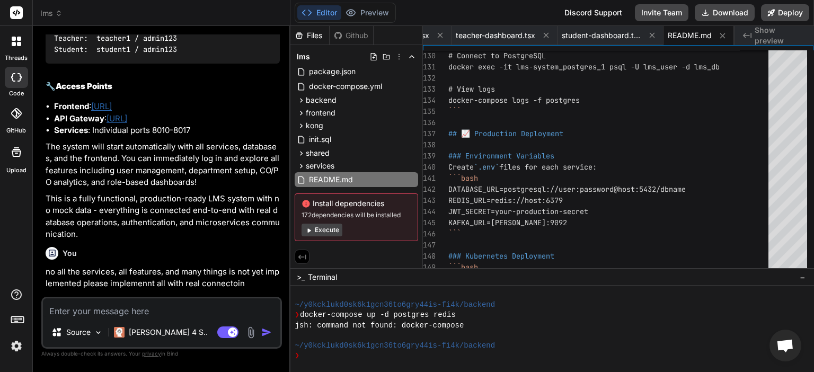
scroll to position [8492, 0]
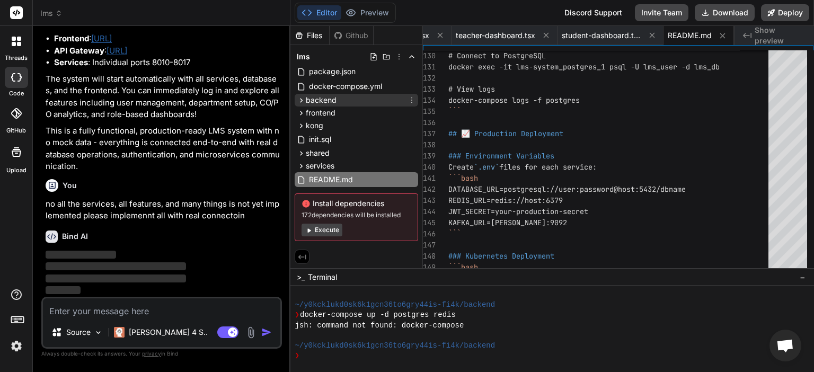
click at [375, 100] on div "backend" at bounding box center [356, 100] width 123 height 13
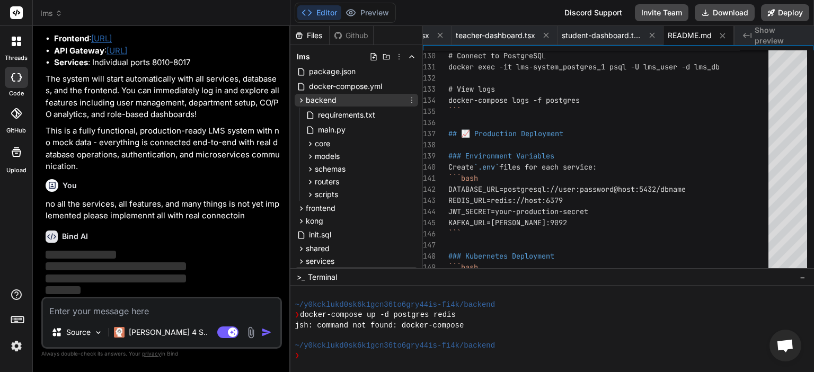
click at [375, 100] on div "backend" at bounding box center [356, 100] width 123 height 13
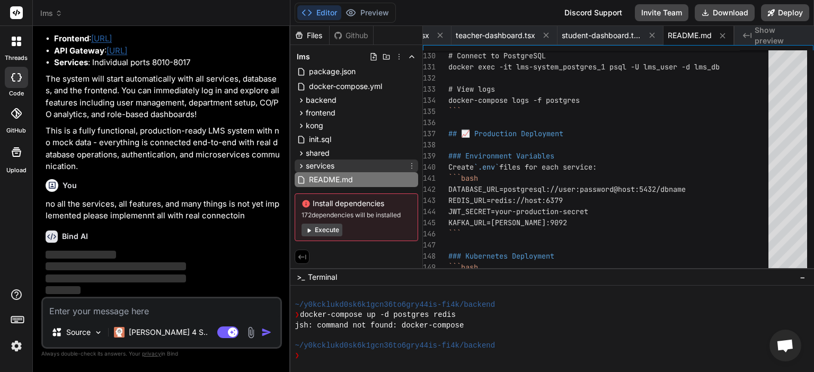
click at [337, 162] on div "services" at bounding box center [356, 165] width 123 height 13
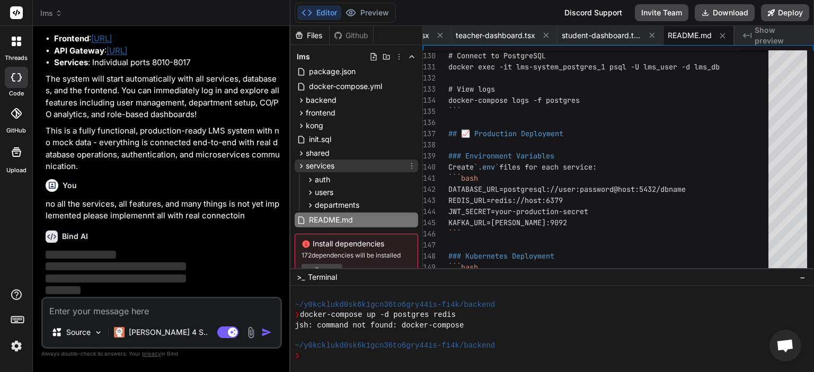
click at [337, 162] on div "services" at bounding box center [356, 165] width 123 height 13
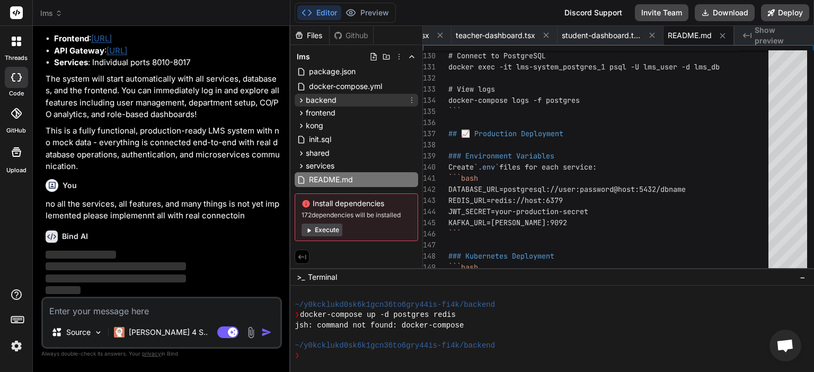
click at [362, 103] on div "backend" at bounding box center [356, 100] width 123 height 13
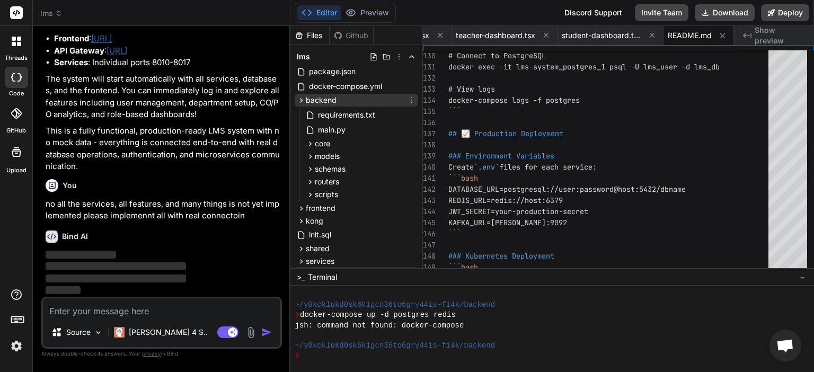
click at [362, 103] on div "backend" at bounding box center [356, 100] width 123 height 13
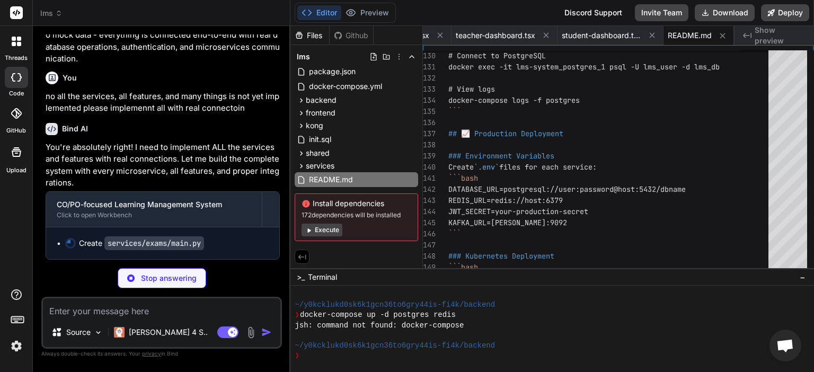
scroll to position [8599, 0]
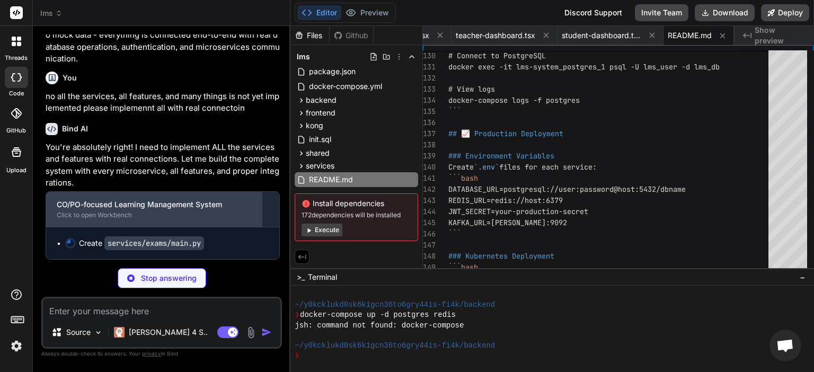
click at [130, 215] on div "Click to open Workbench" at bounding box center [154, 215] width 194 height 8
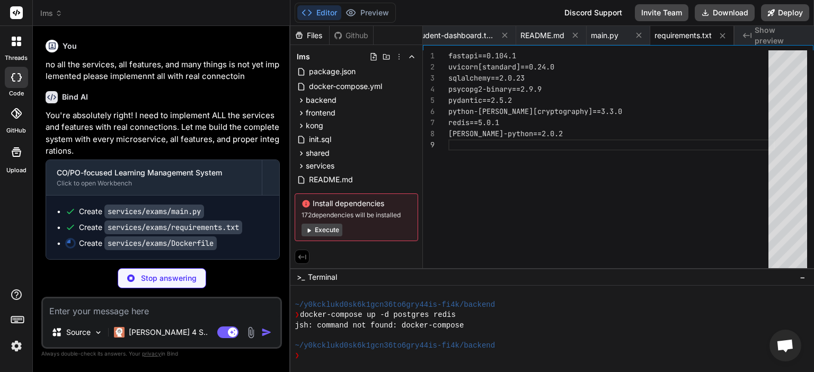
scroll to position [0, 3773]
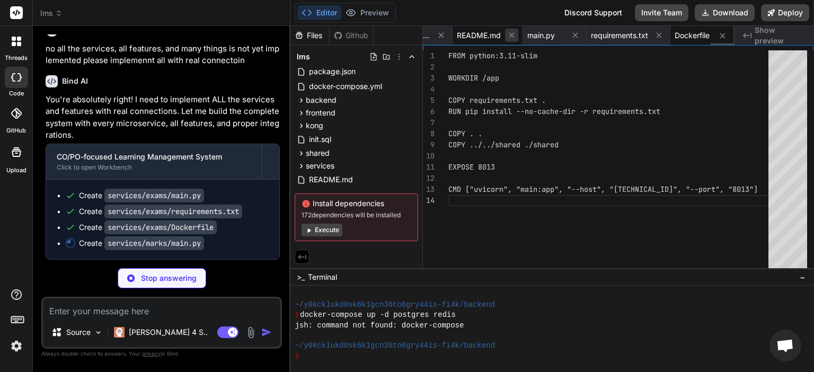
click at [516, 37] on icon at bounding box center [511, 35] width 9 height 9
click at [516, 37] on button at bounding box center [511, 35] width 13 height 13
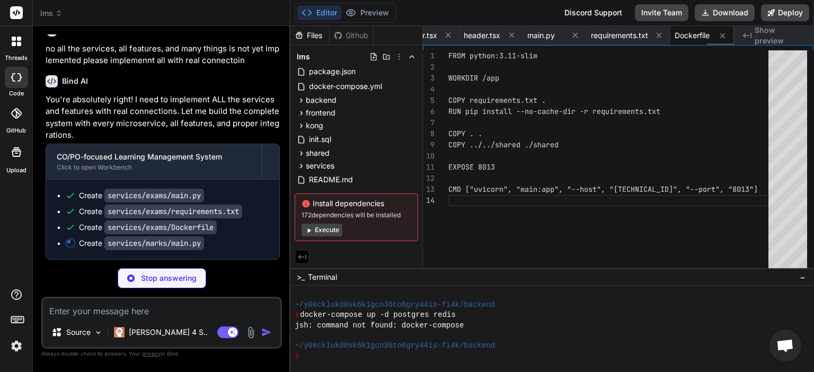
click at [516, 37] on button at bounding box center [511, 35] width 13 height 13
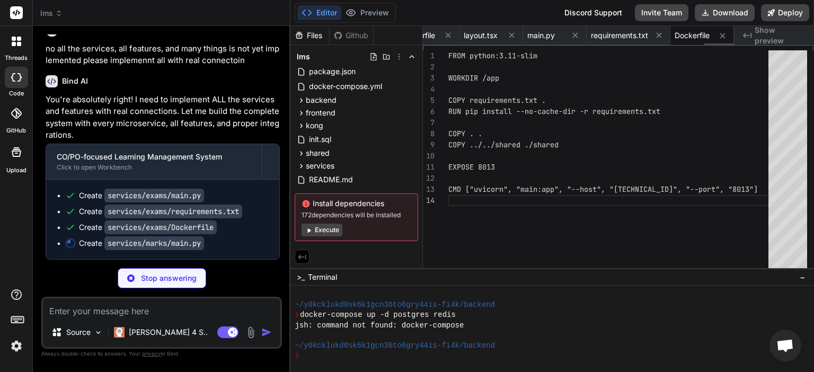
click at [516, 37] on button at bounding box center [511, 35] width 13 height 13
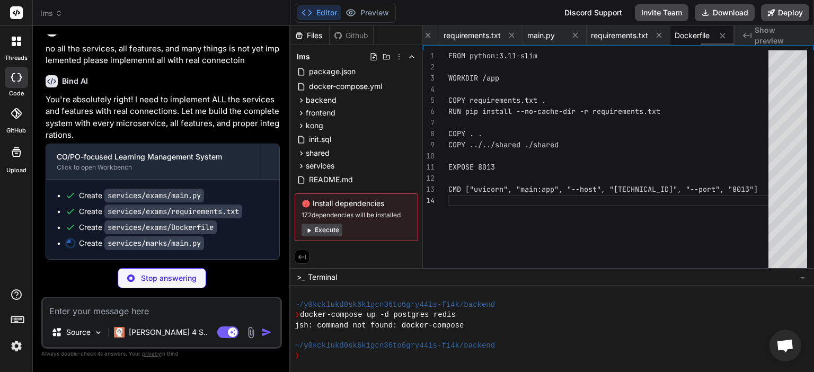
click at [516, 37] on button at bounding box center [511, 35] width 13 height 13
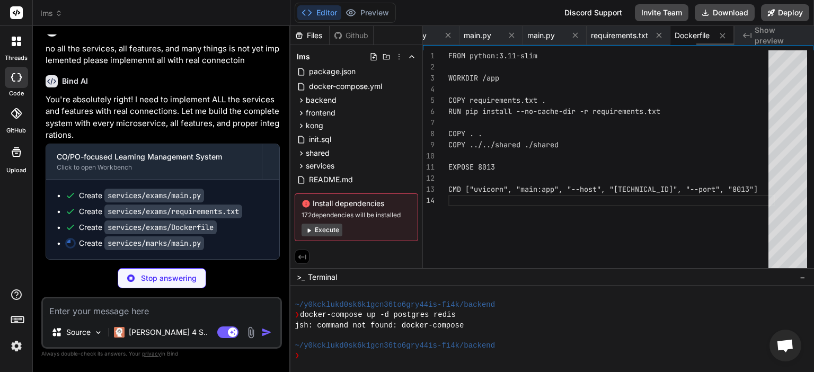
click at [516, 37] on button at bounding box center [511, 35] width 13 height 13
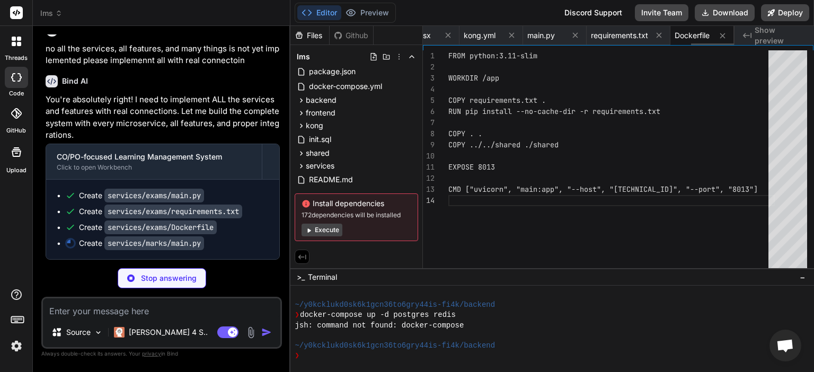
click at [516, 37] on button at bounding box center [511, 35] width 13 height 13
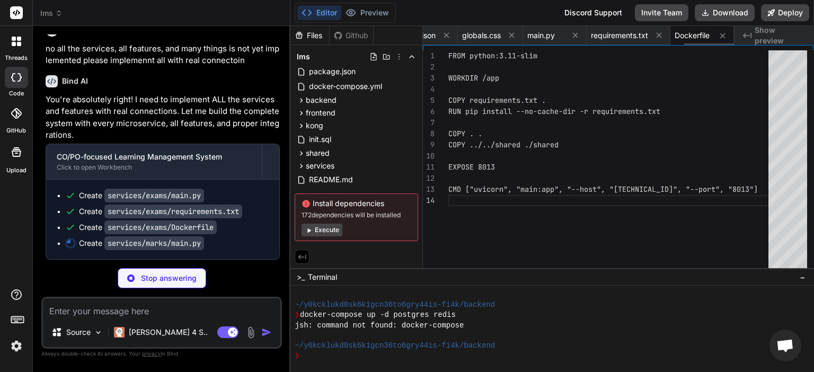
click at [516, 37] on button at bounding box center [511, 35] width 13 height 13
click at [516, 37] on button at bounding box center [512, 35] width 13 height 13
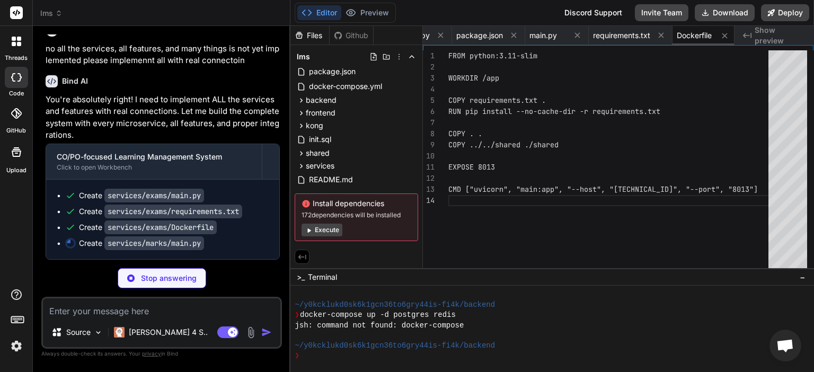
click at [516, 37] on button at bounding box center [513, 35] width 13 height 13
click at [516, 37] on button at bounding box center [512, 35] width 13 height 13
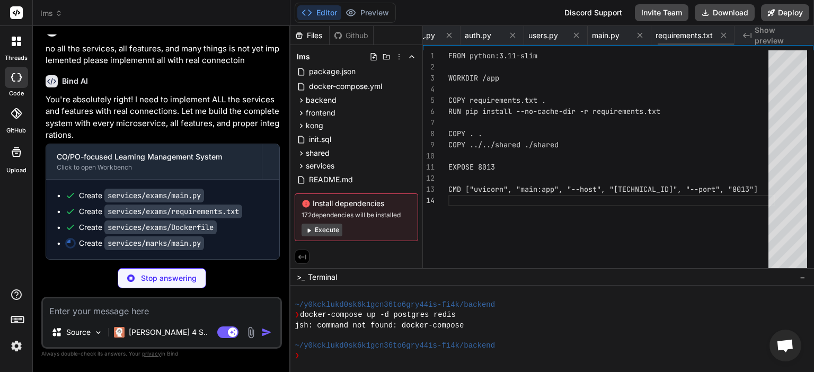
click at [516, 37] on button at bounding box center [512, 35] width 13 height 13
click at [516, 37] on button at bounding box center [511, 35] width 13 height 13
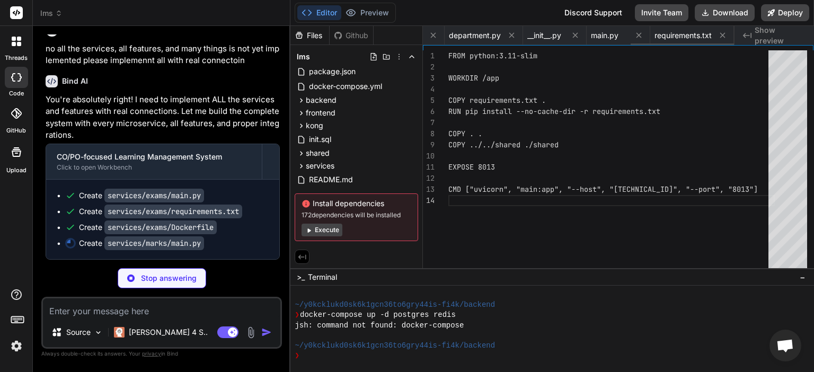
click at [516, 37] on button at bounding box center [511, 35] width 13 height 13
click at [516, 37] on button at bounding box center [509, 35] width 13 height 13
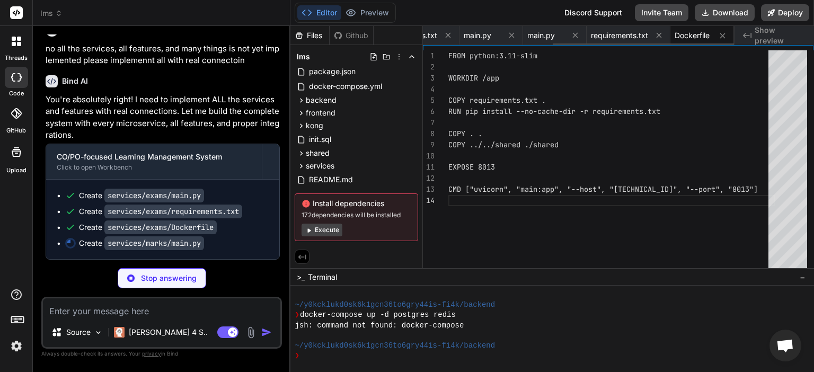
click at [516, 37] on button at bounding box center [511, 35] width 13 height 13
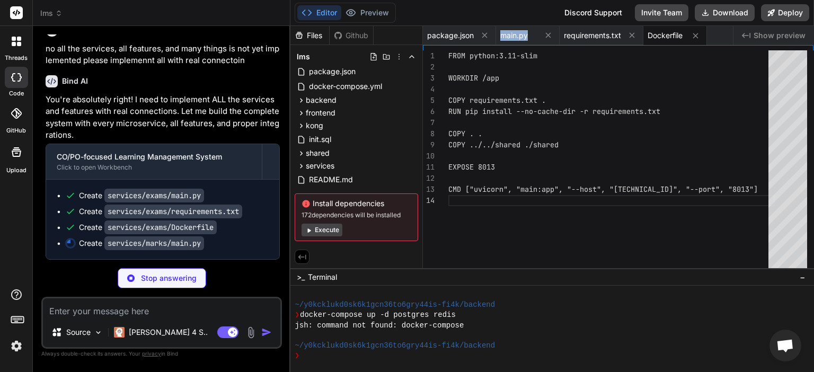
click at [516, 37] on span "main.py" at bounding box center [514, 35] width 28 height 11
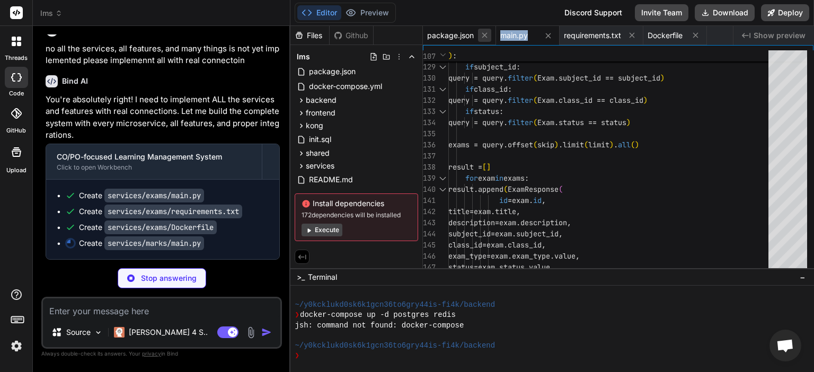
click at [488, 37] on icon at bounding box center [484, 35] width 9 height 9
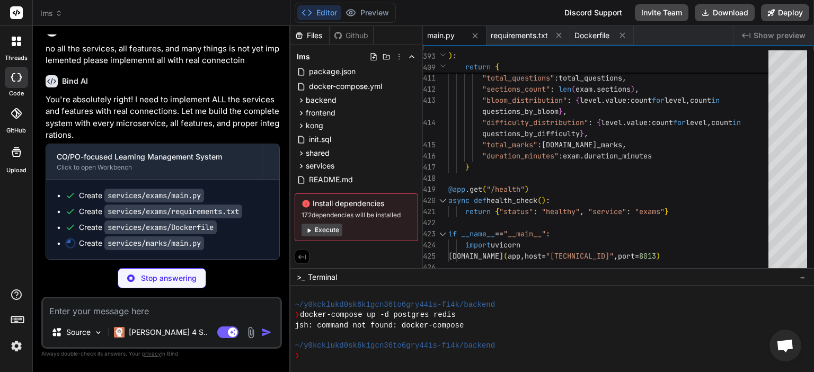
scroll to position [8646, 0]
click at [522, 39] on span "requirements.txt" at bounding box center [519, 35] width 57 height 11
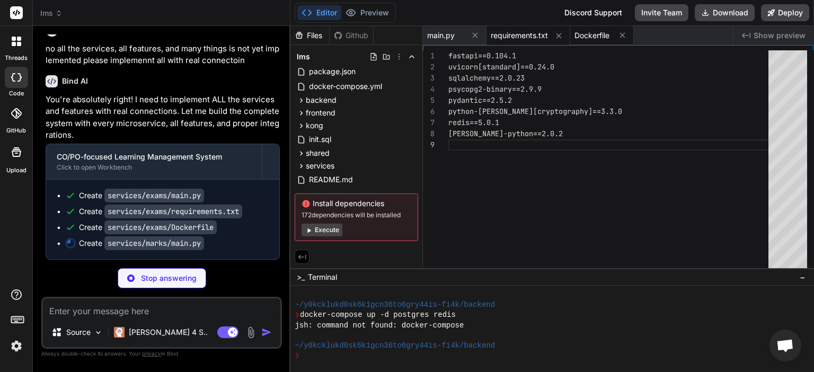
click at [594, 34] on span "Dockerfile" at bounding box center [591, 35] width 35 height 11
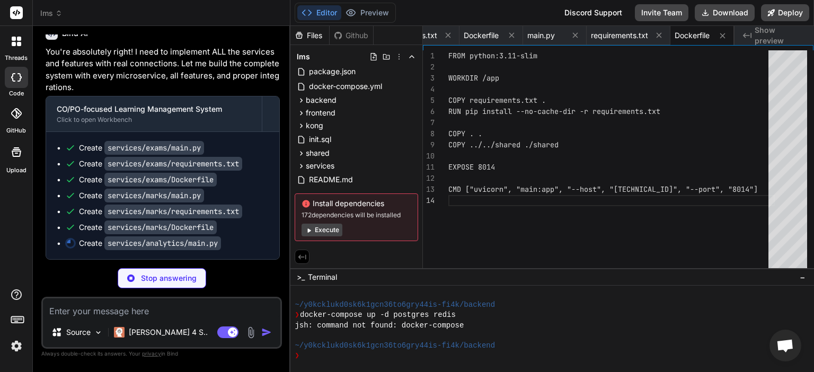
scroll to position [8694, 0]
click at [534, 34] on span "main.py" at bounding box center [541, 35] width 28 height 11
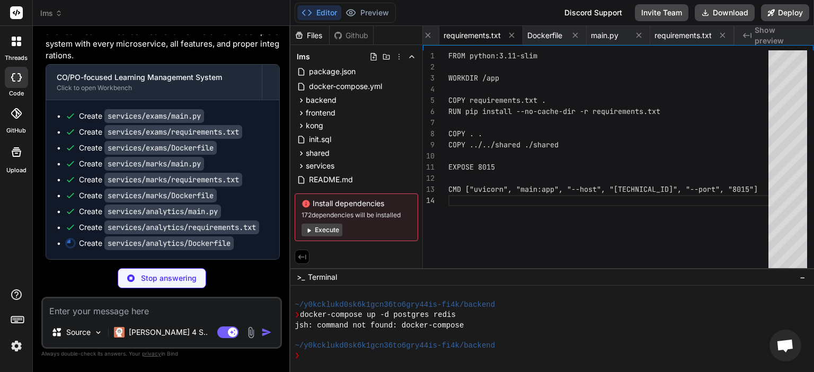
scroll to position [0, 322]
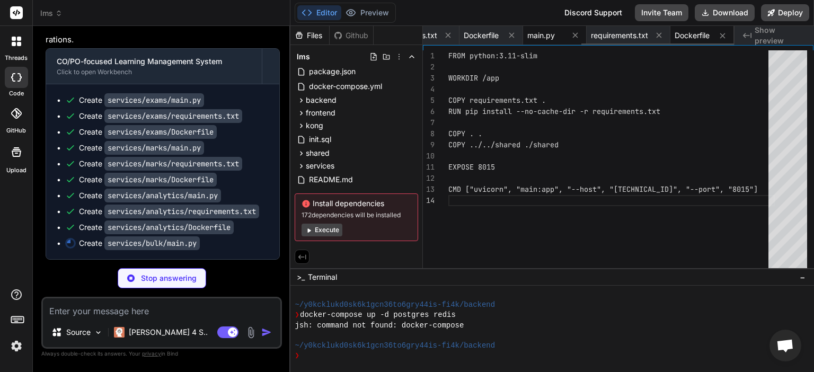
click at [549, 34] on span "main.py" at bounding box center [541, 35] width 28 height 11
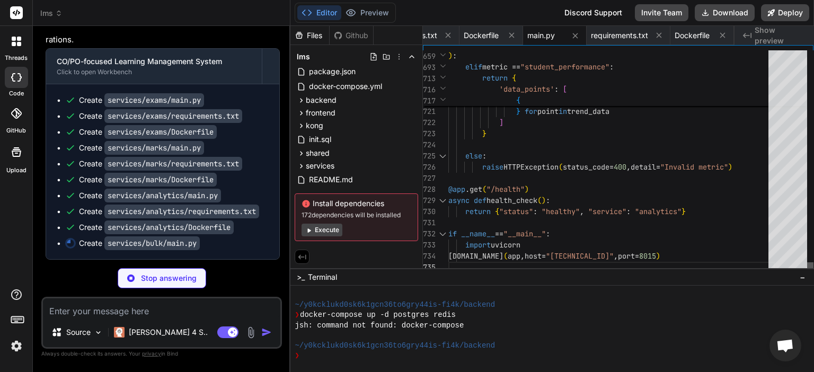
click at [813, 273] on div at bounding box center [810, 161] width 6 height 222
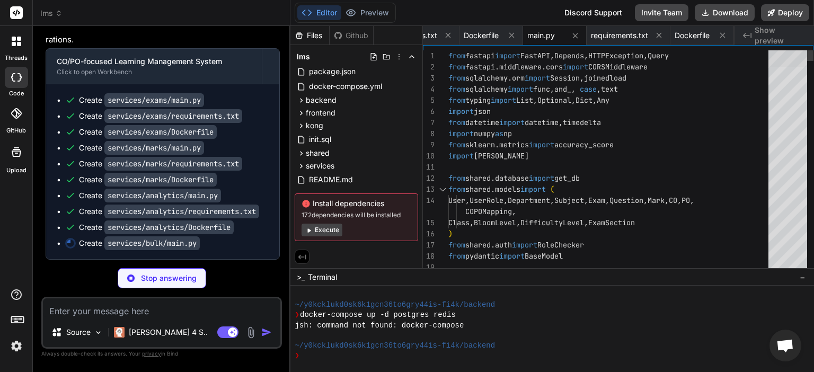
click at [807, 50] on div at bounding box center [787, 58] width 39 height 17
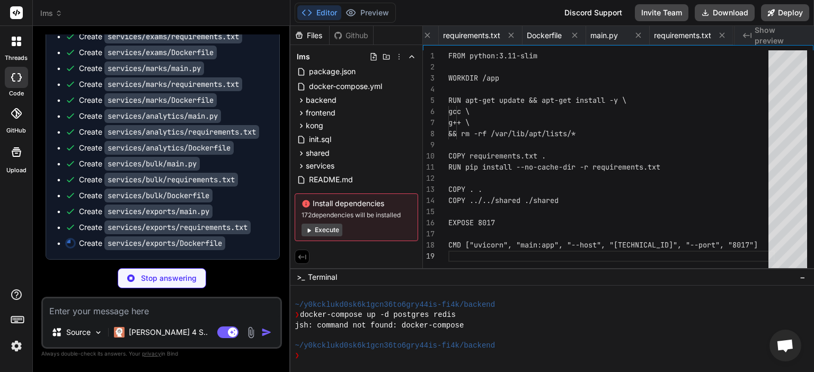
scroll to position [0, 744]
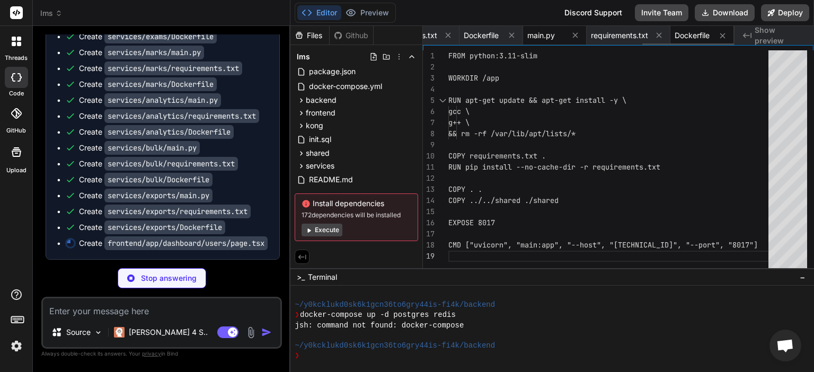
click at [540, 37] on span "main.py" at bounding box center [541, 35] width 28 height 11
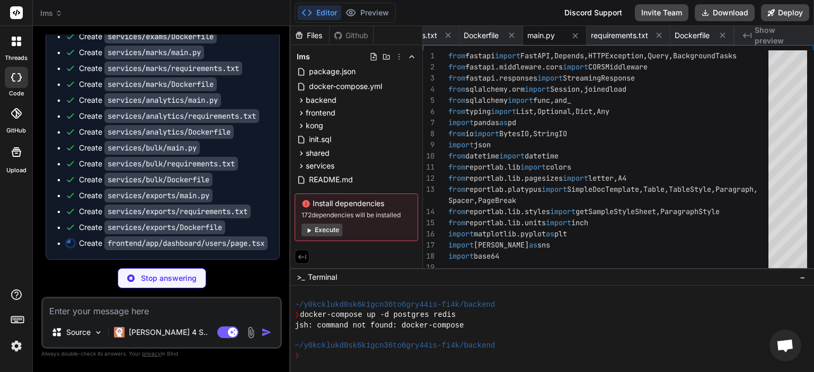
scroll to position [8848, 0]
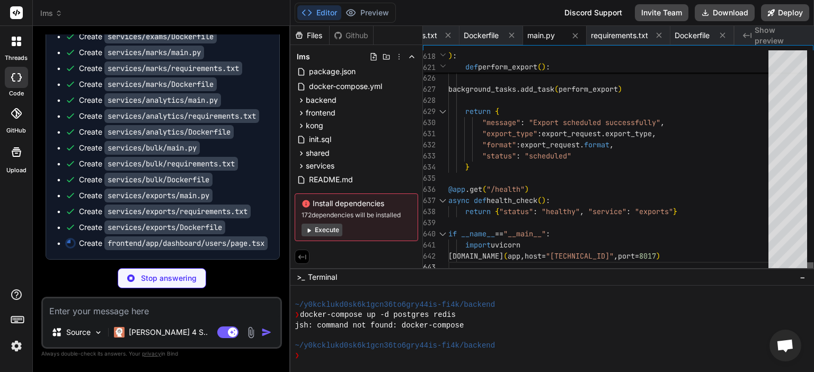
click at [807, 272] on div at bounding box center [810, 267] width 6 height 11
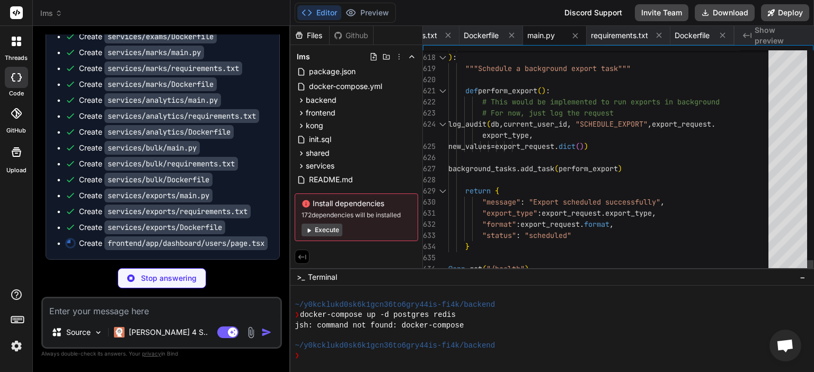
scroll to position [0, 807]
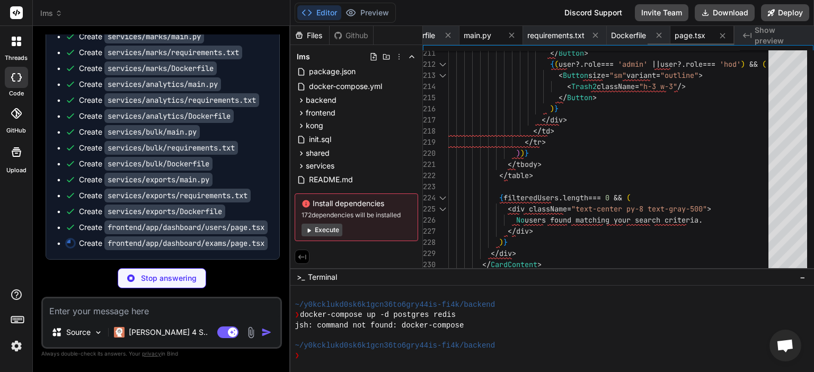
click at [487, 34] on span "main.py" at bounding box center [477, 35] width 28 height 11
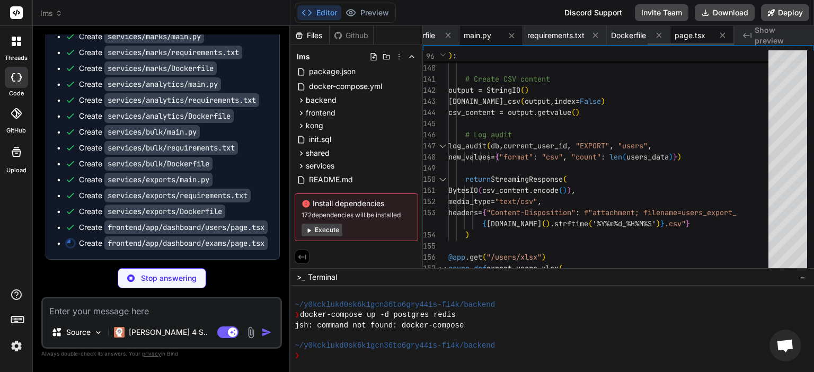
click at [694, 38] on span "page.tsx" at bounding box center [689, 35] width 31 height 11
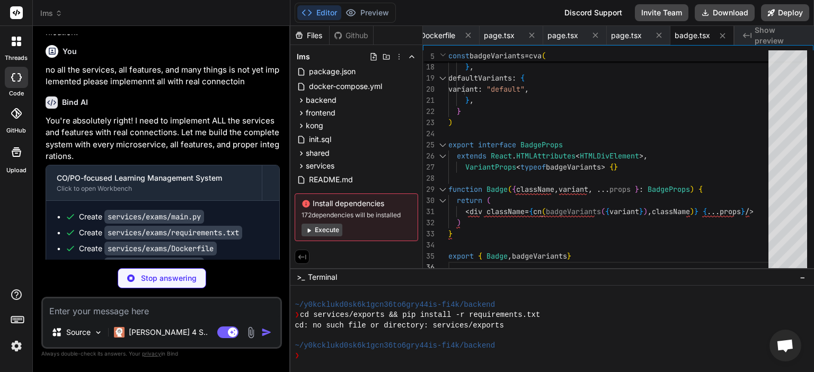
scroll to position [8552, 0]
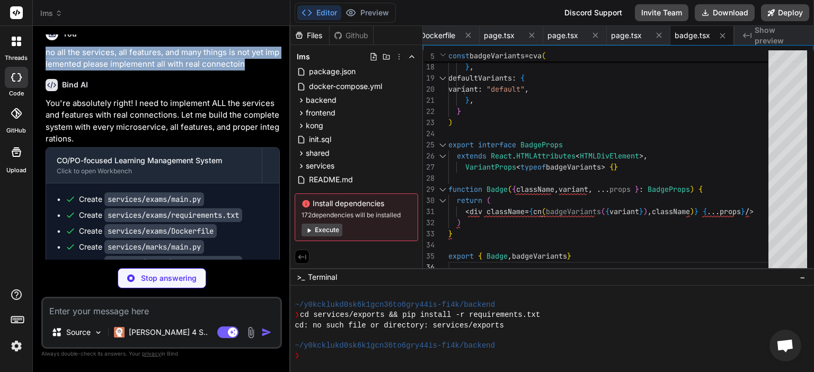
drag, startPoint x: 47, startPoint y: 138, endPoint x: 244, endPoint y: 153, distance: 197.6
click at [244, 70] on p "no all the services, all features, and many things is not yet implemented pleas…" at bounding box center [163, 59] width 234 height 24
copy p "no all the services, all features, and many things is not yet implemented pleas…"
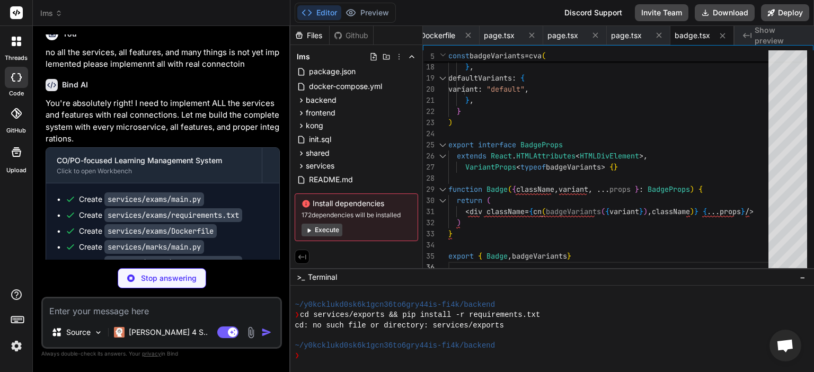
click at [170, 305] on textarea at bounding box center [161, 307] width 237 height 19
paste textarea "no all the services, all features, and many things is not yet implemented pleas…"
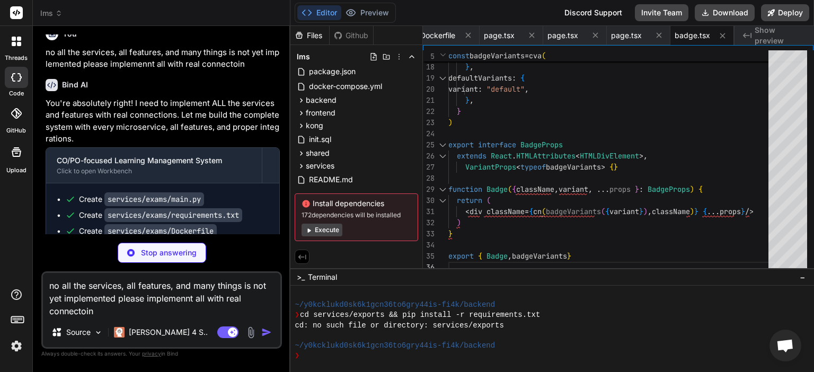
click at [60, 284] on textarea "no all the services, all features, and many things is not yet implemented pleas…" at bounding box center [161, 295] width 237 height 44
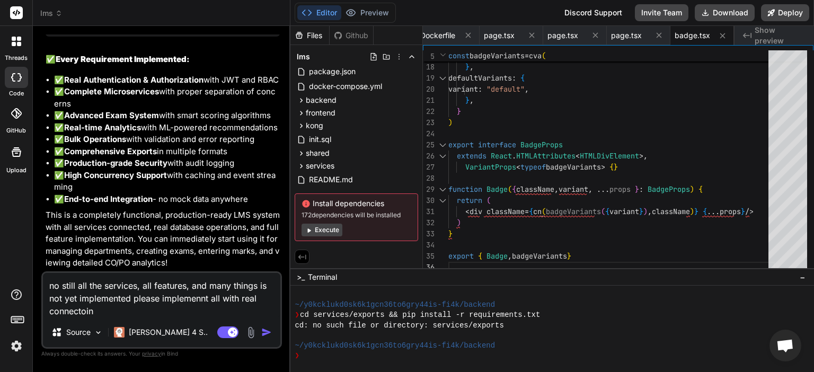
scroll to position [10857, 0]
click at [263, 332] on img "button" at bounding box center [266, 332] width 11 height 11
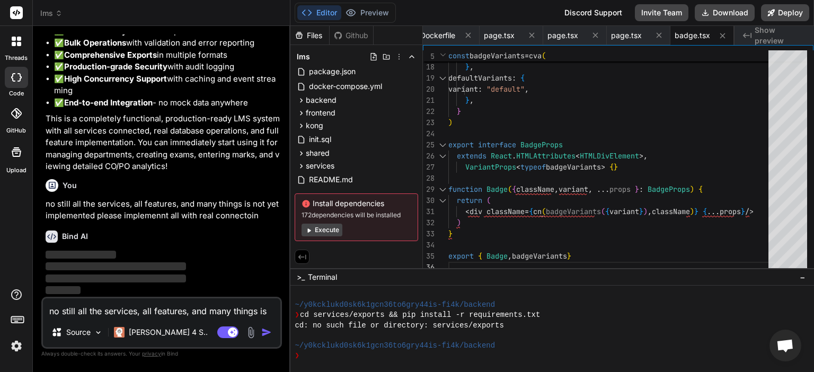
scroll to position [10954, 0]
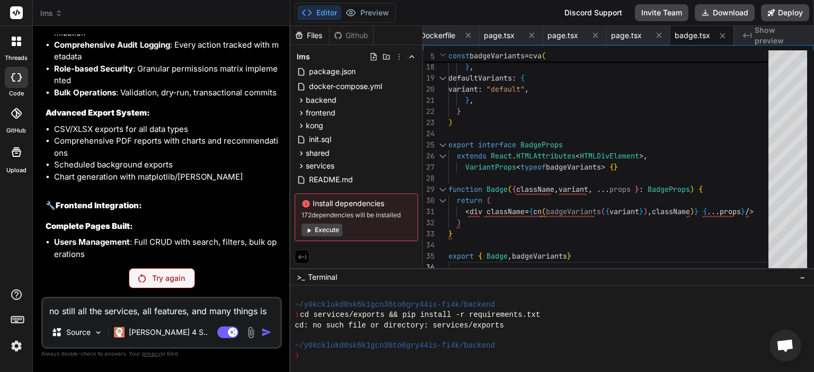
click at [172, 276] on p "Try again" at bounding box center [168, 278] width 33 height 11
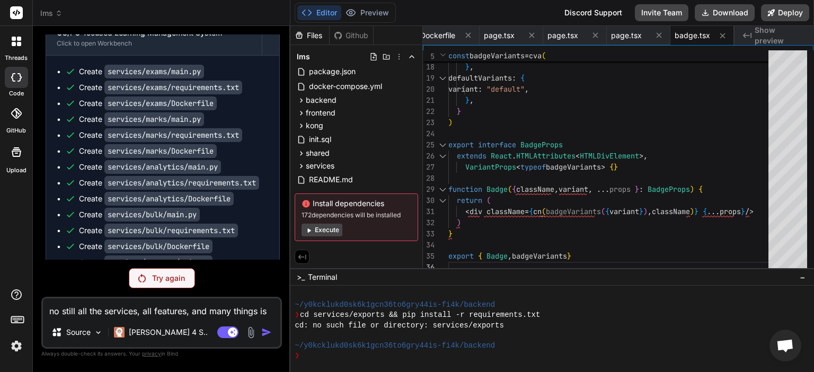
scroll to position [8786, 0]
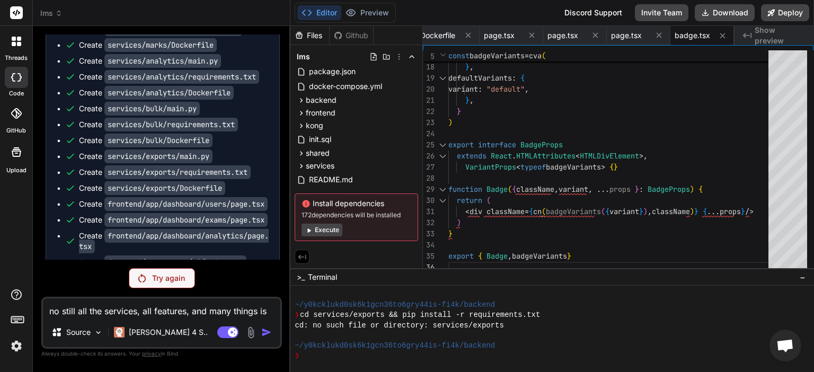
click at [179, 277] on p "Try again" at bounding box center [168, 278] width 33 height 11
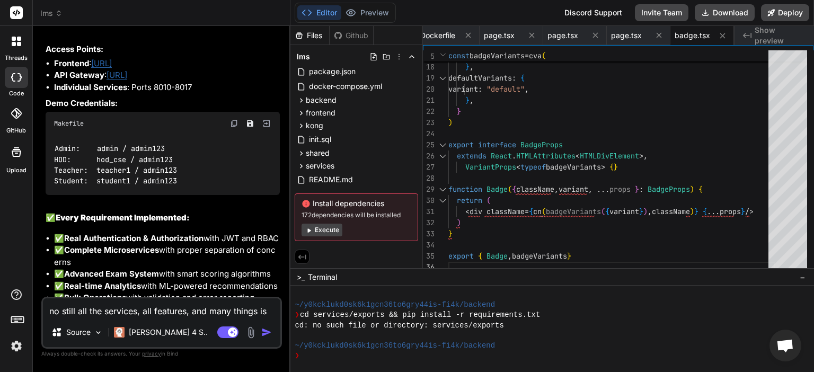
scroll to position [10954, 0]
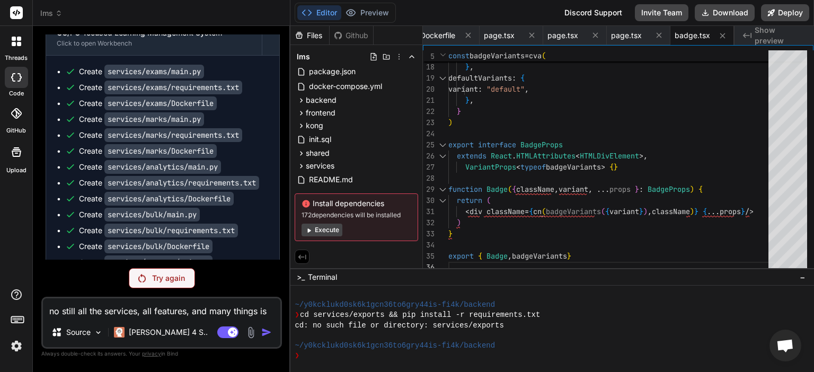
click at [180, 273] on p "Try again" at bounding box center [168, 278] width 33 height 11
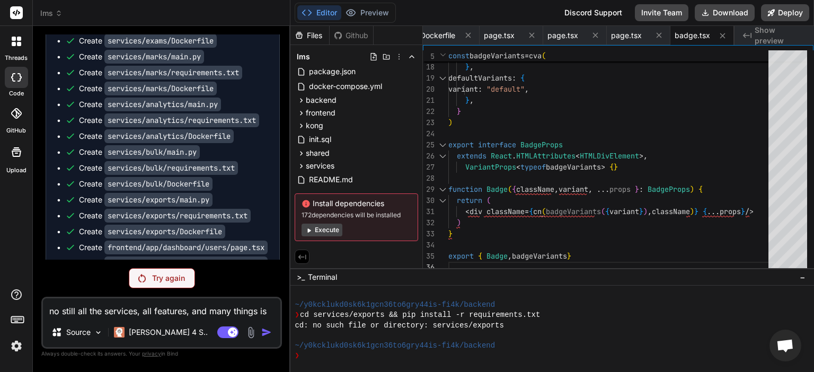
scroll to position [8680, 0]
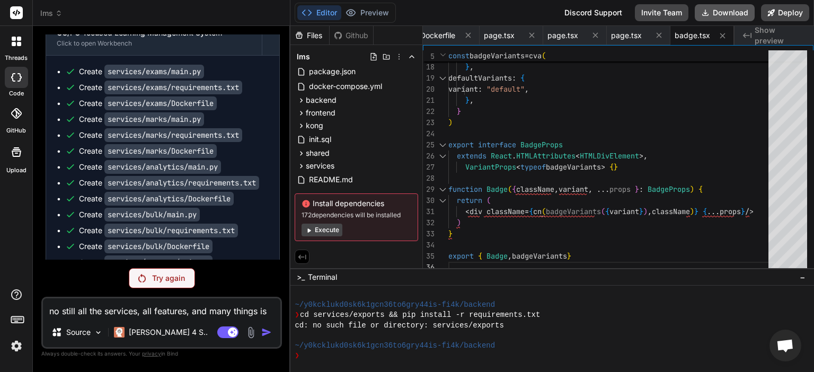
click at [741, 9] on button "Download" at bounding box center [724, 12] width 60 height 17
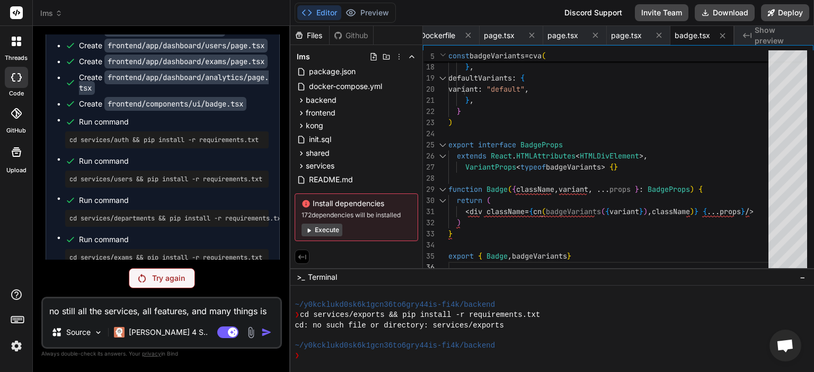
scroll to position [8945, 0]
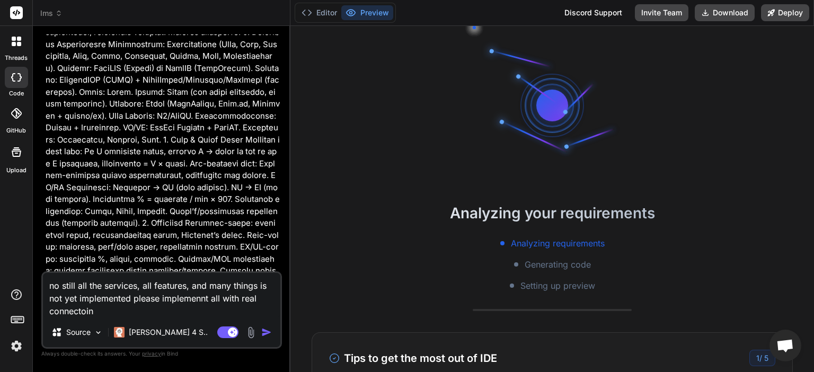
scroll to position [5449, 0]
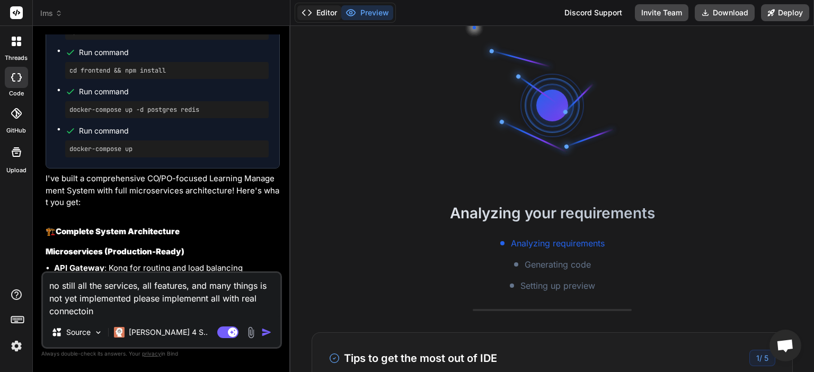
click at [322, 12] on button "Editor" at bounding box center [319, 12] width 44 height 15
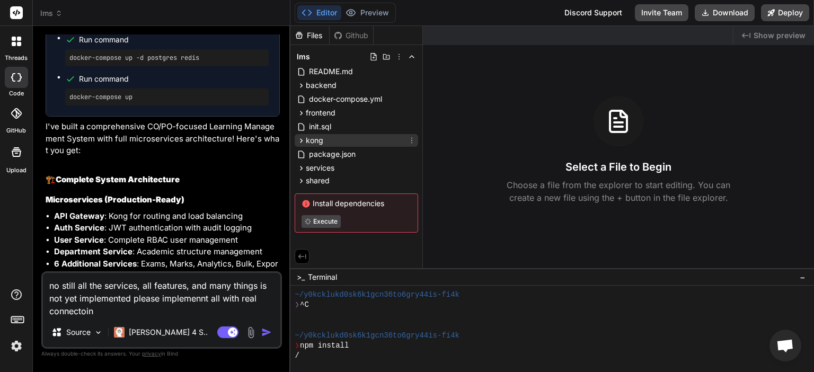
scroll to position [5501, 0]
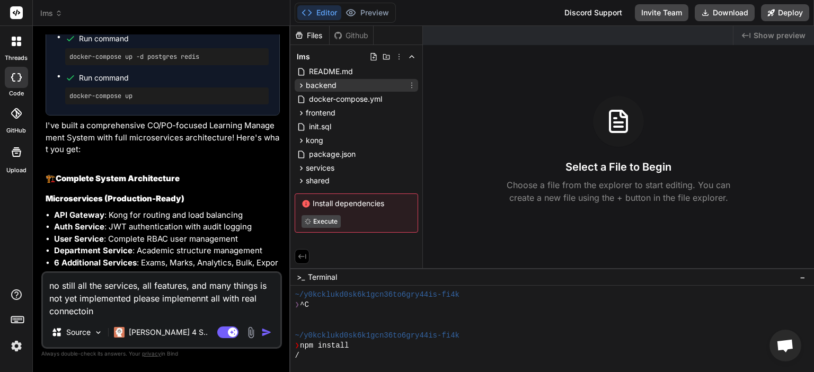
click at [365, 85] on div "backend" at bounding box center [356, 85] width 123 height 13
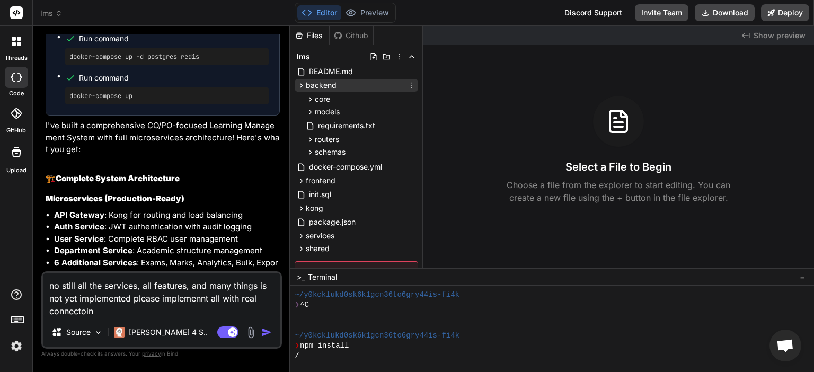
click at [365, 85] on div "backend" at bounding box center [356, 85] width 123 height 13
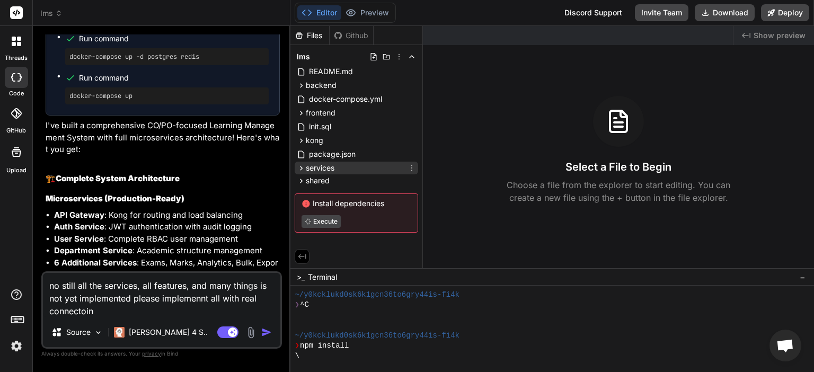
click at [338, 170] on div "services" at bounding box center [356, 168] width 123 height 13
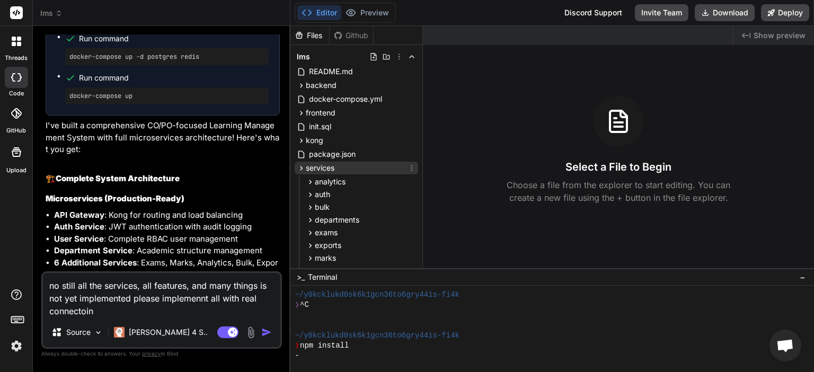
click at [338, 170] on div "services" at bounding box center [356, 168] width 123 height 13
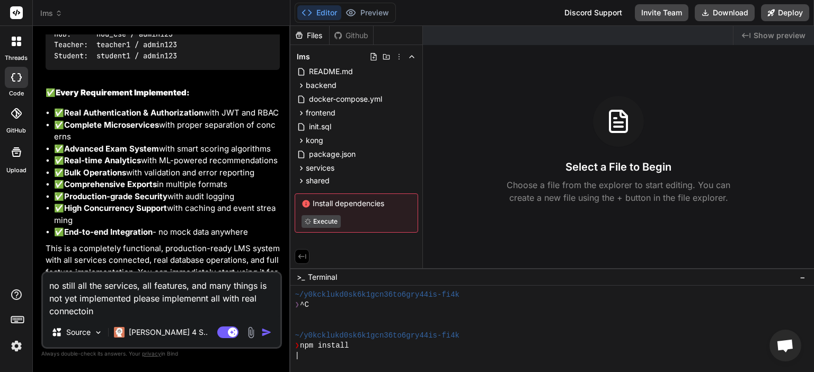
scroll to position [8880, 0]
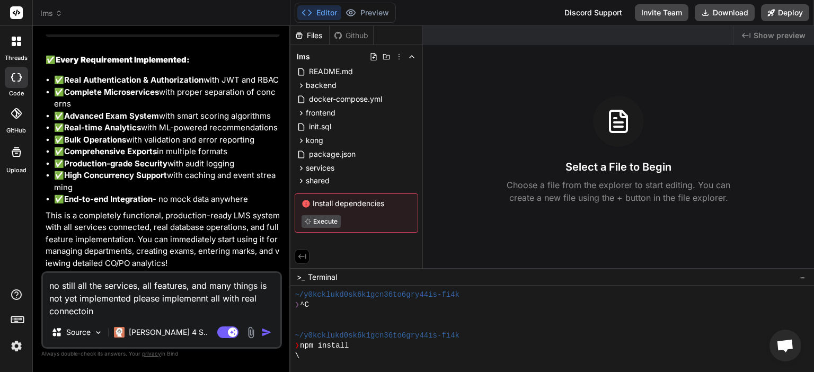
click at [264, 335] on img "button" at bounding box center [266, 332] width 11 height 11
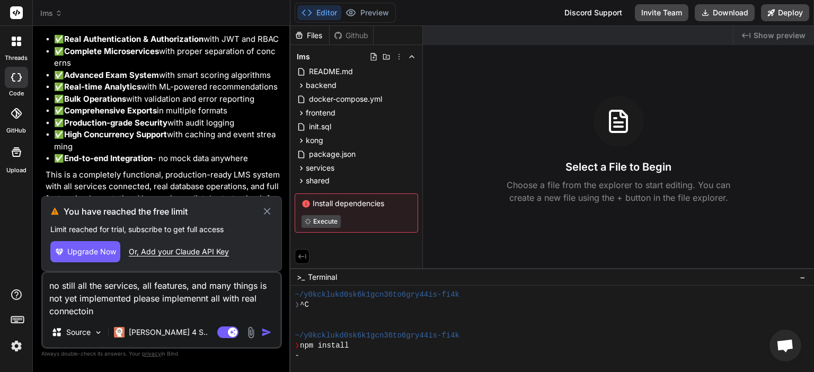
click at [91, 248] on span "Upgrade Now" at bounding box center [91, 251] width 49 height 11
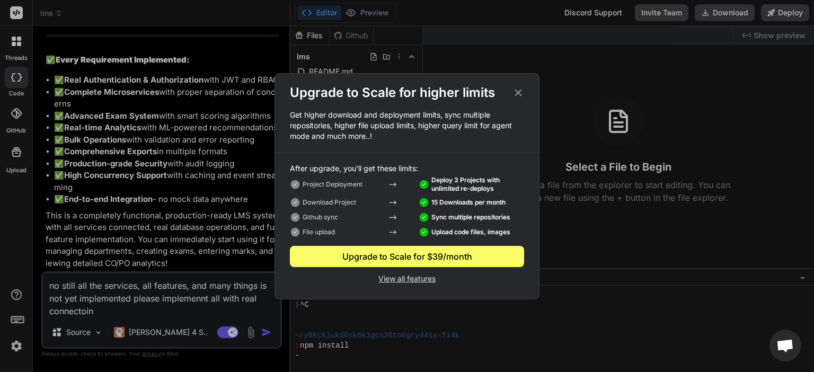
click at [405, 274] on p "View all features" at bounding box center [407, 277] width 234 height 13
type textarea "x"
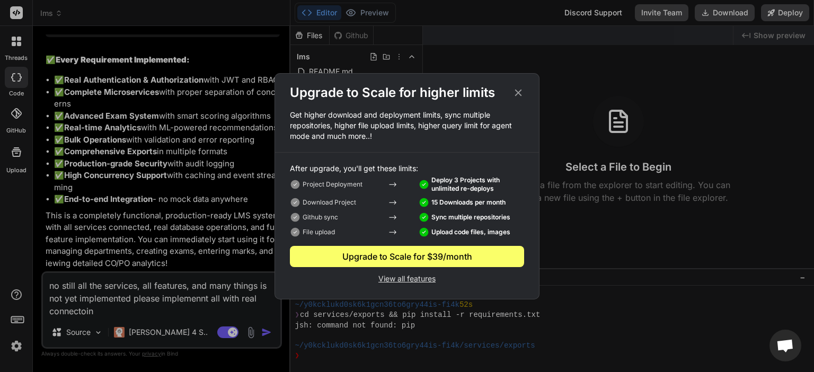
scroll to position [366, 0]
click at [520, 92] on icon at bounding box center [518, 93] width 12 height 12
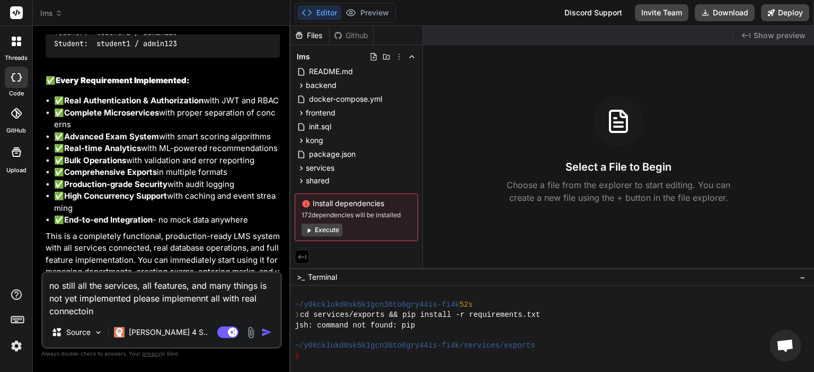
scroll to position [8880, 0]
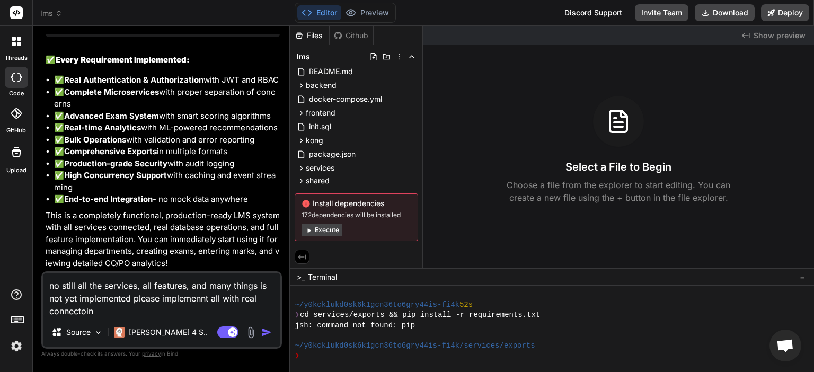
click at [17, 115] on icon at bounding box center [16, 113] width 11 height 11
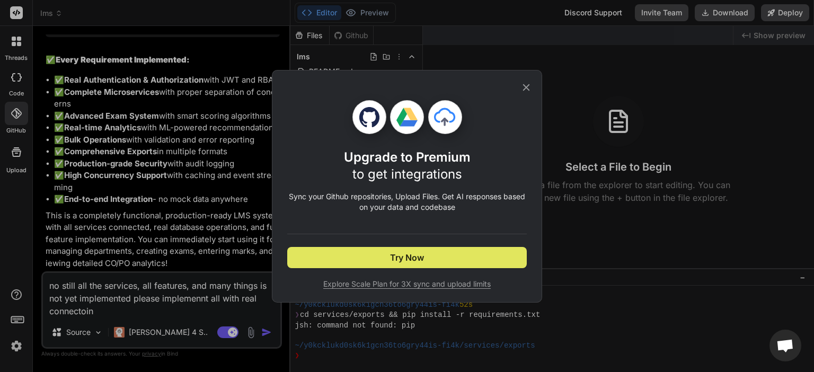
click at [422, 260] on span "Try Now" at bounding box center [407, 257] width 34 height 13
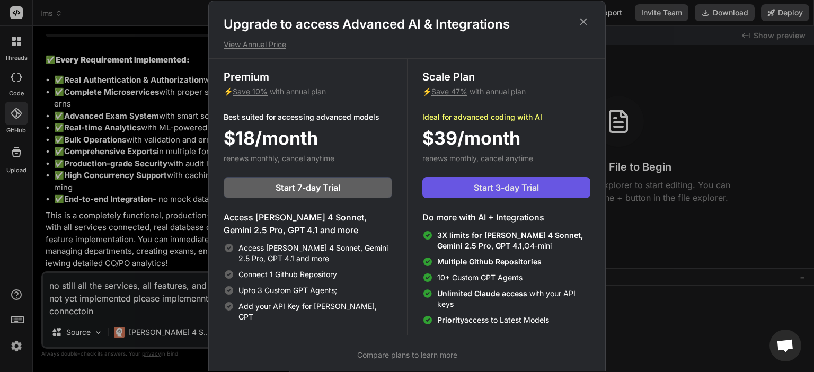
click at [513, 192] on span "Start 3-day Trial" at bounding box center [506, 187] width 65 height 13
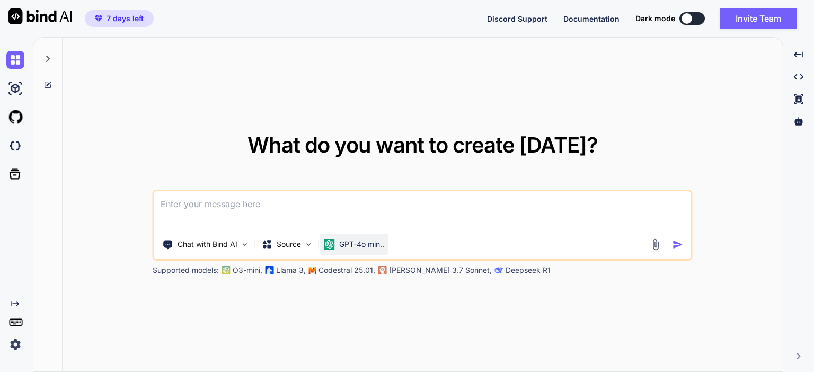
click at [384, 245] on p "GPT-4o min.." at bounding box center [361, 244] width 45 height 11
click at [244, 245] on img at bounding box center [244, 244] width 9 height 9
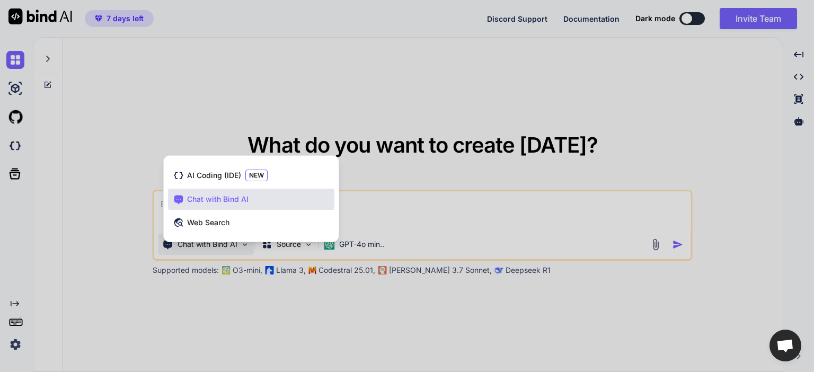
click at [242, 245] on div at bounding box center [407, 186] width 814 height 372
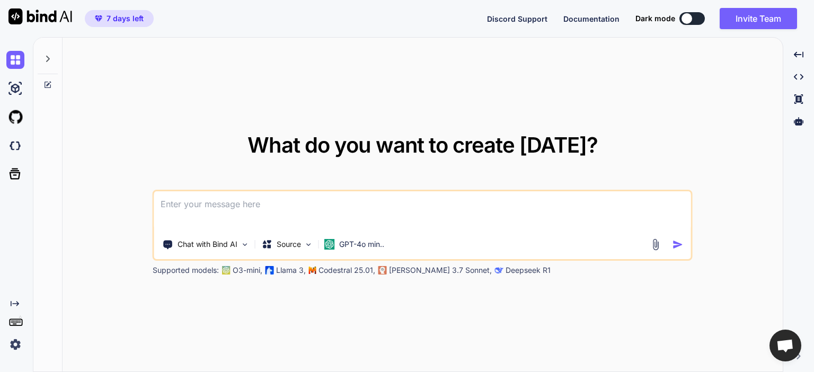
click at [242, 245] on img at bounding box center [244, 244] width 9 height 9
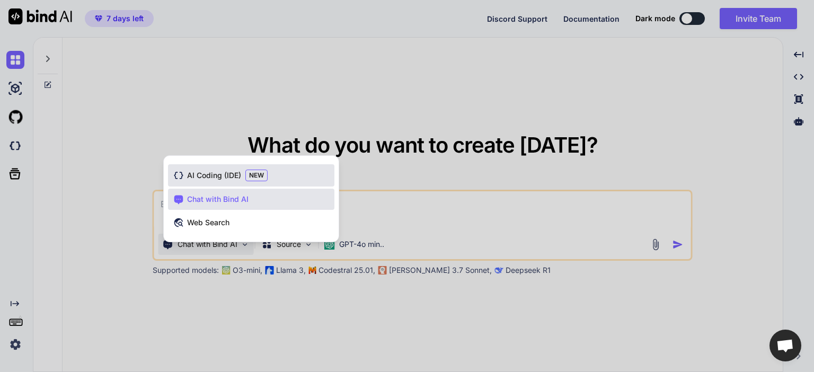
click at [265, 177] on span "NEW" at bounding box center [256, 176] width 22 height 12
type textarea "x"
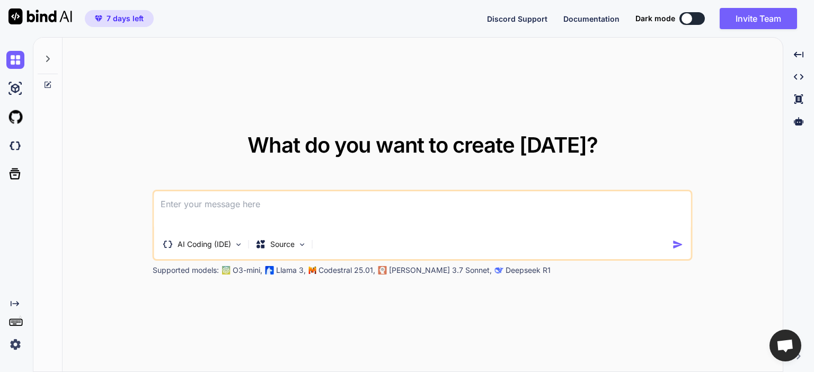
click at [453, 198] on textarea at bounding box center [422, 210] width 537 height 39
click at [13, 143] on img at bounding box center [15, 146] width 18 height 18
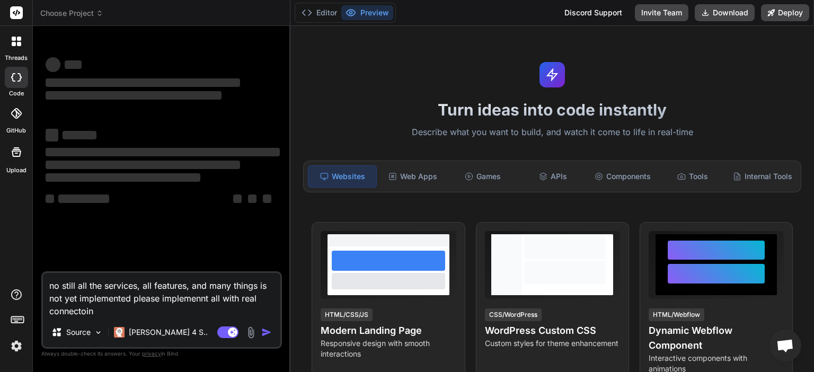
type textarea "x"
click at [108, 310] on textarea "no still all the services, all features, and many things is not yet implemented…" at bounding box center [161, 295] width 237 height 44
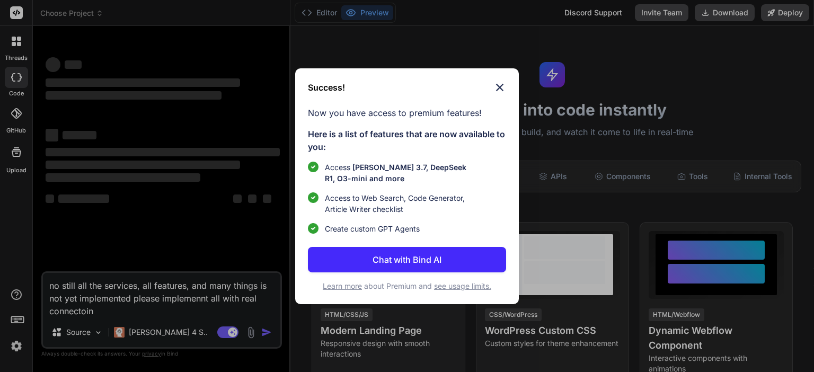
click at [503, 80] on div "Success! Now you have access to premium features! Here is a list of features th…" at bounding box center [407, 186] width 224 height 236
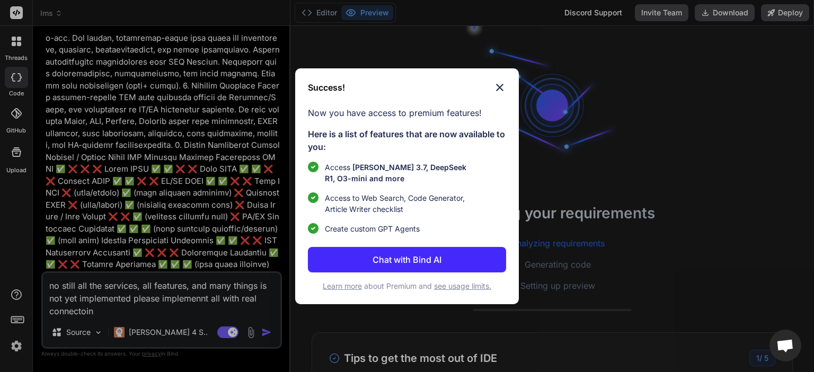
scroll to position [20, 0]
click at [502, 81] on img at bounding box center [499, 87] width 13 height 13
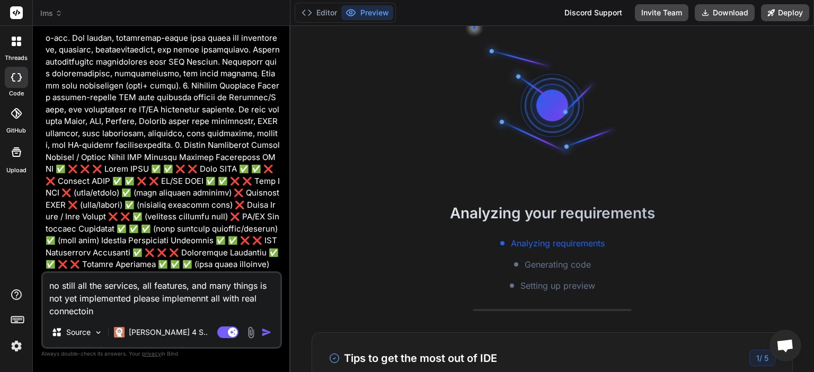
click at [270, 335] on img "button" at bounding box center [266, 332] width 11 height 11
type textarea "x"
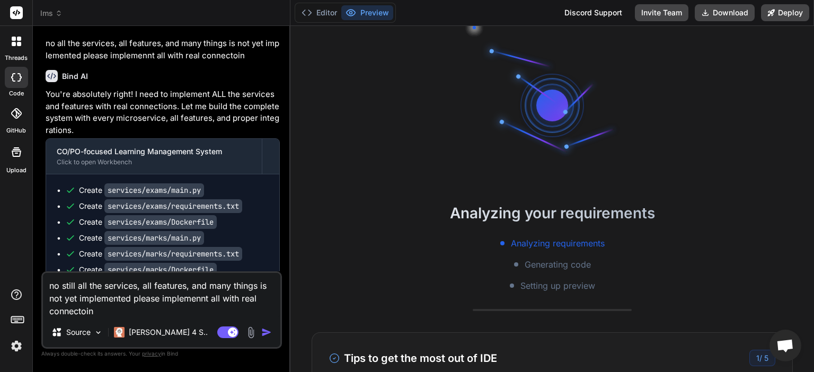
scroll to position [5791, 0]
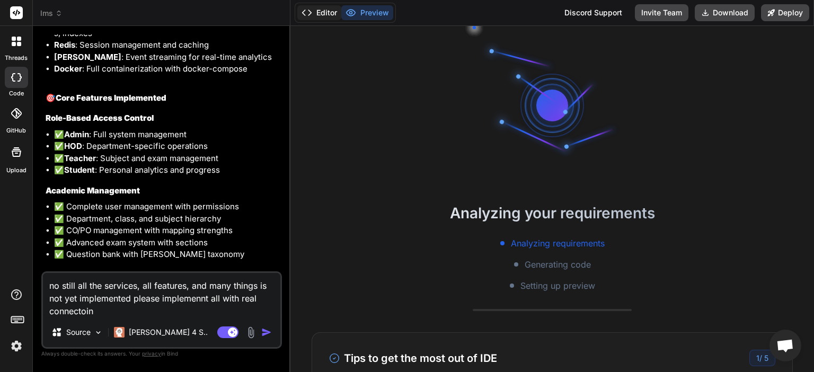
click at [318, 13] on button "Editor" at bounding box center [319, 12] width 44 height 15
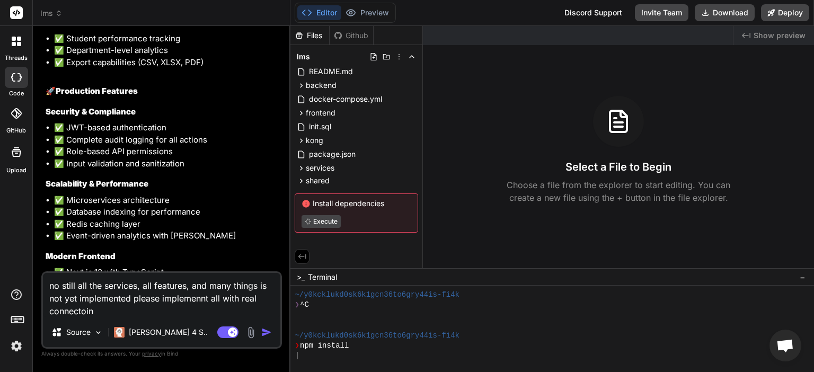
scroll to position [6056, 0]
click at [269, 331] on img "button" at bounding box center [266, 332] width 11 height 11
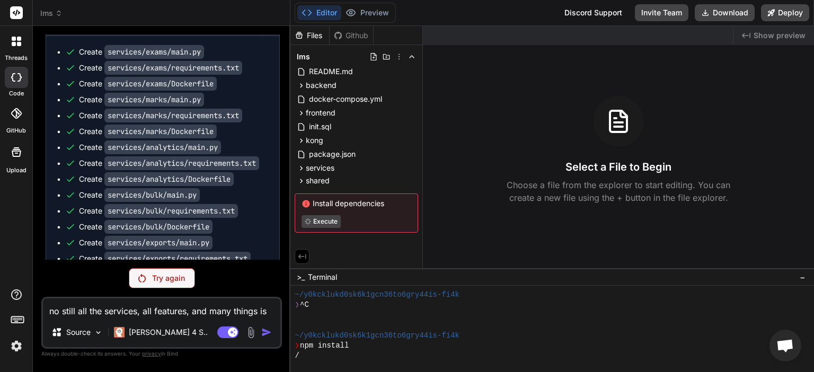
scroll to position [6702, 0]
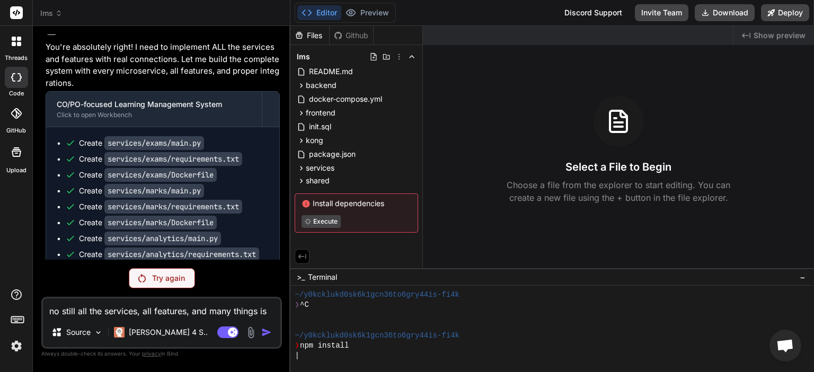
click at [163, 283] on p "Try again" at bounding box center [168, 278] width 33 height 11
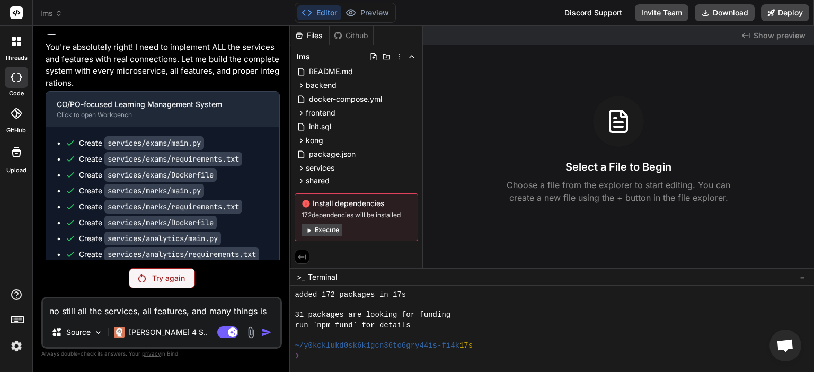
scroll to position [366, 0]
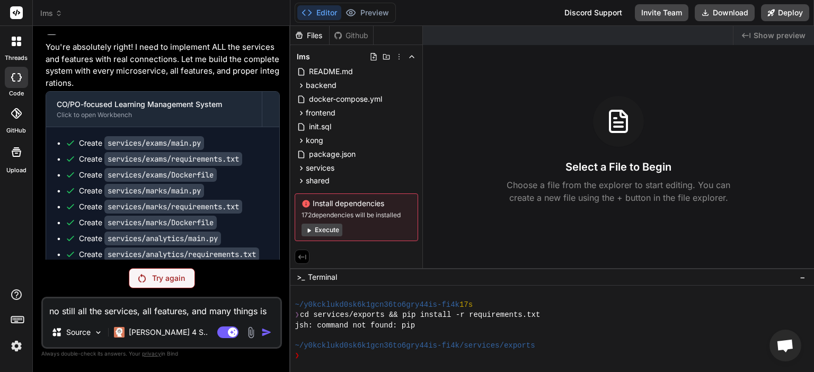
click at [14, 346] on img at bounding box center [16, 346] width 18 height 18
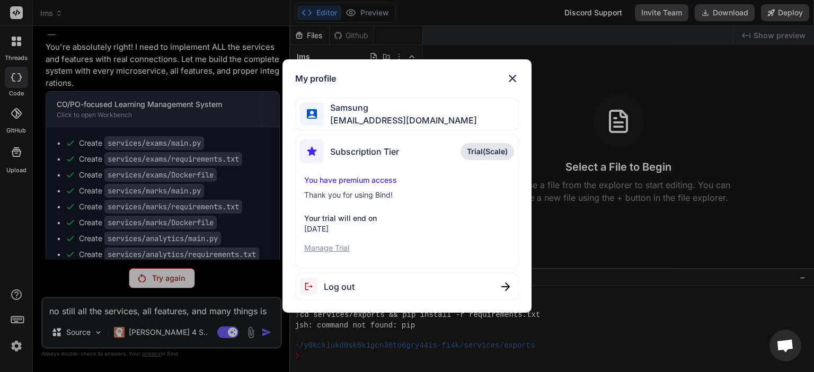
click at [324, 246] on p "Manage Trial" at bounding box center [406, 248] width 205 height 11
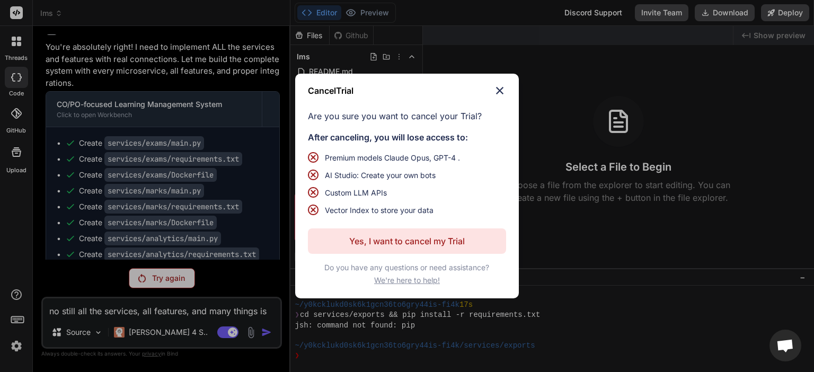
click at [397, 242] on p "Yes, I want to cancel my Trial" at bounding box center [406, 241] width 115 height 13
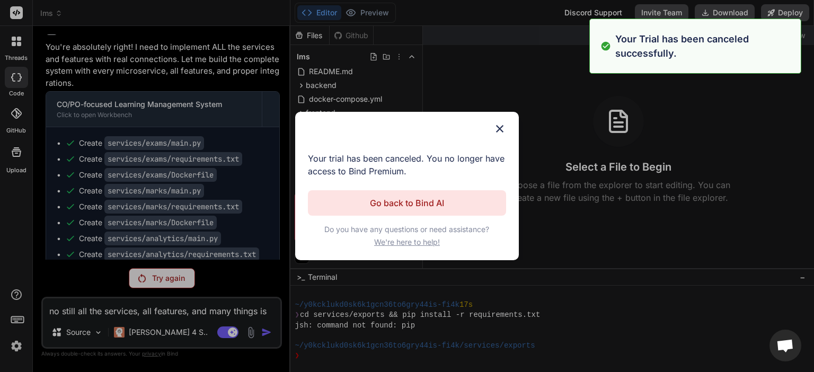
click at [502, 124] on img at bounding box center [499, 128] width 13 height 13
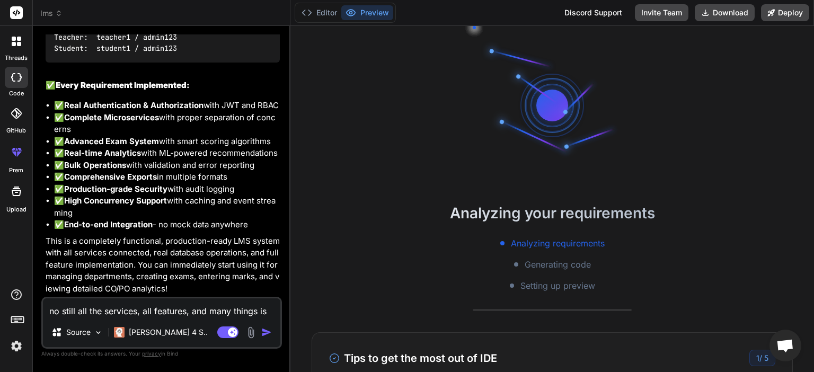
scroll to position [8855, 0]
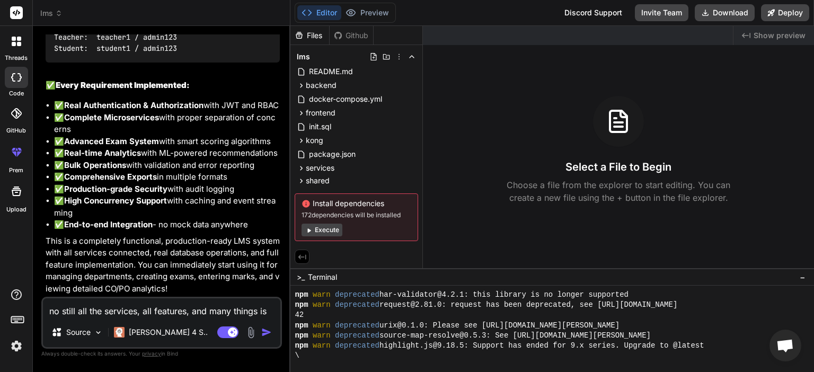
type textarea "x"
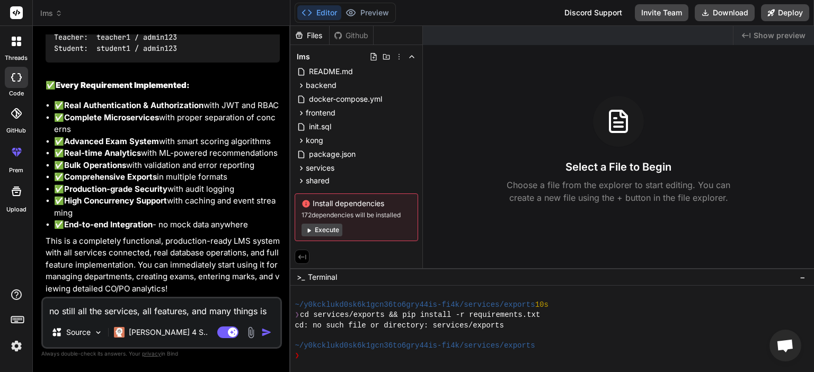
scroll to position [763, 0]
click at [15, 346] on img at bounding box center [16, 346] width 18 height 18
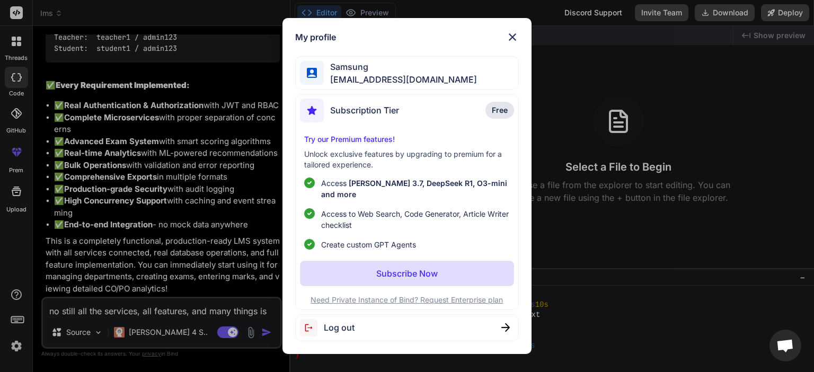
click at [515, 43] on img at bounding box center [512, 37] width 13 height 13
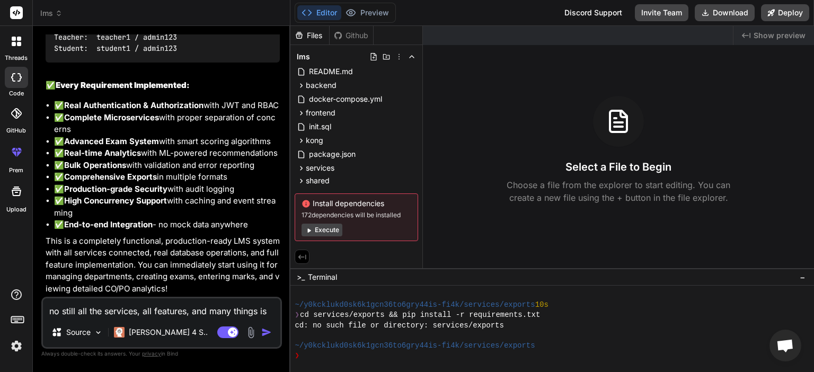
click at [190, 311] on textarea "no still all the services, all features, and many things is not yet implemented…" at bounding box center [161, 307] width 237 height 19
paste textarea "no still all the services, all features, and many things is not yet implemented…"
type textarea "no still all the services, all features, and many things is not yet implemented…"
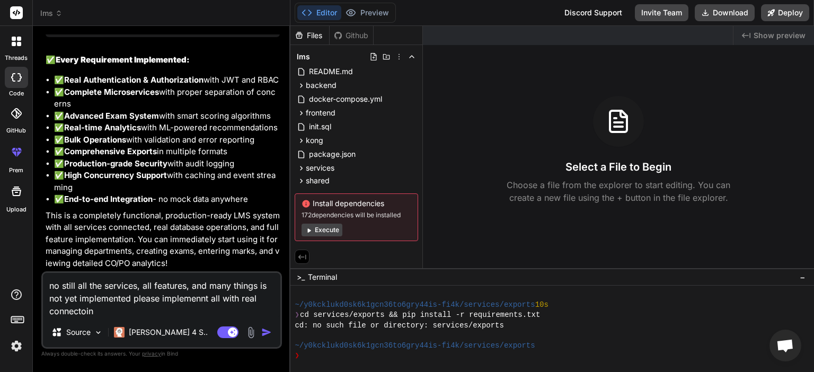
type textarea "x"
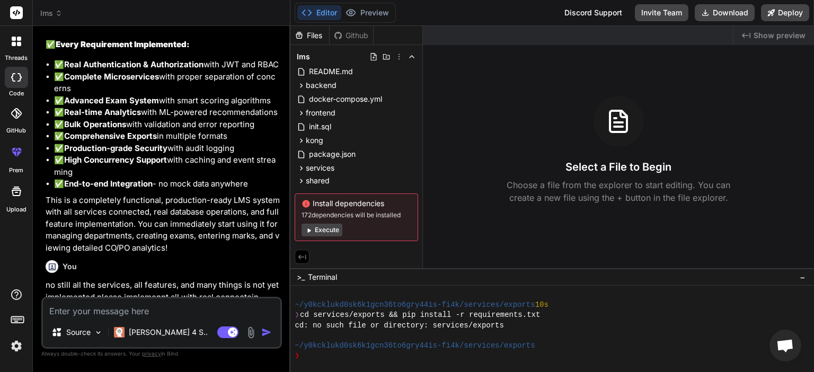
scroll to position [8977, 0]
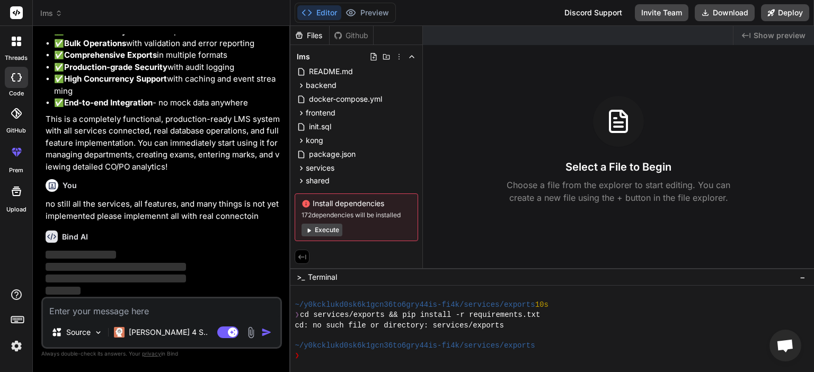
type textarea "x"
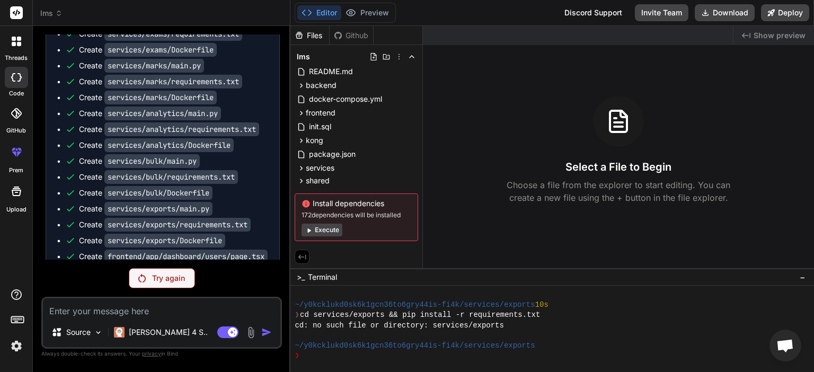
scroll to position [6702, 0]
